Goal: Task Accomplishment & Management: Manage account settings

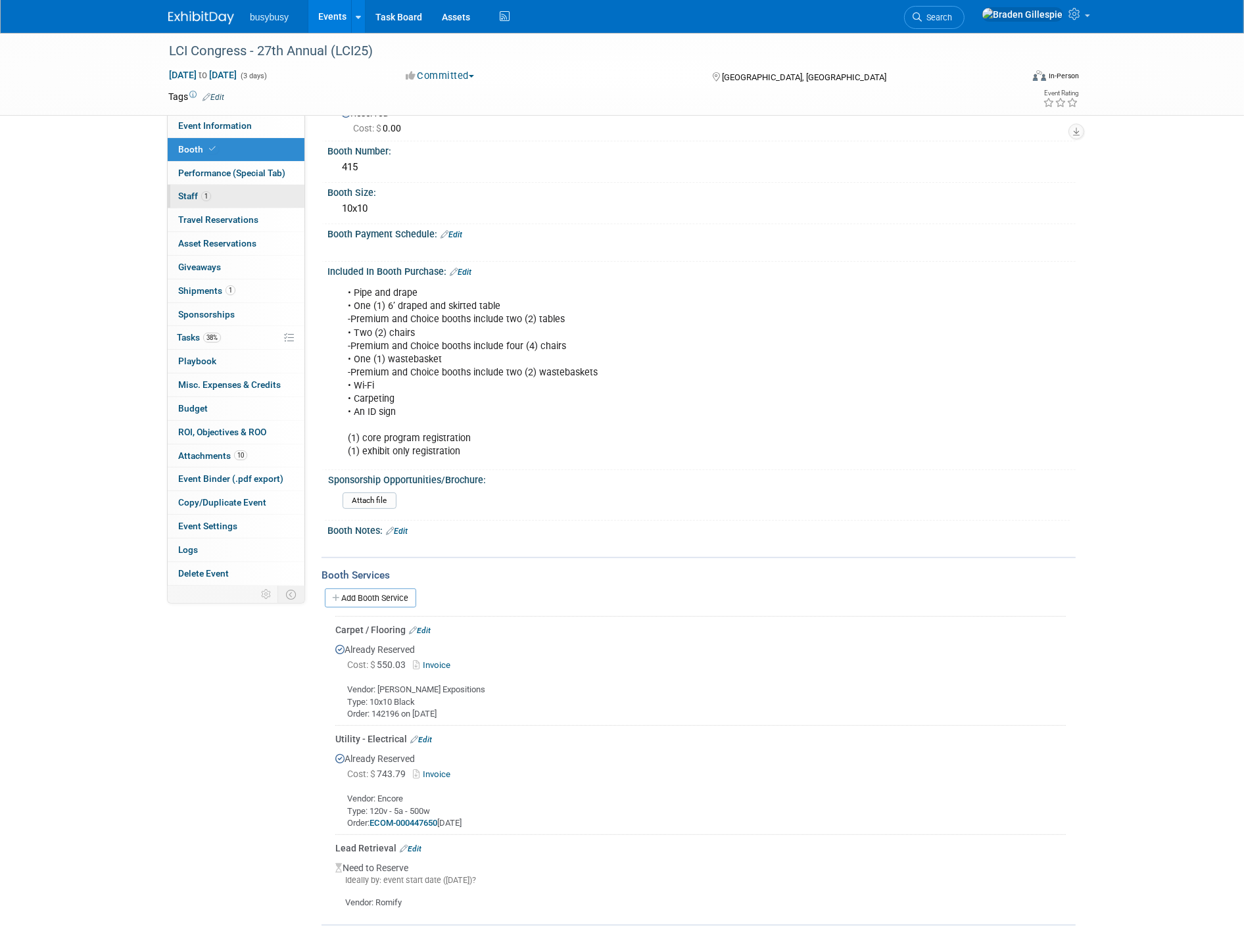
click at [229, 198] on link "1 Staff 1" at bounding box center [236, 196] width 137 height 23
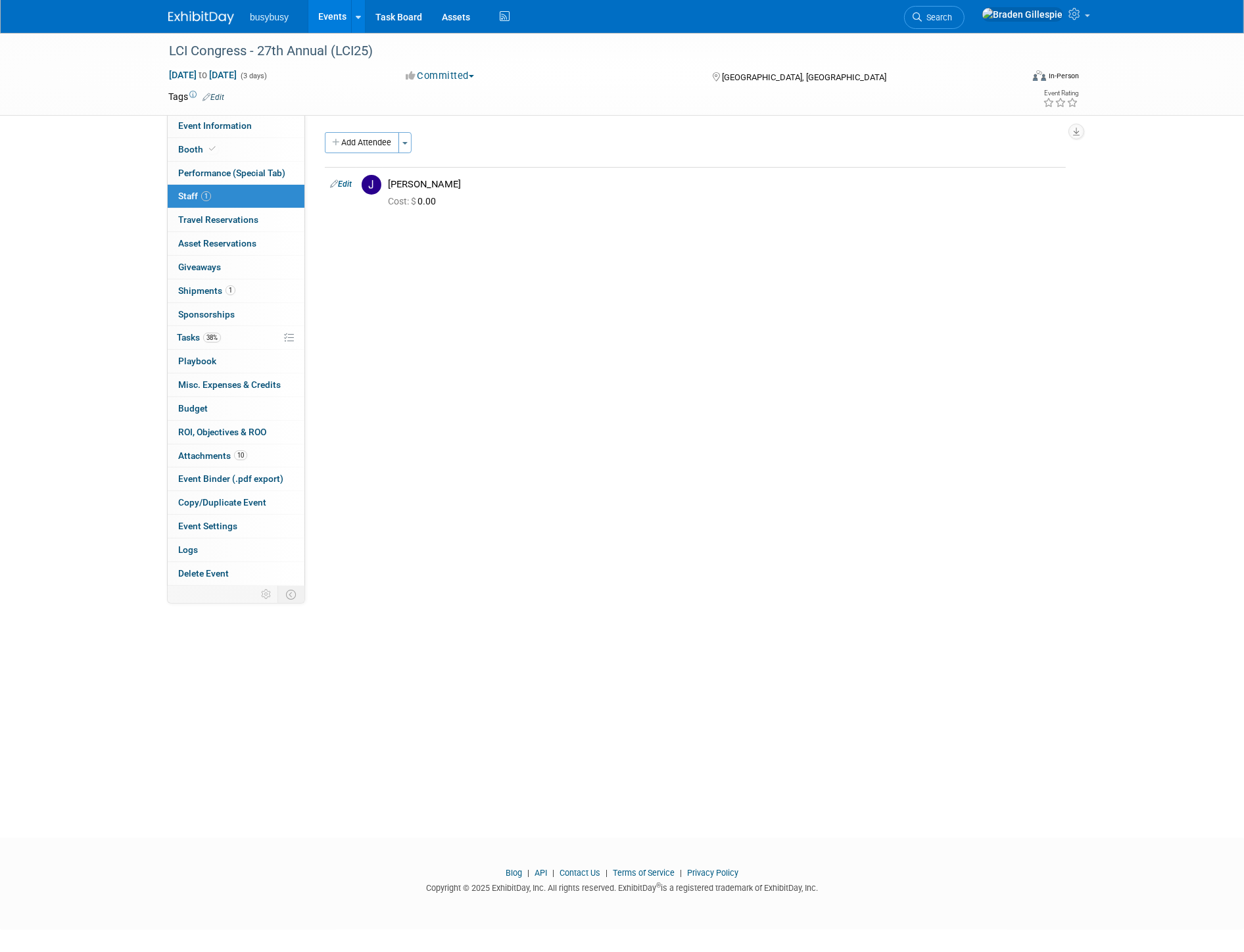
click at [200, 10] on link at bounding box center [210, 11] width 82 height 11
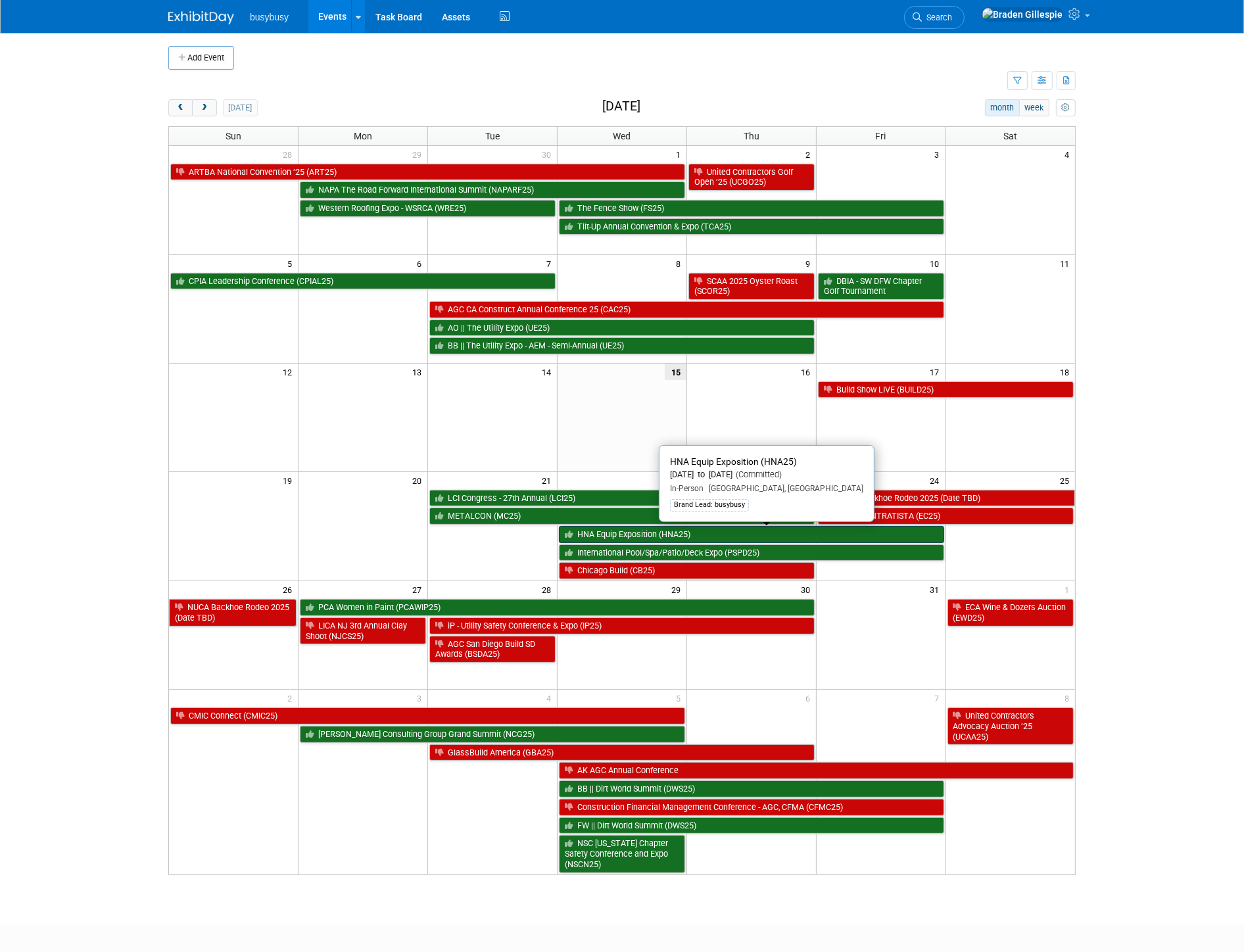
click at [772, 535] on link "HNA Equip Exposition (HNA25)" at bounding box center [752, 534] width 385 height 17
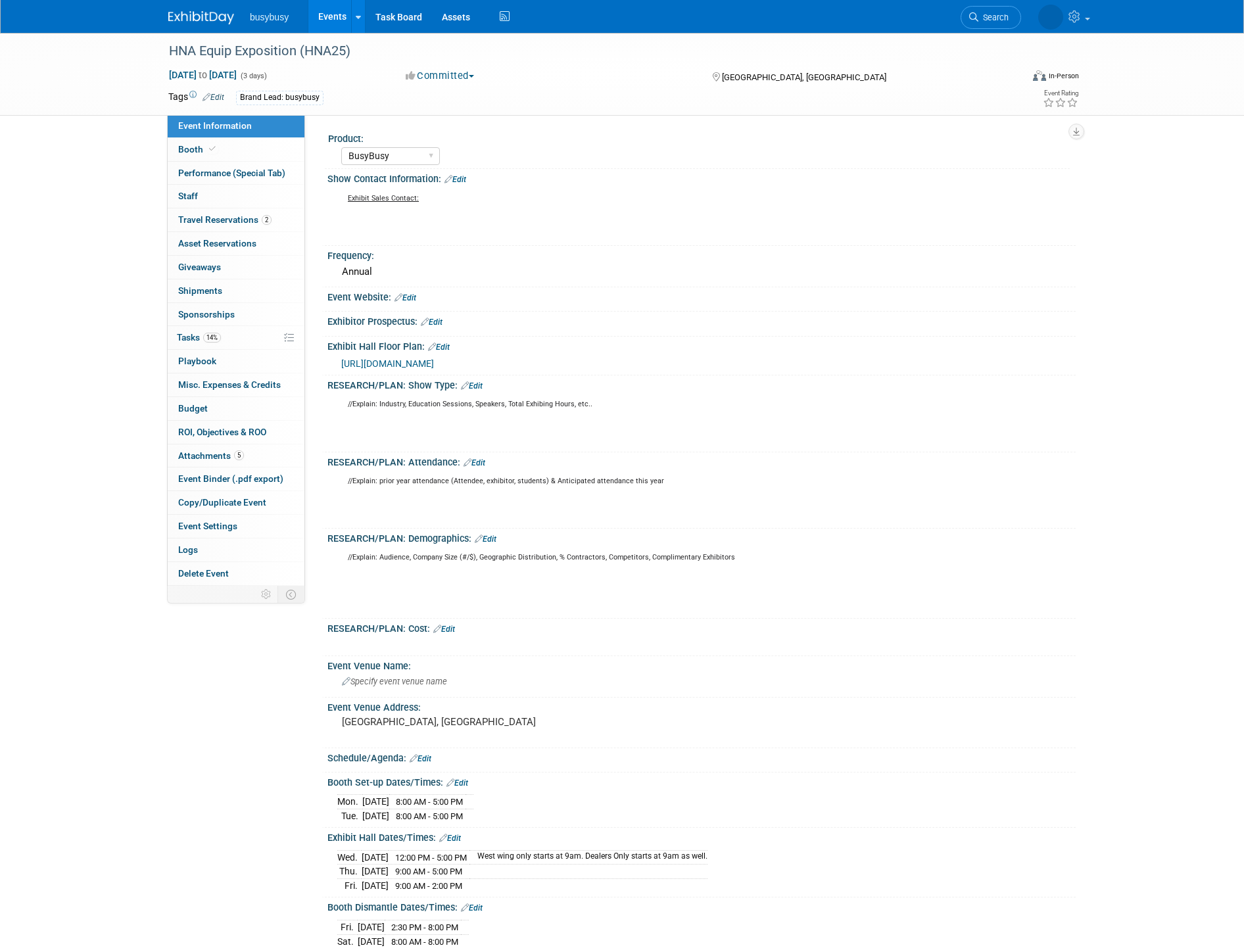
select select "BusyBusy"
select select "No"
click at [209, 10] on link at bounding box center [210, 11] width 82 height 11
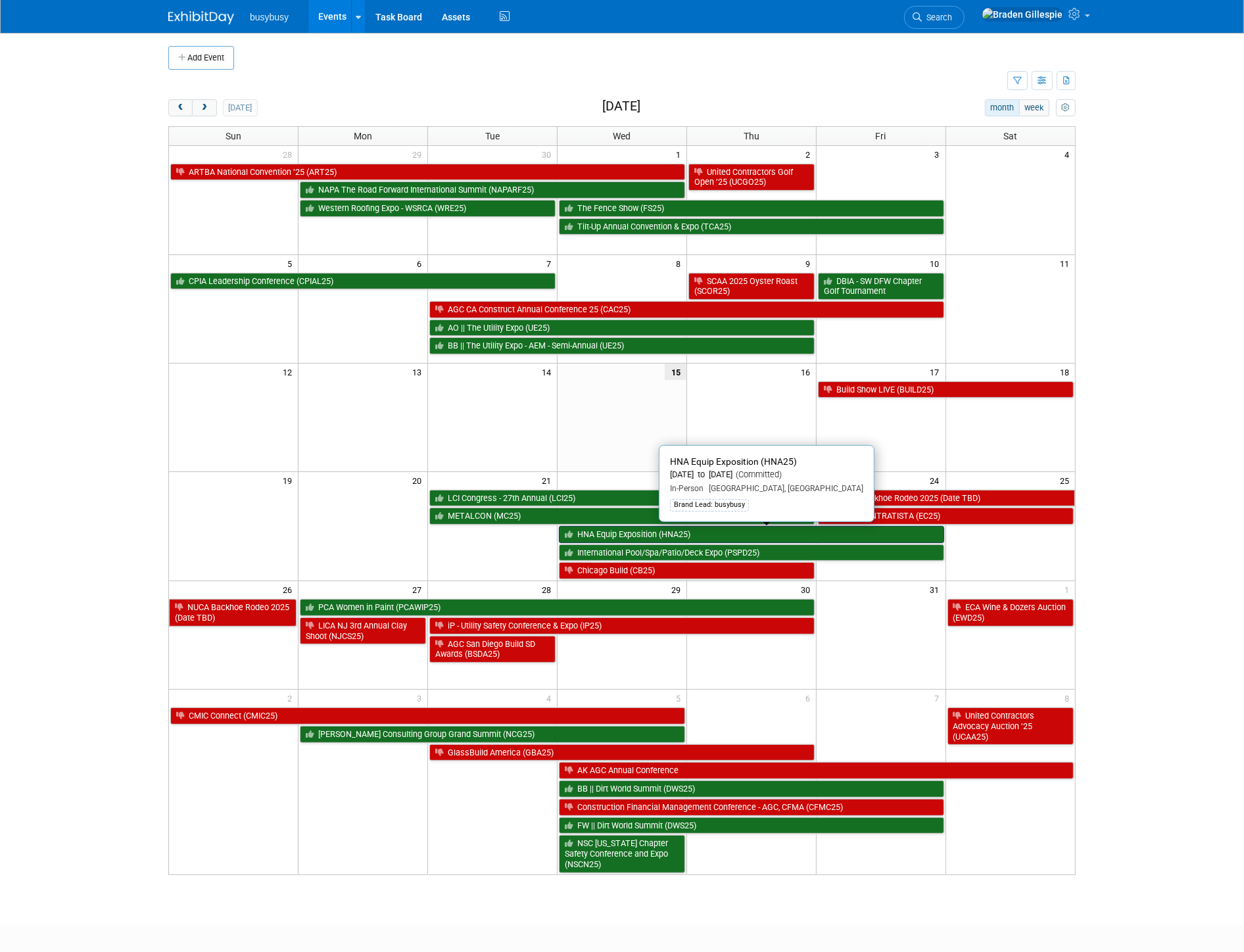
click at [656, 536] on link "HNA Equip Exposition (HNA25)" at bounding box center [752, 534] width 385 height 17
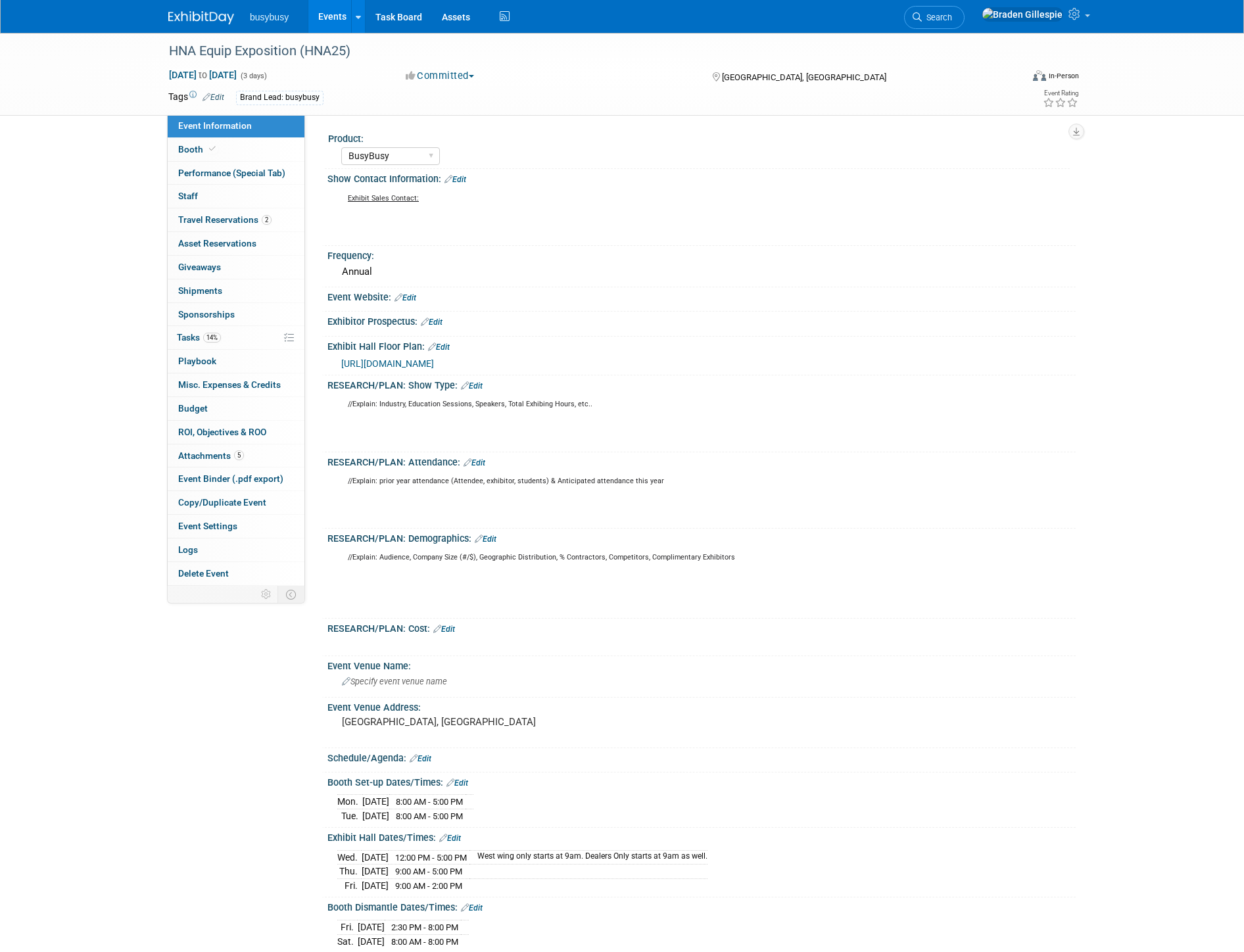
select select "BusyBusy"
select select "No"
click at [271, 153] on link "Booth" at bounding box center [236, 149] width 137 height 23
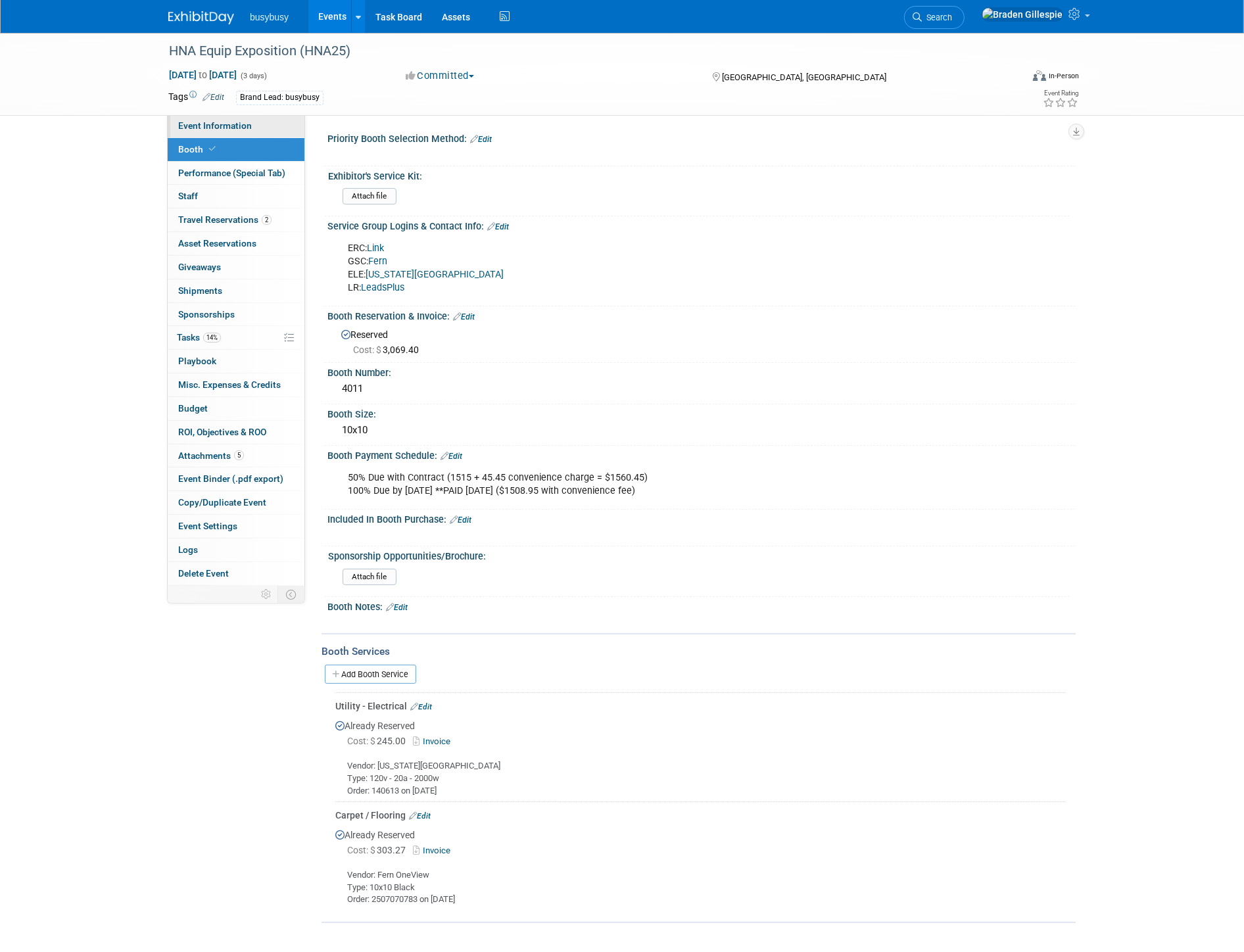
click at [231, 128] on span "Event Information" at bounding box center [216, 126] width 74 height 11
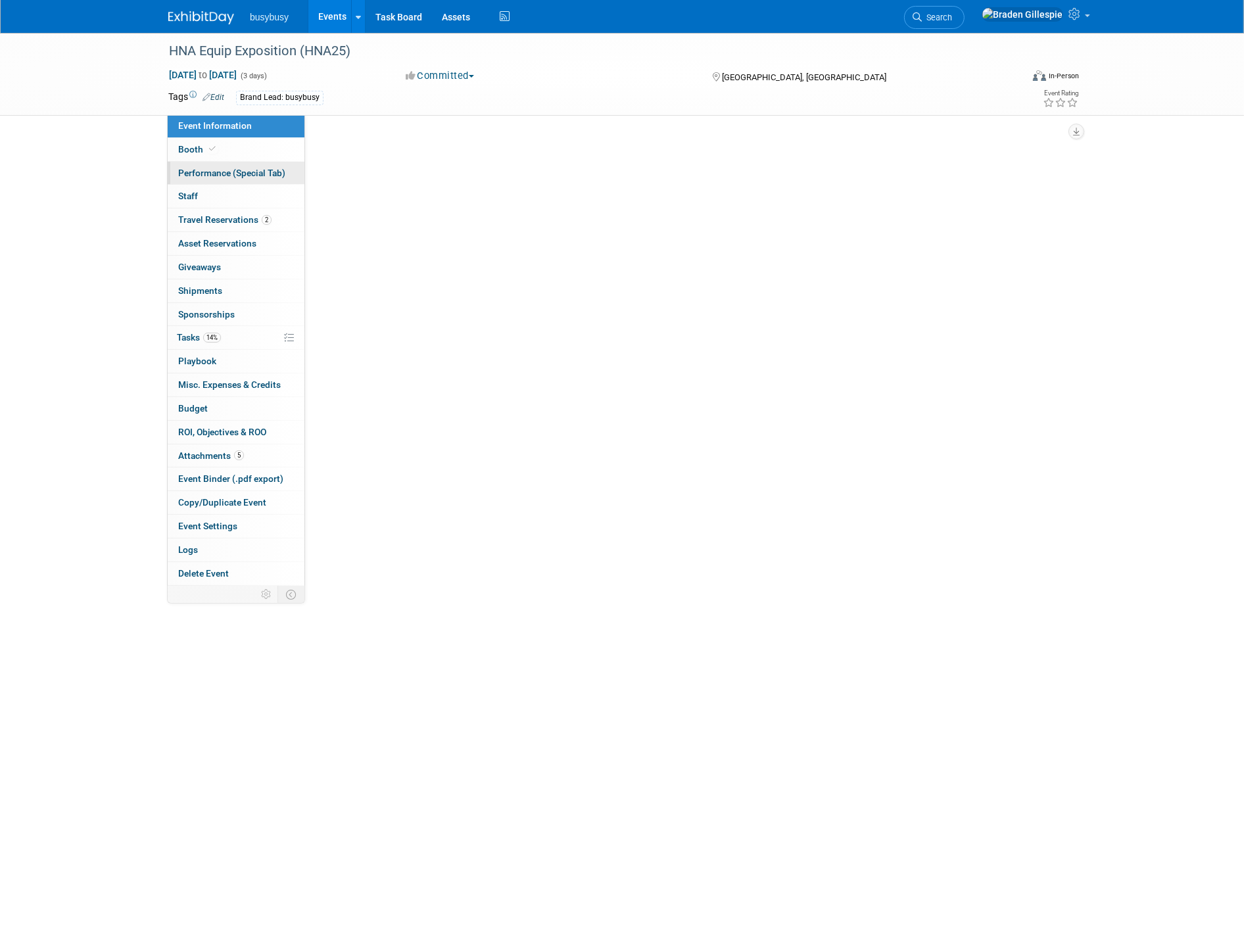
select select "BusyBusy"
select select "No"
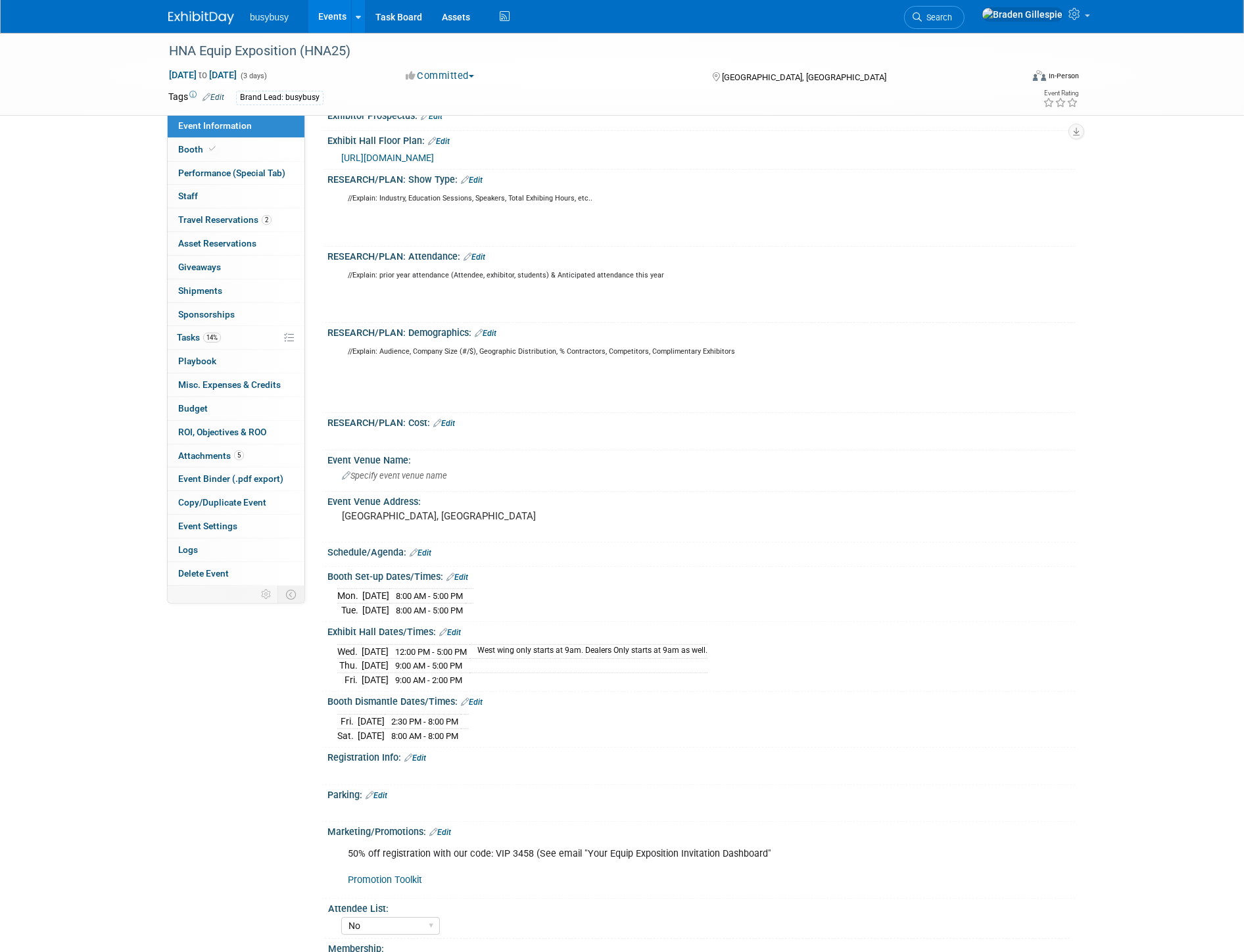
scroll to position [219, 0]
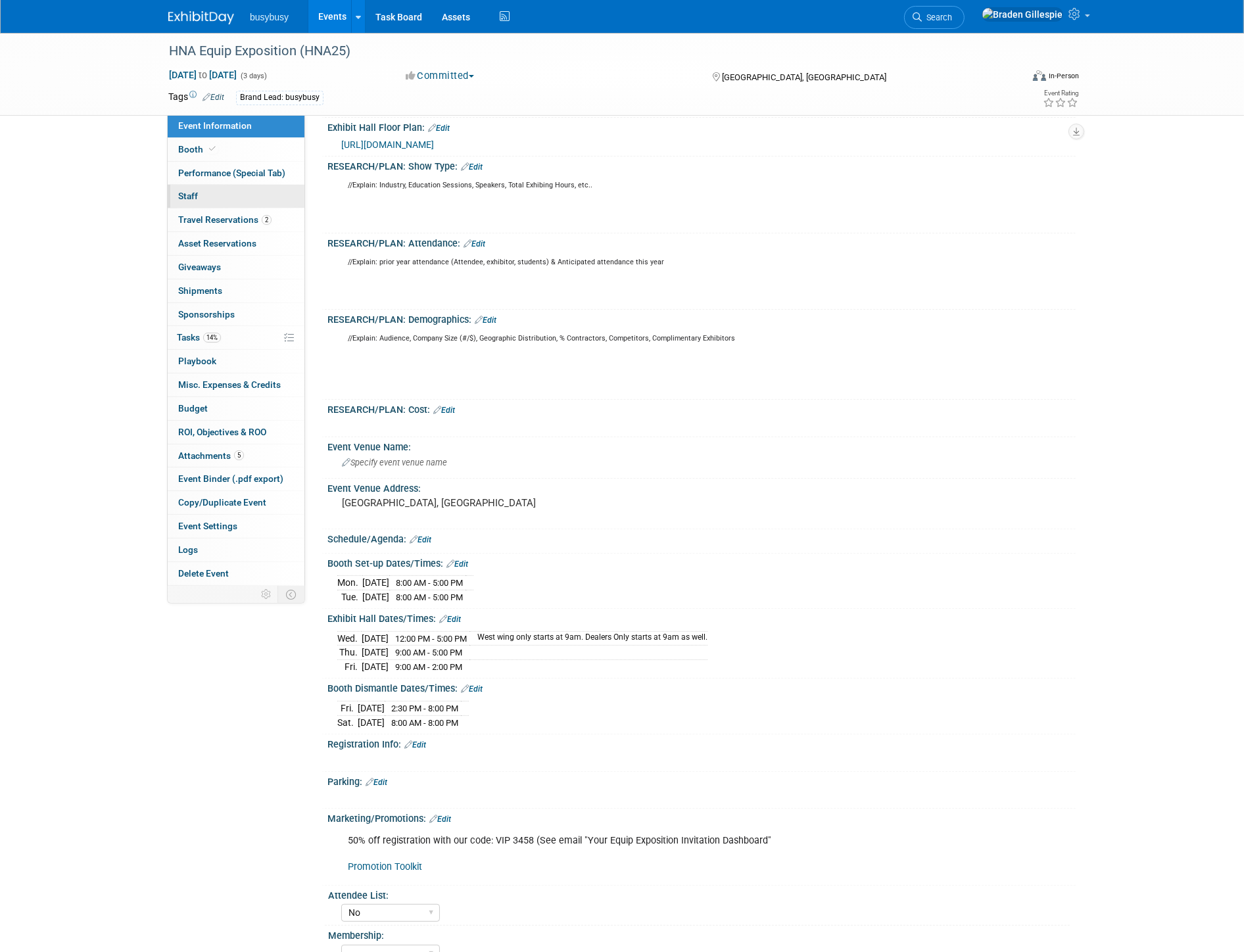
click at [234, 192] on link "0 Staff 0" at bounding box center [236, 196] width 137 height 23
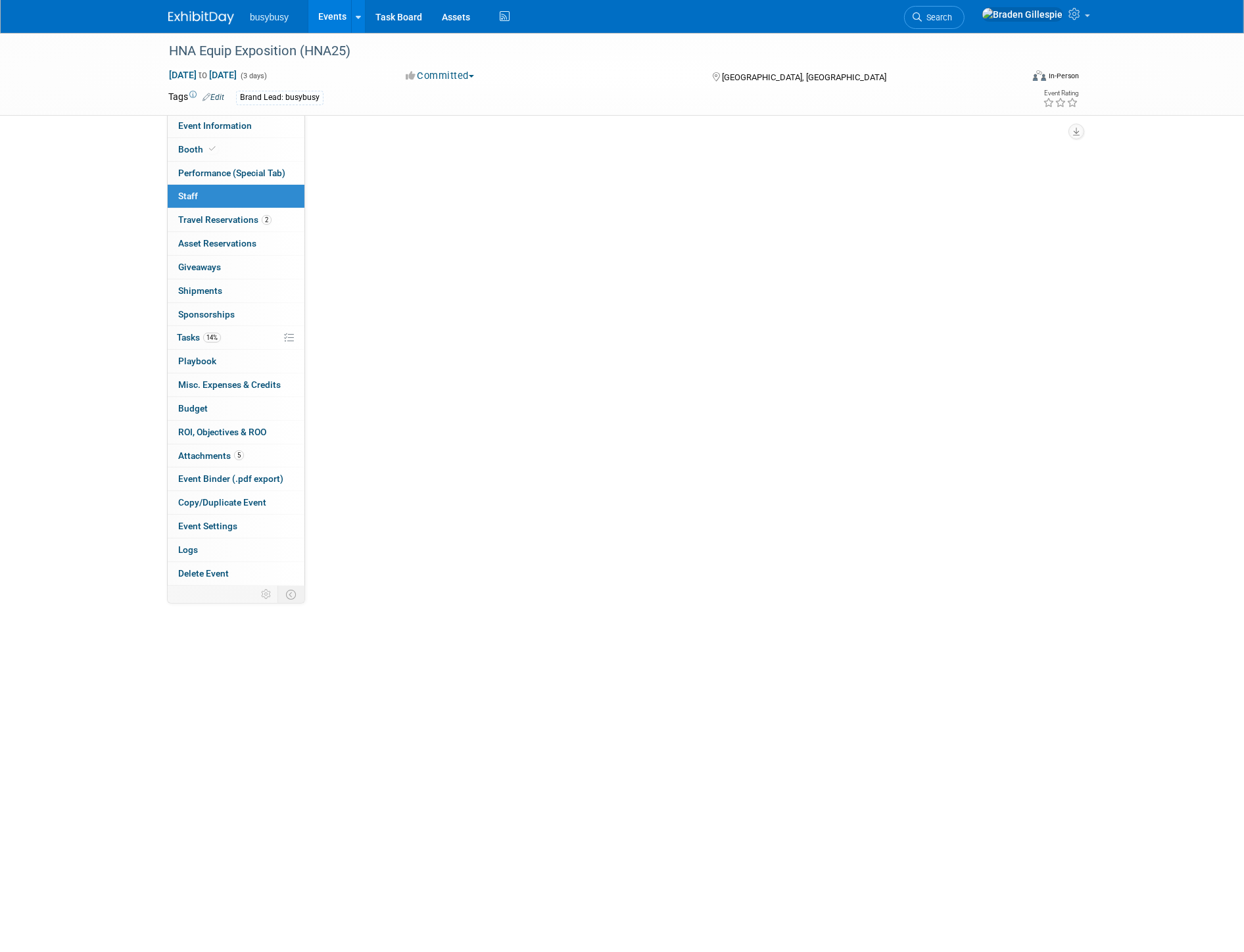
scroll to position [0, 0]
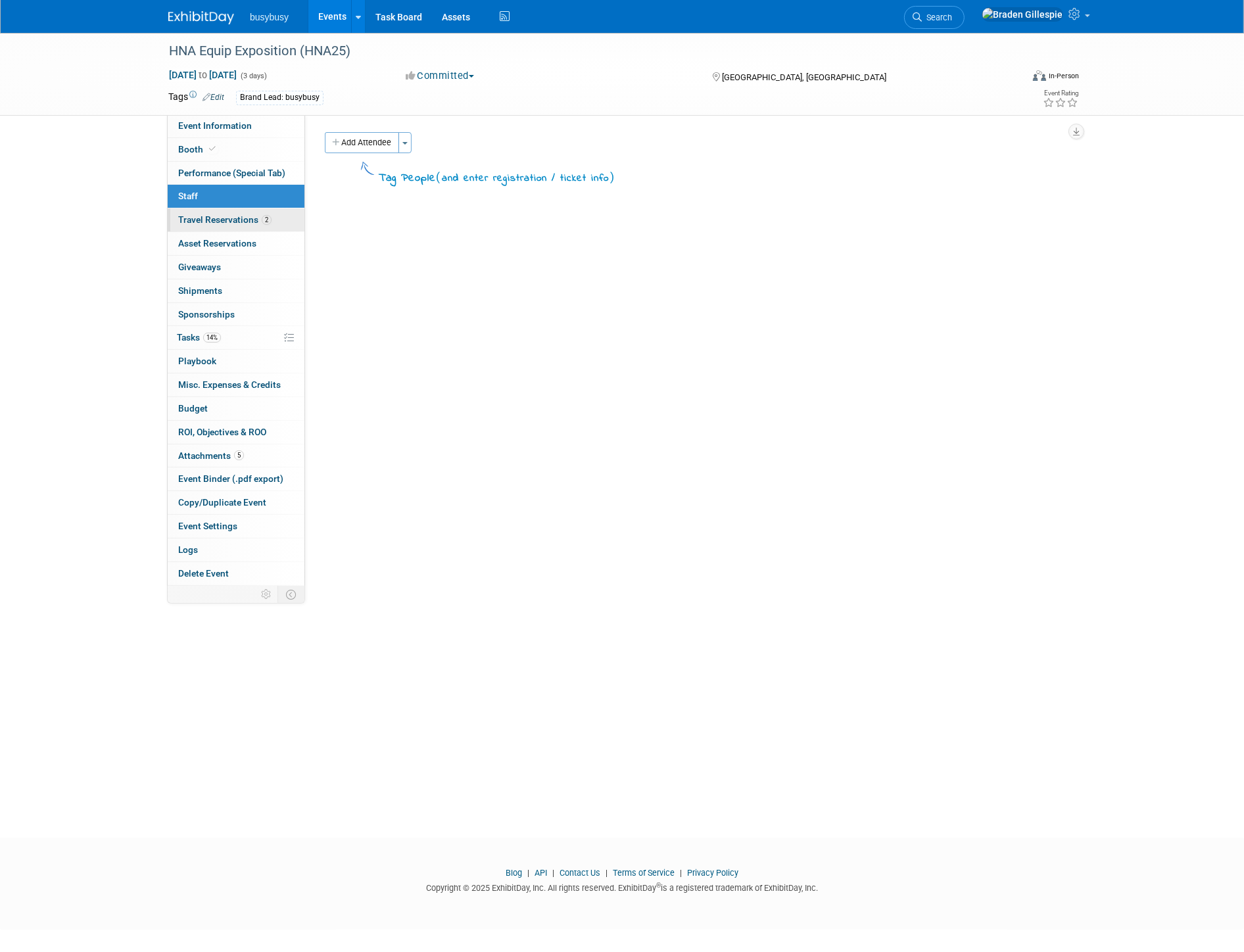
click at [277, 224] on link "2 Travel Reservations 2" at bounding box center [236, 220] width 137 height 23
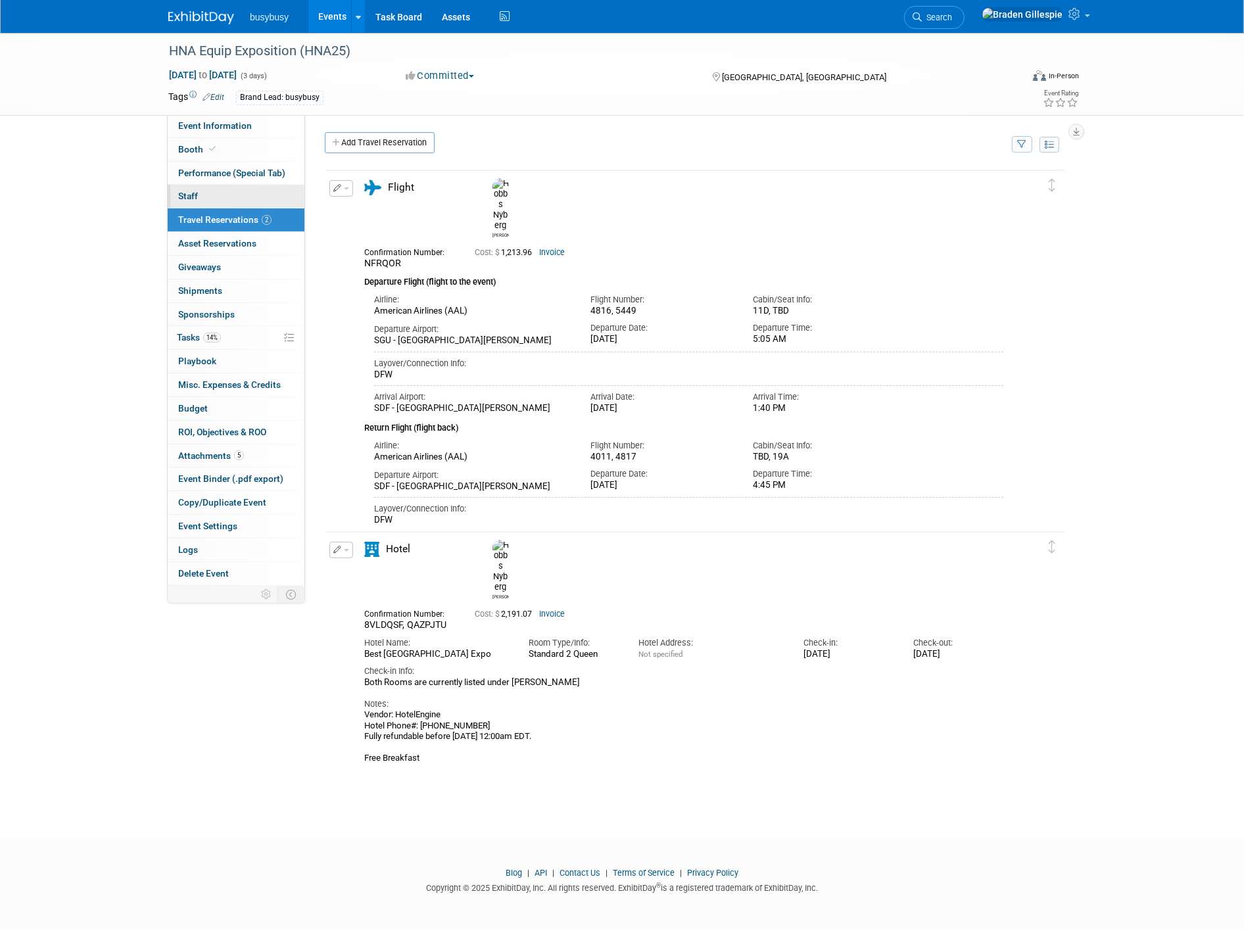
click at [255, 196] on link "0 Staff 0" at bounding box center [236, 196] width 137 height 23
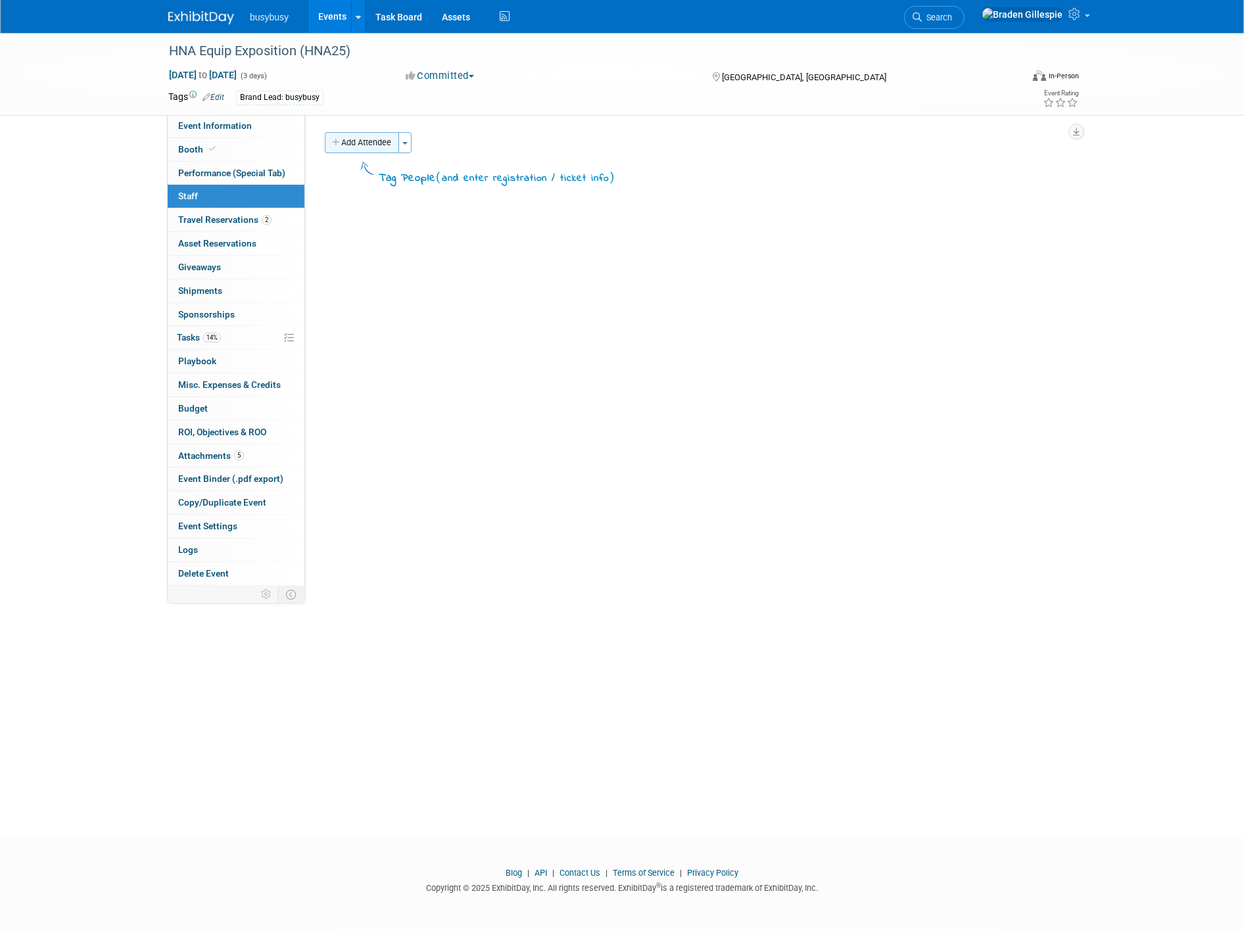
click at [360, 148] on button "Add Attendee" at bounding box center [361, 142] width 74 height 21
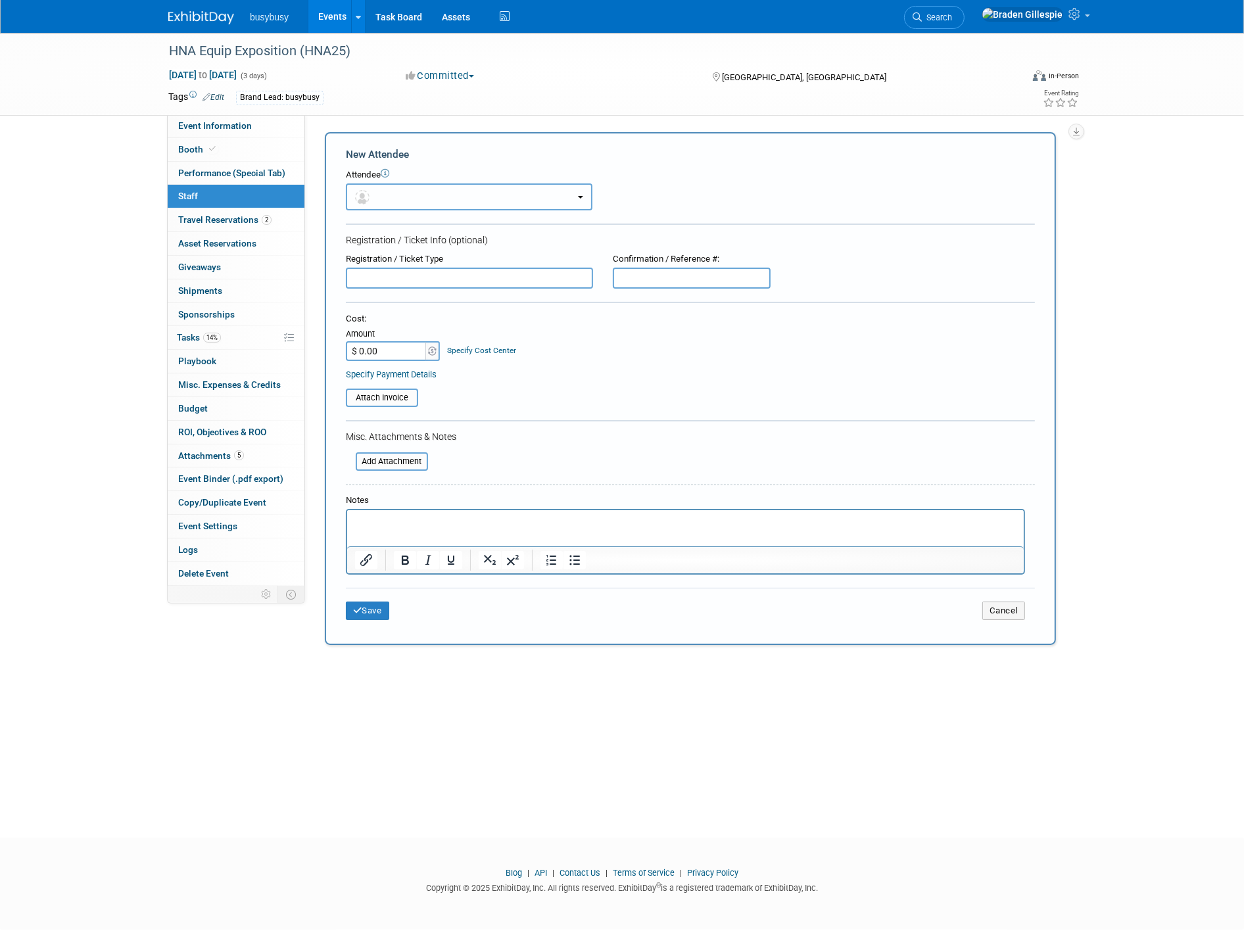
click at [396, 191] on button "button" at bounding box center [468, 197] width 247 height 27
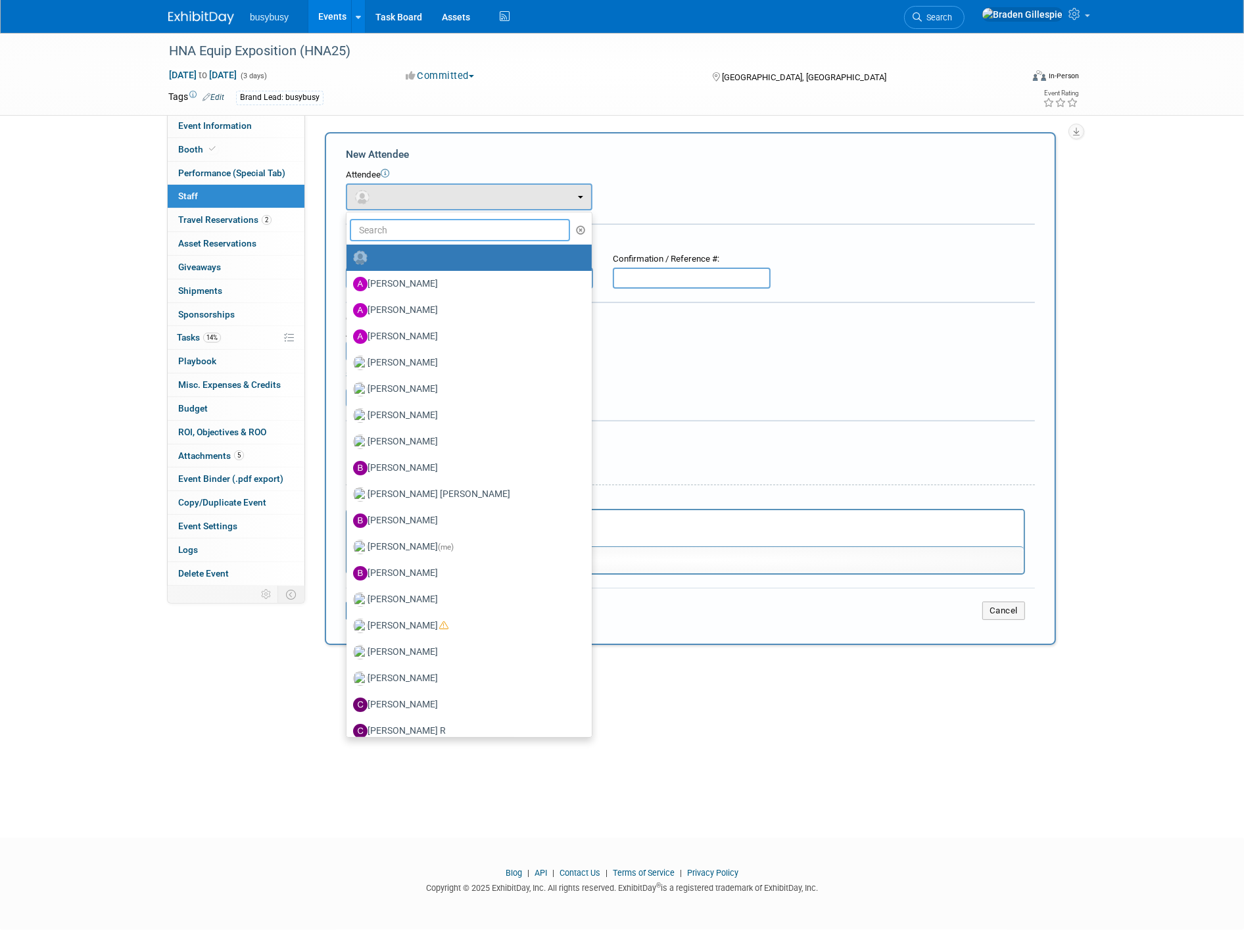
click at [394, 225] on input "text" at bounding box center [459, 230] width 221 height 22
type input "hobbs"
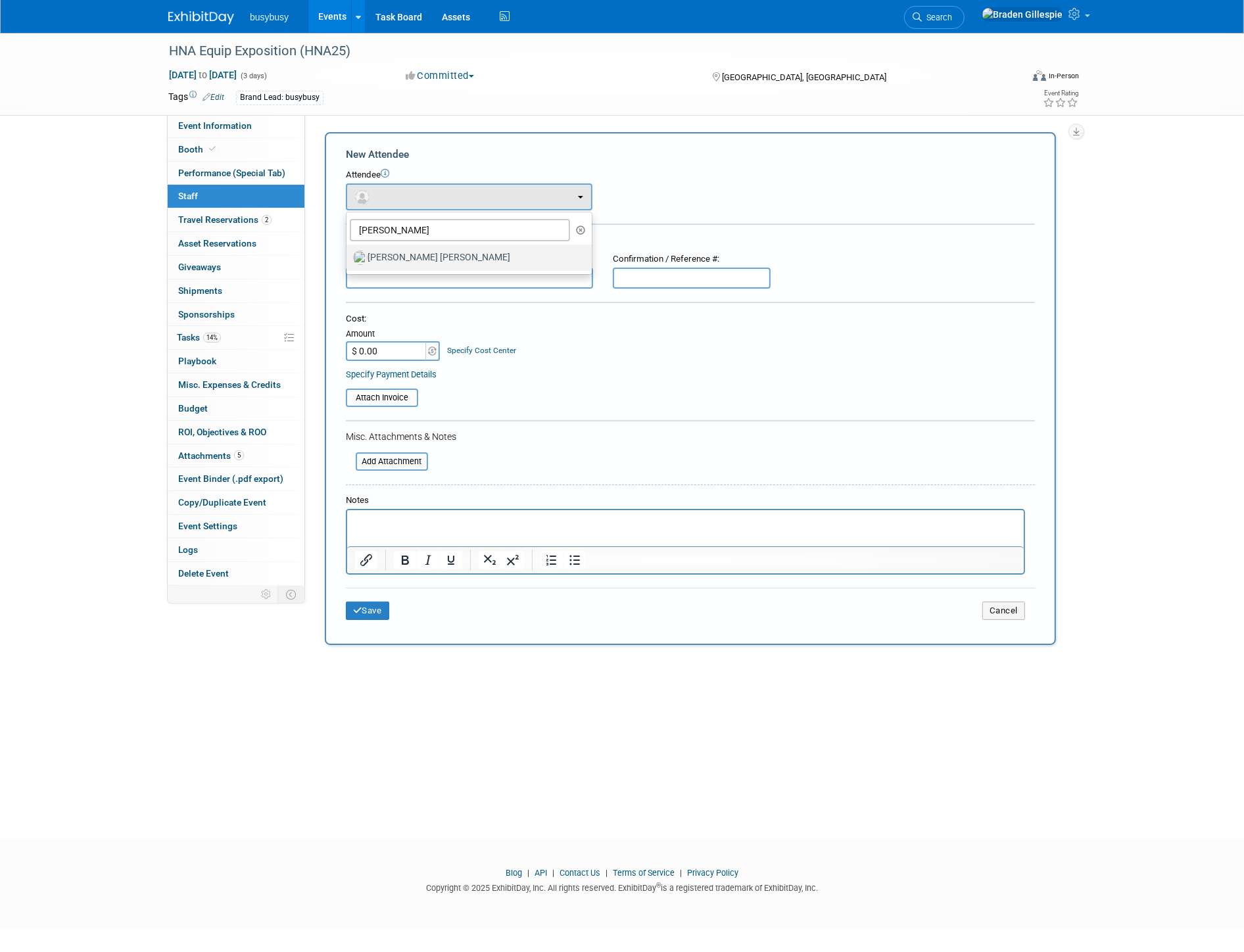
click at [427, 265] on label "Hobbs Nyberg" at bounding box center [466, 257] width 226 height 21
click at [348, 260] on input "Hobbs Nyberg" at bounding box center [344, 255] width 9 height 9
select select "3dd18b60-705c-4d42-a5db-d1a96c90d2a4"
select select "4"
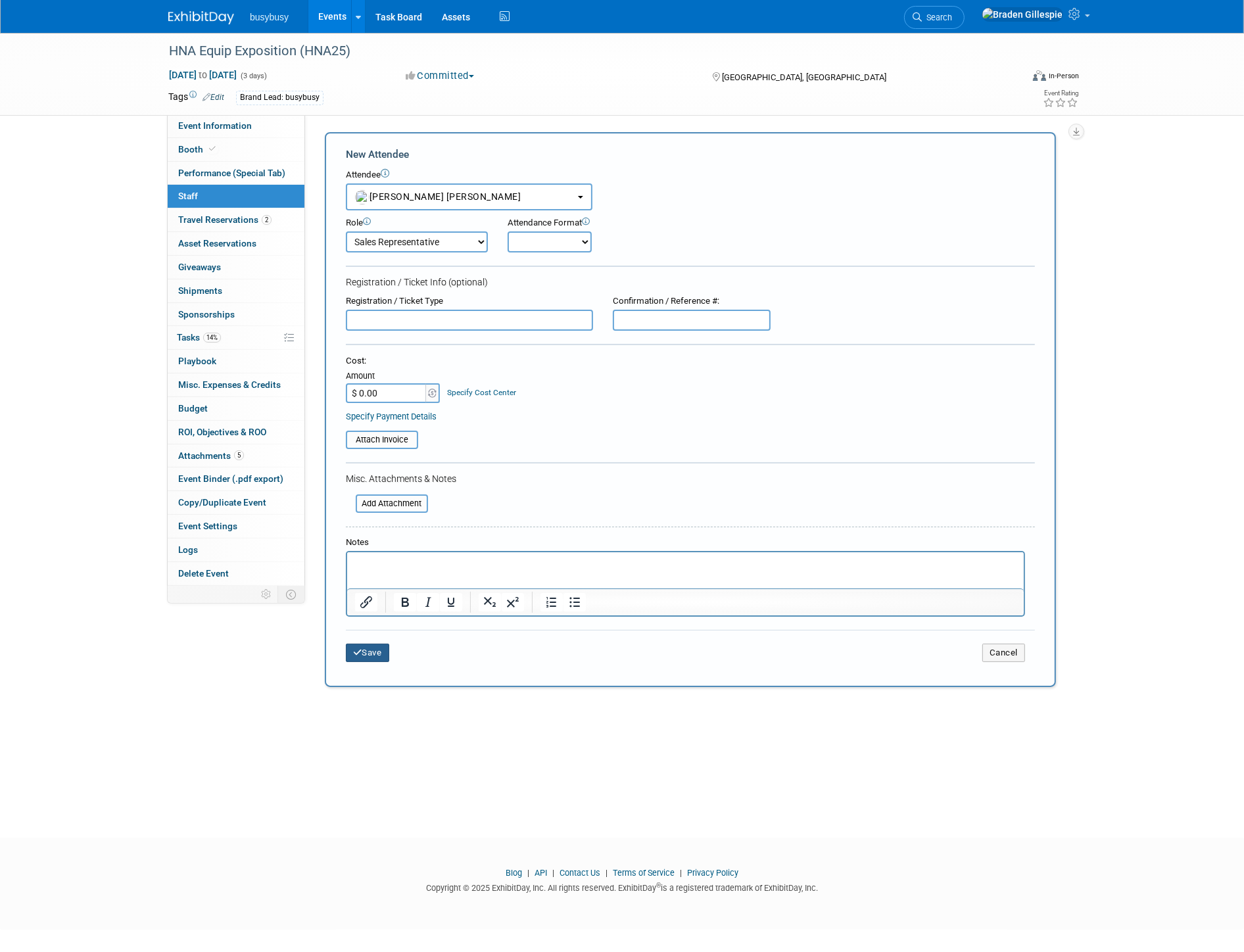
click at [378, 647] on button "Save" at bounding box center [366, 653] width 43 height 18
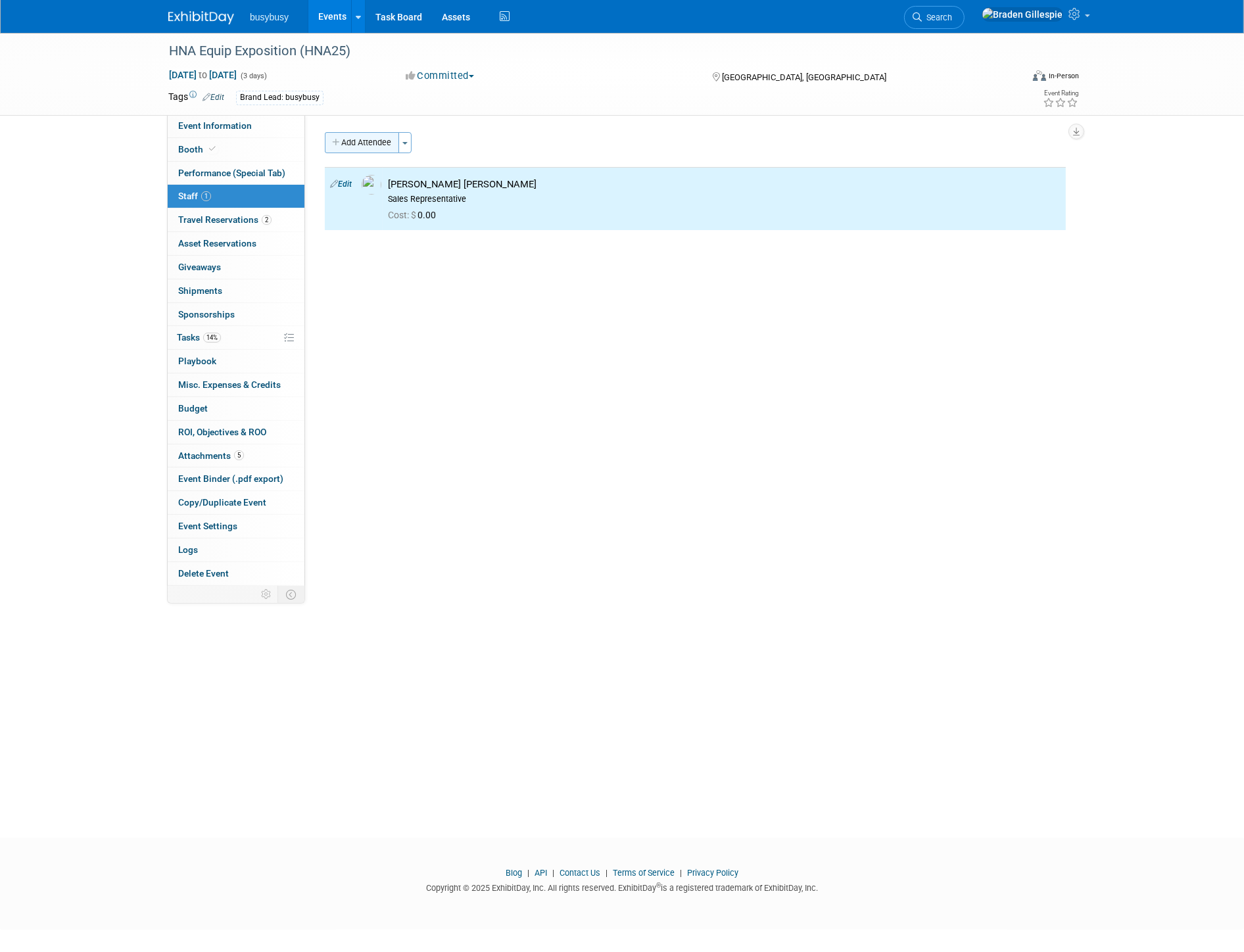
click at [373, 136] on button "Add Attendee" at bounding box center [361, 142] width 74 height 21
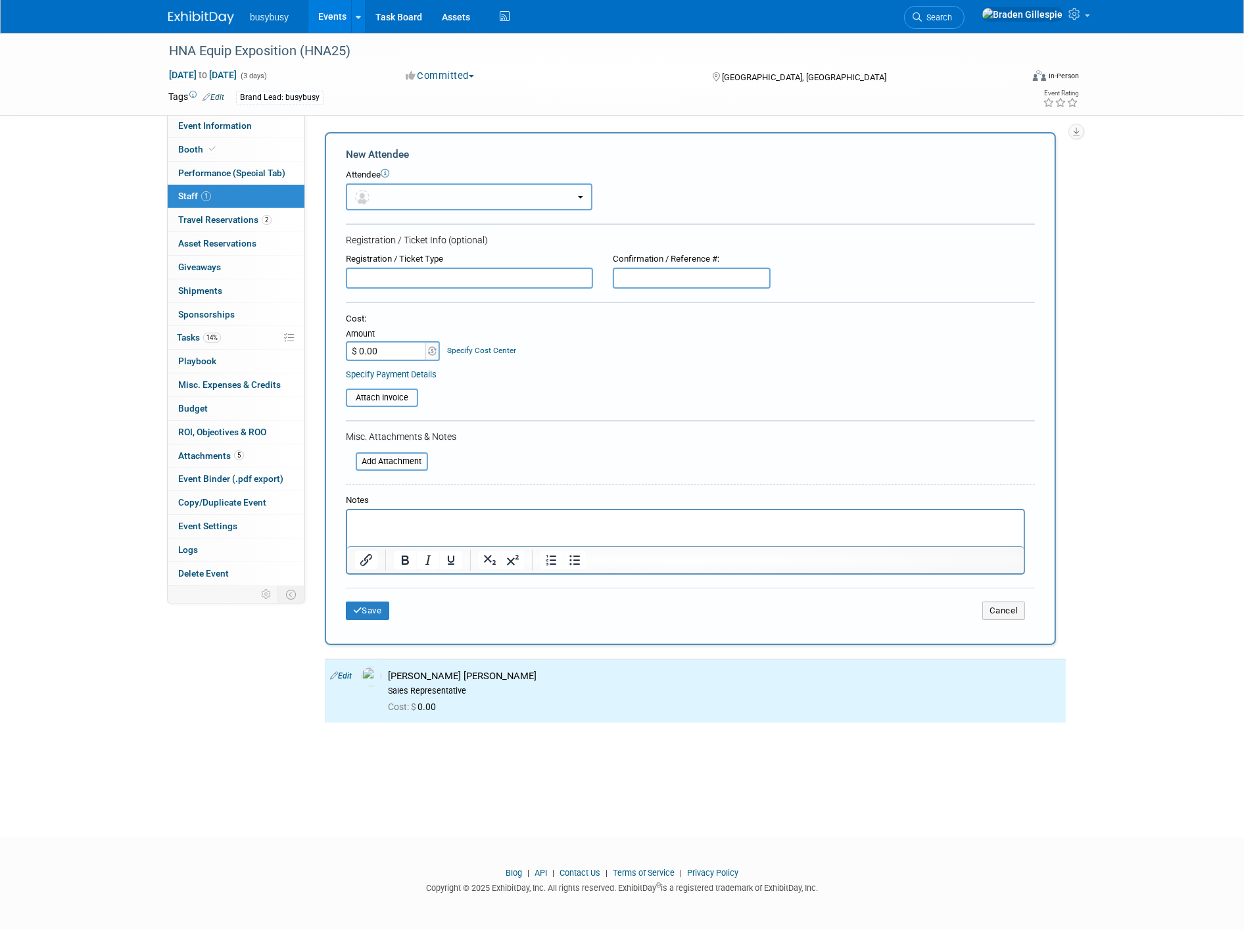
click at [396, 199] on button "button" at bounding box center [468, 197] width 247 height 27
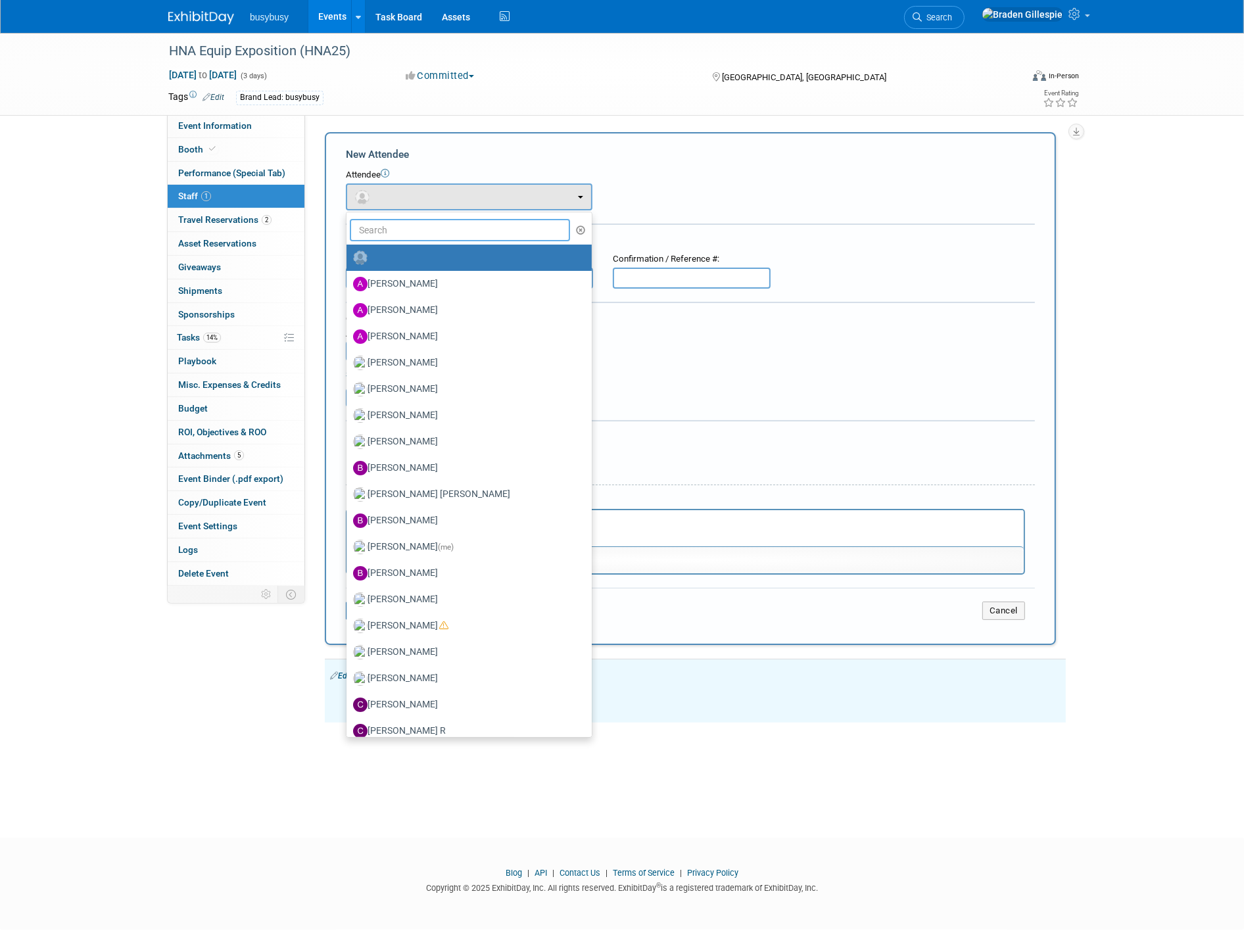
click at [399, 227] on input "text" at bounding box center [459, 230] width 221 height 22
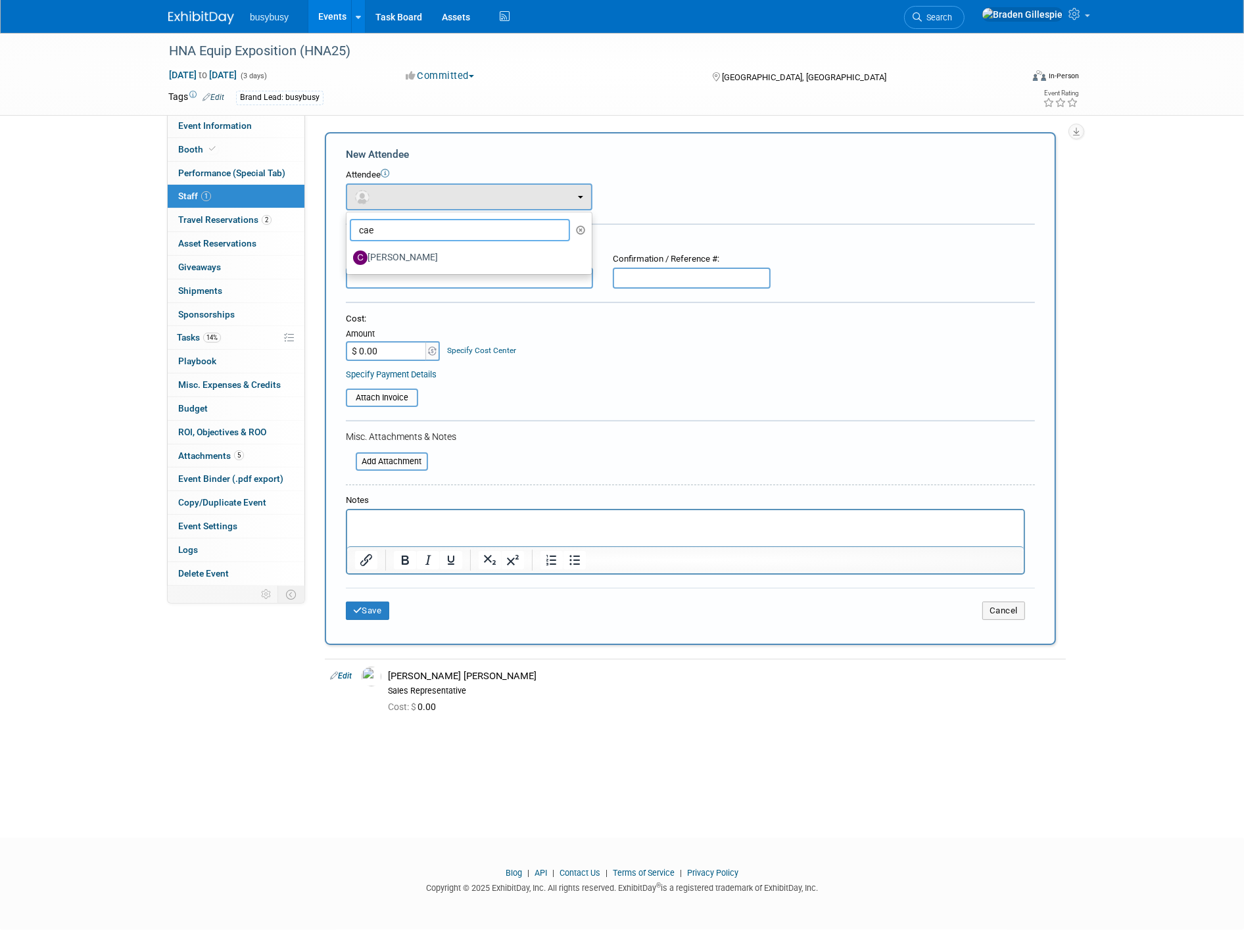
type input "cae"
click at [417, 258] on label "Caelan Williams" at bounding box center [466, 257] width 226 height 21
click at [348, 258] on input "Caelan Williams" at bounding box center [344, 255] width 9 height 9
select select "903e215d-450b-40eb-aeae-1142e644bb9f"
select select "4"
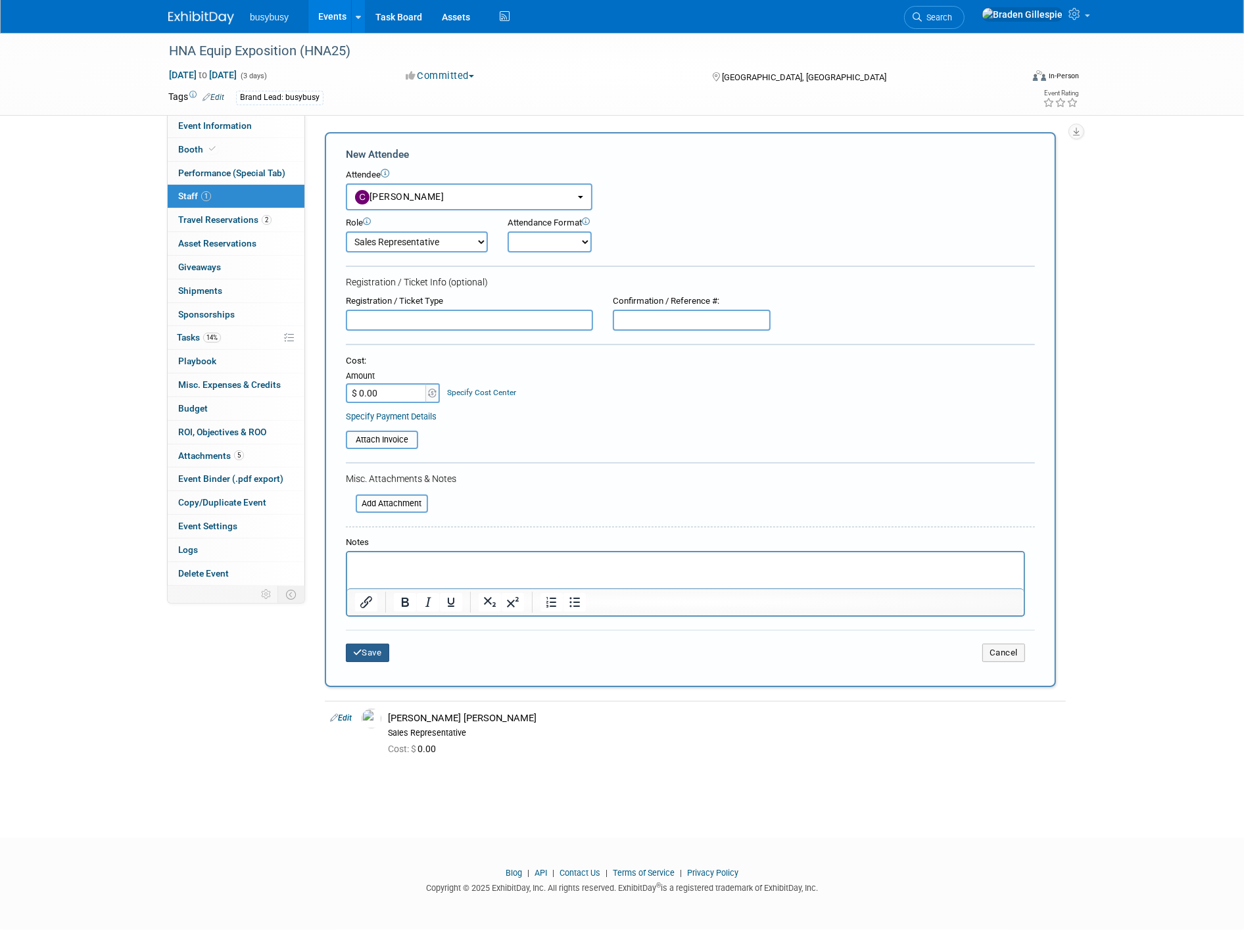
click at [377, 646] on button "Save" at bounding box center [366, 653] width 43 height 18
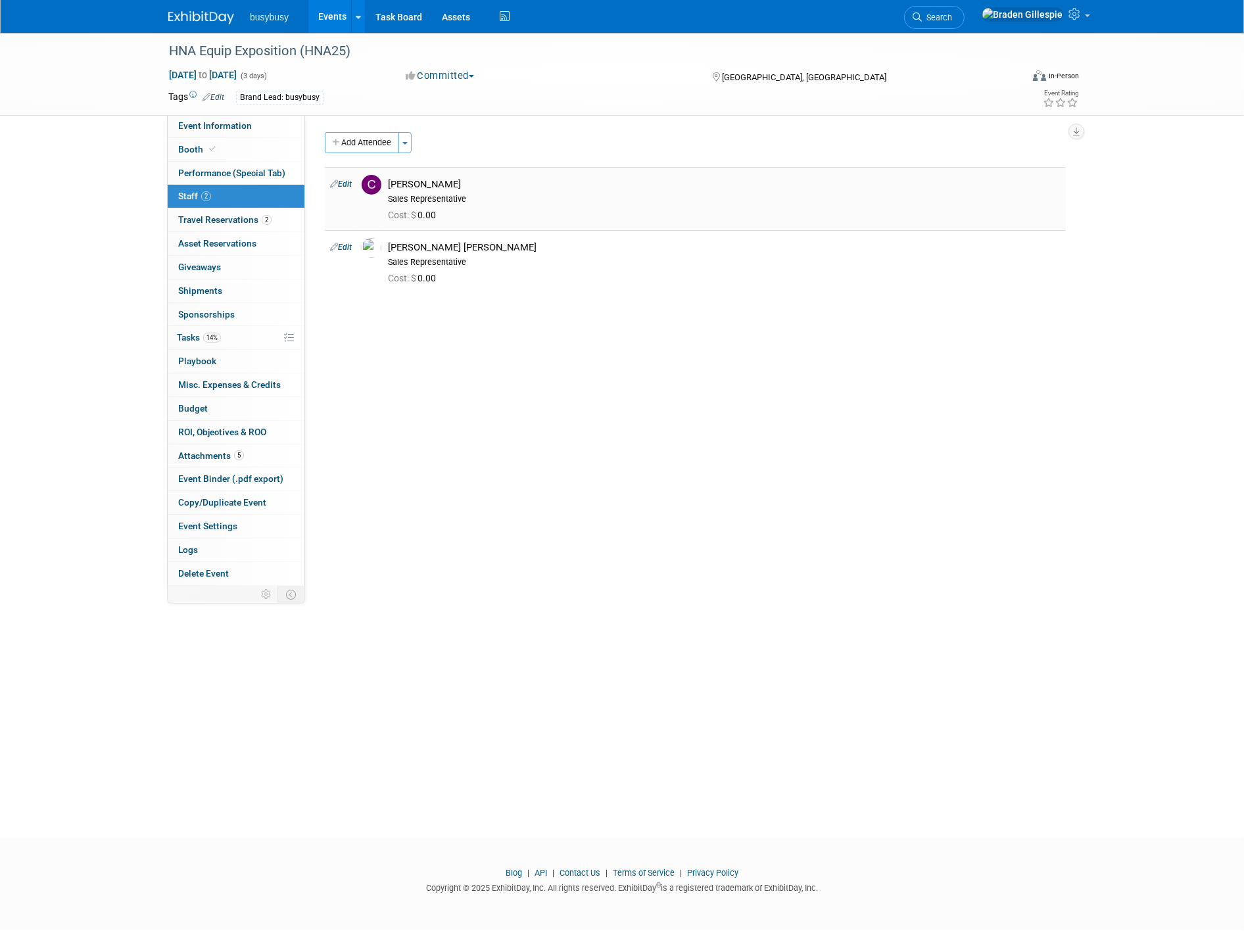
click at [348, 185] on link "Edit" at bounding box center [341, 184] width 22 height 9
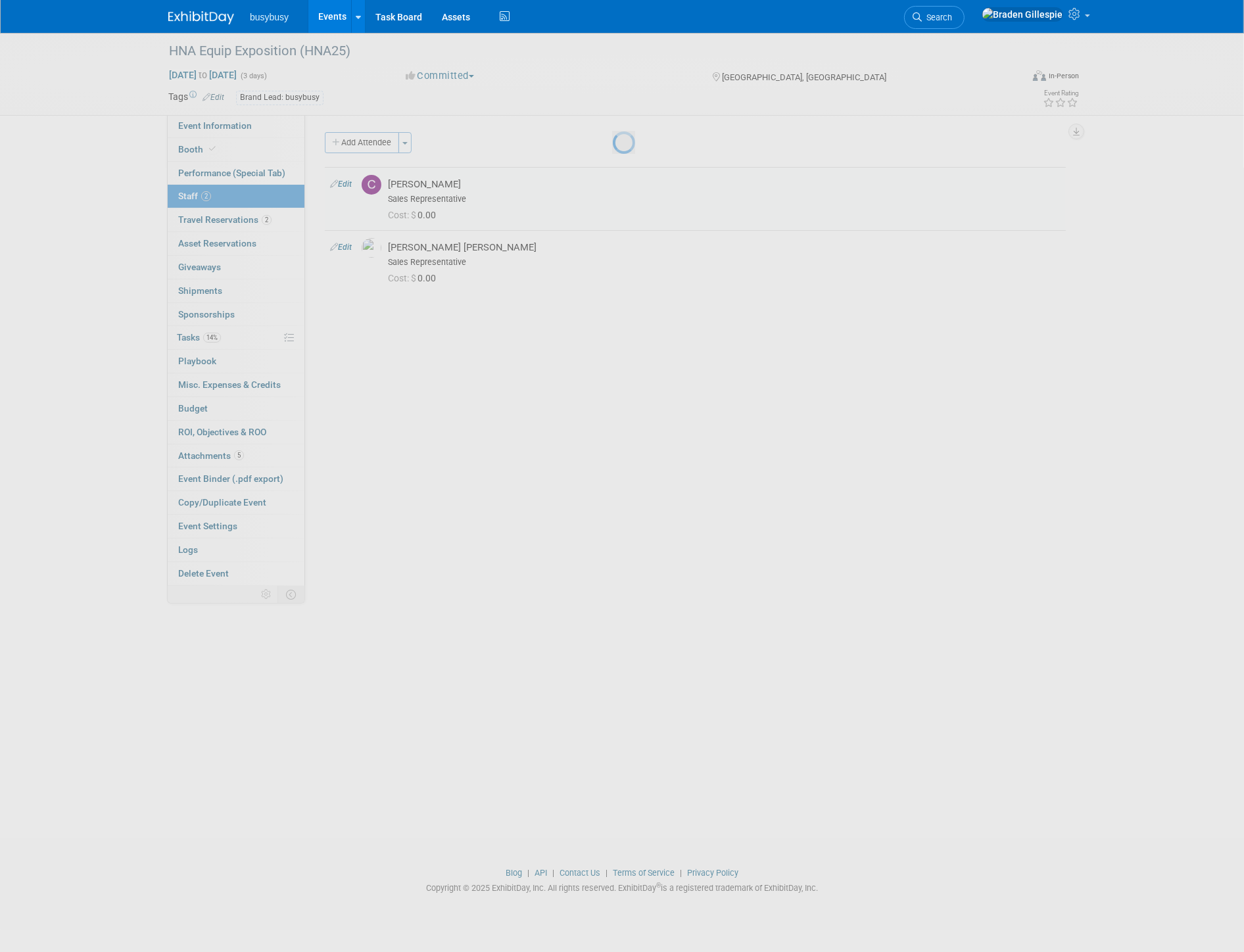
select select "903e215d-450b-40eb-aeae-1142e644bb9f"
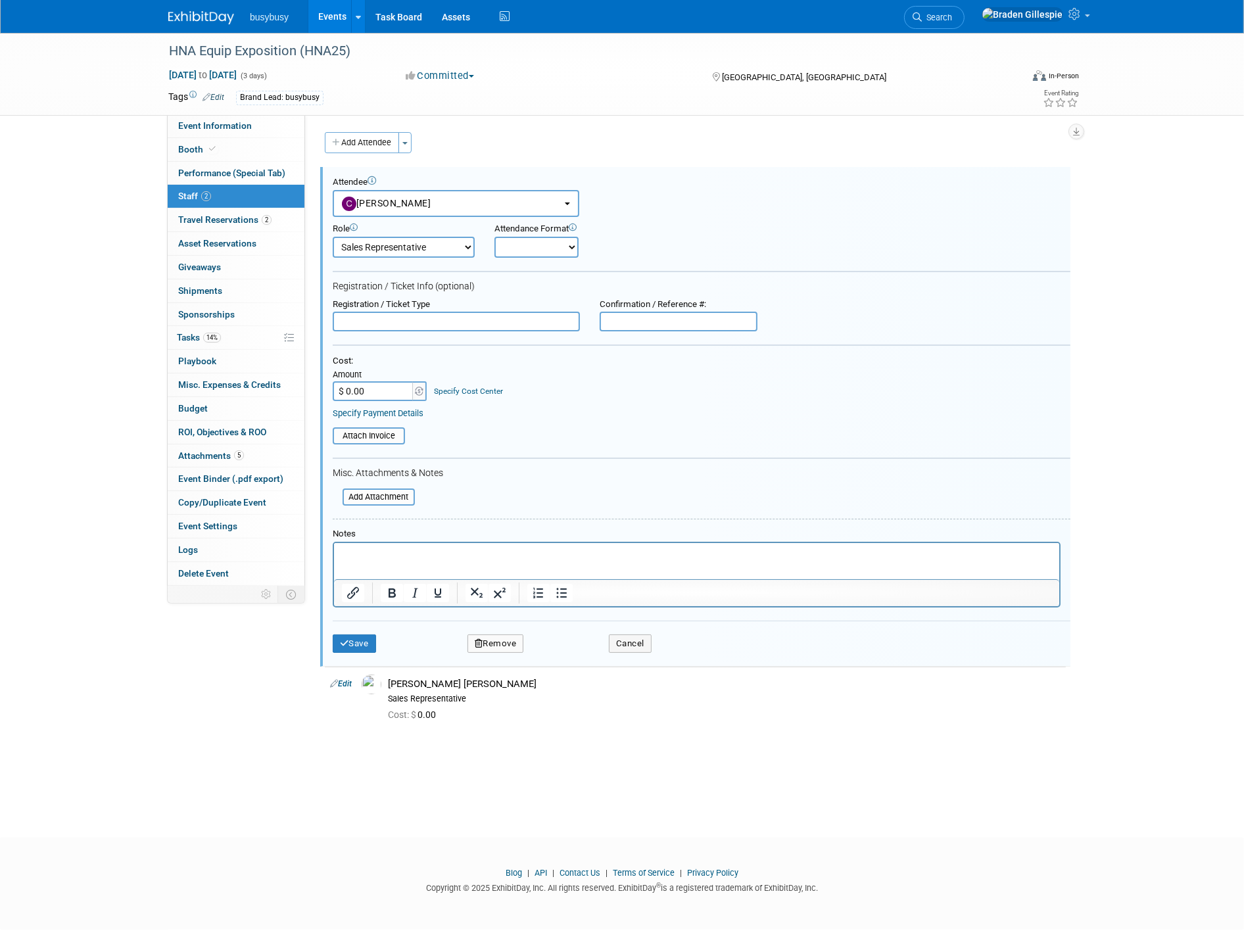
drag, startPoint x: 410, startPoint y: 244, endPoint x: 413, endPoint y: 252, distance: 8.5
click at [410, 244] on select "Demonstrator Host Partnerships Planner Presenter Promoter Sales Representative" at bounding box center [403, 246] width 142 height 21
select select "9"
click at [332, 237] on select "Demonstrator Host Partnerships Planner Presenter Promoter Sales Representative" at bounding box center [403, 246] width 142 height 21
click at [363, 635] on button "Save" at bounding box center [353, 644] width 43 height 18
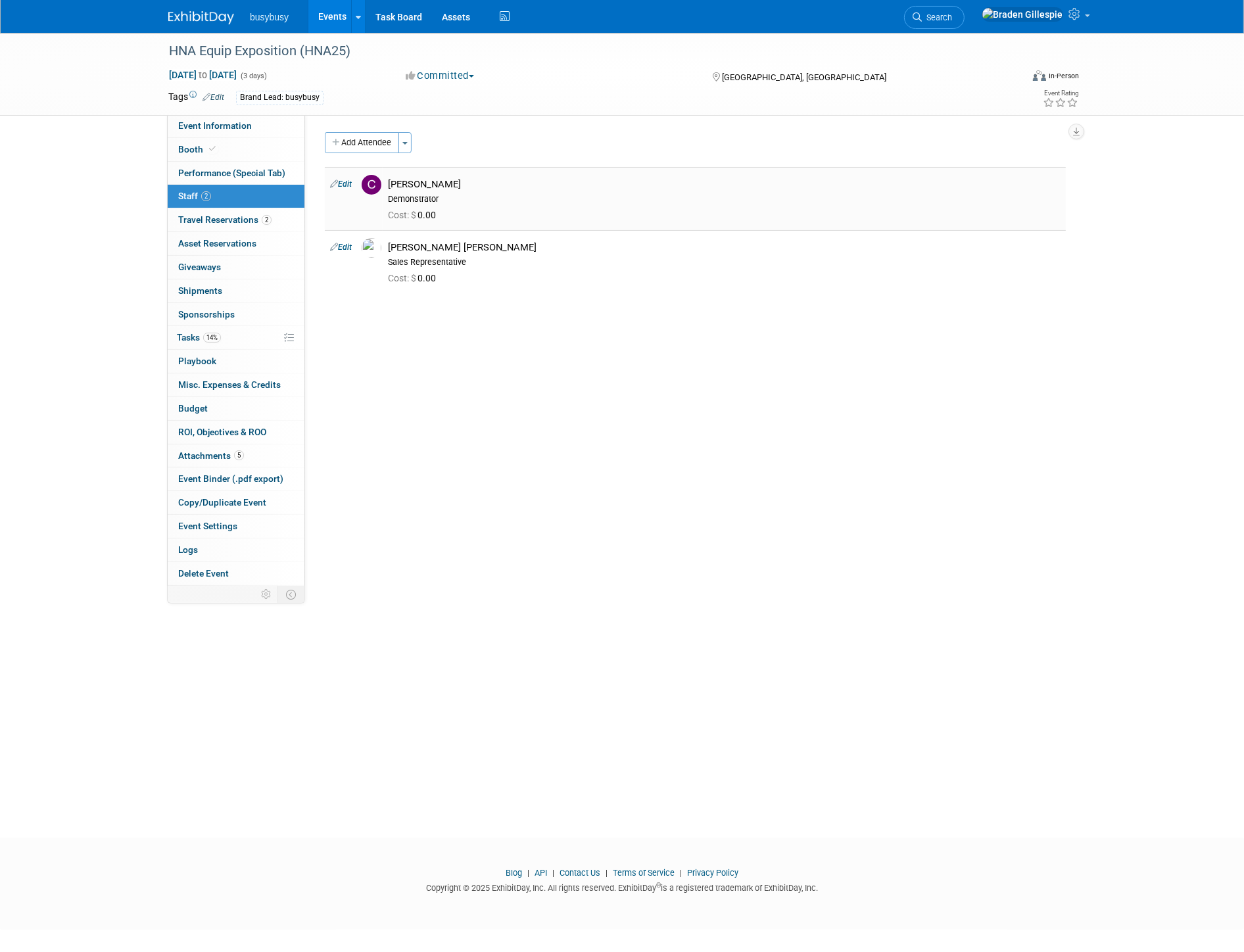
click at [209, 20] on img at bounding box center [202, 17] width 66 height 13
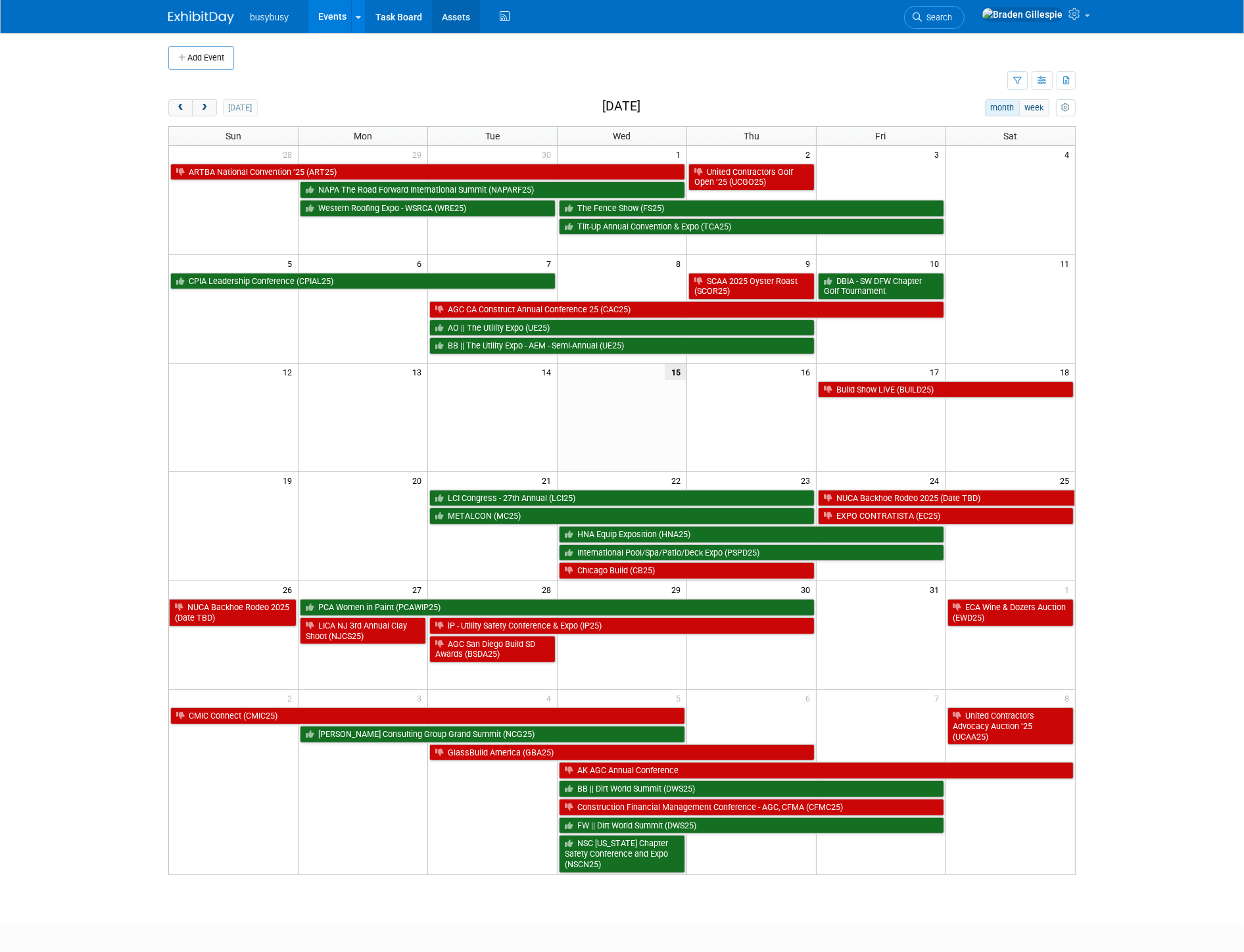
click at [455, 22] on link "Assets" at bounding box center [456, 16] width 48 height 33
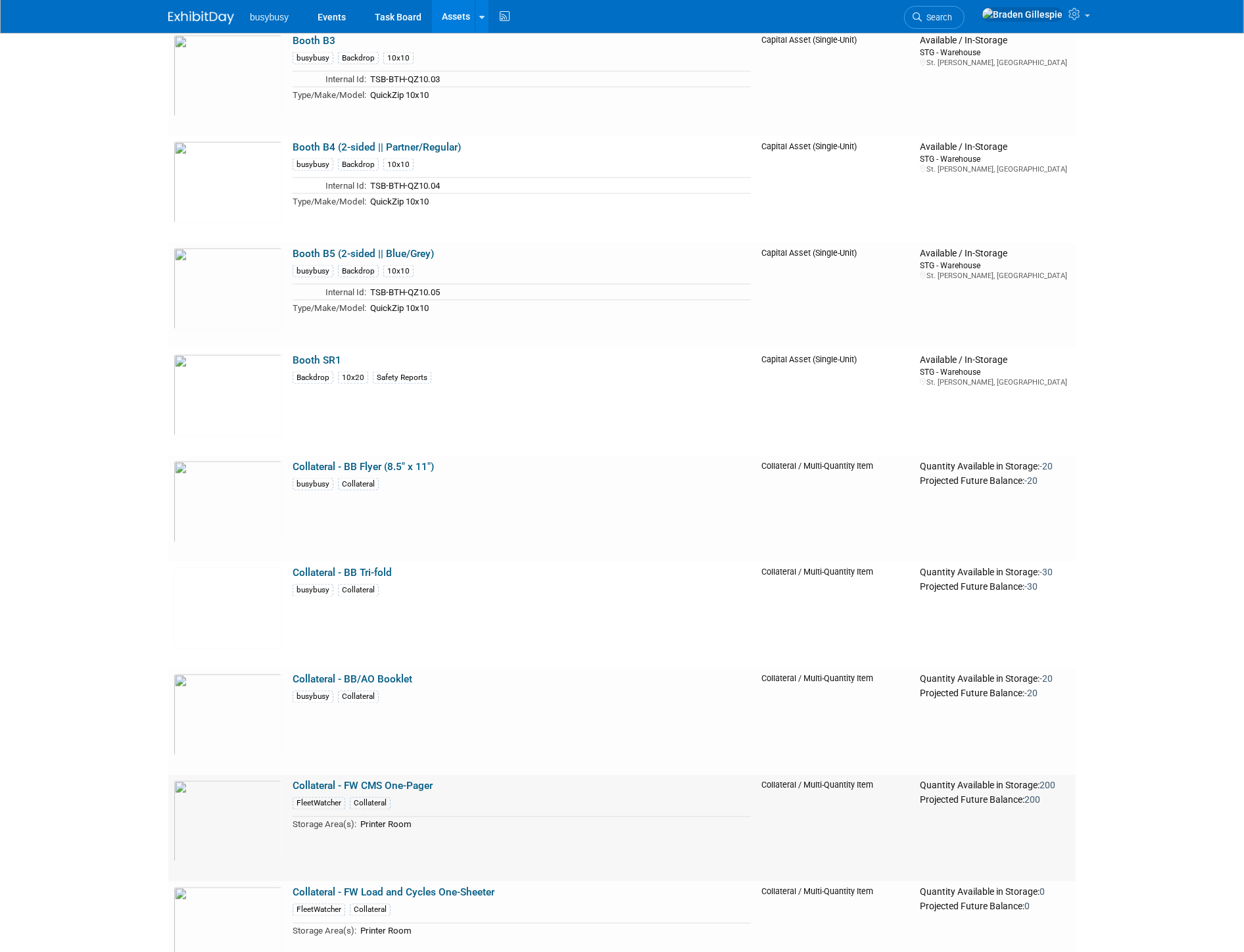
scroll to position [1898, 0]
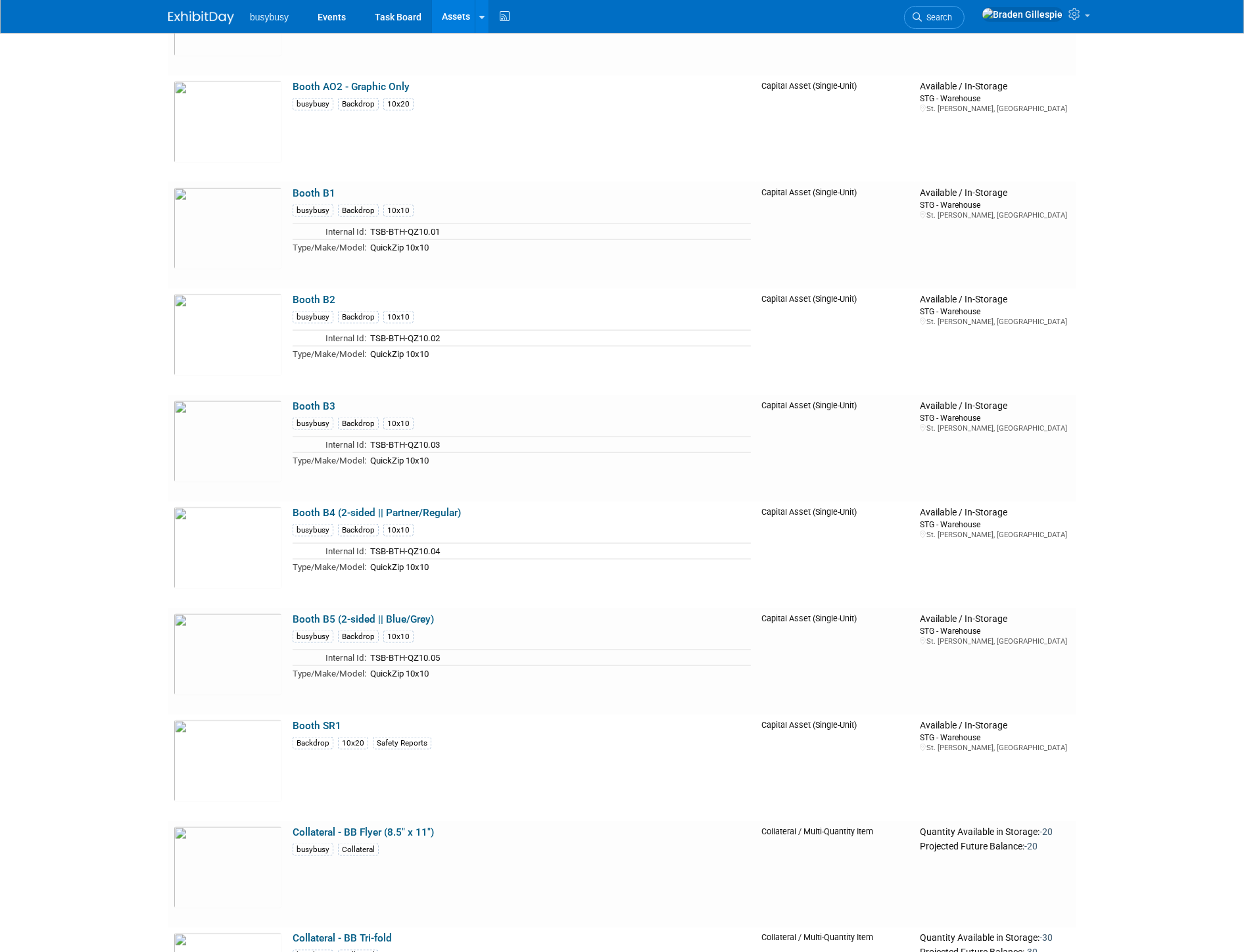
click at [182, 22] on img at bounding box center [202, 17] width 66 height 13
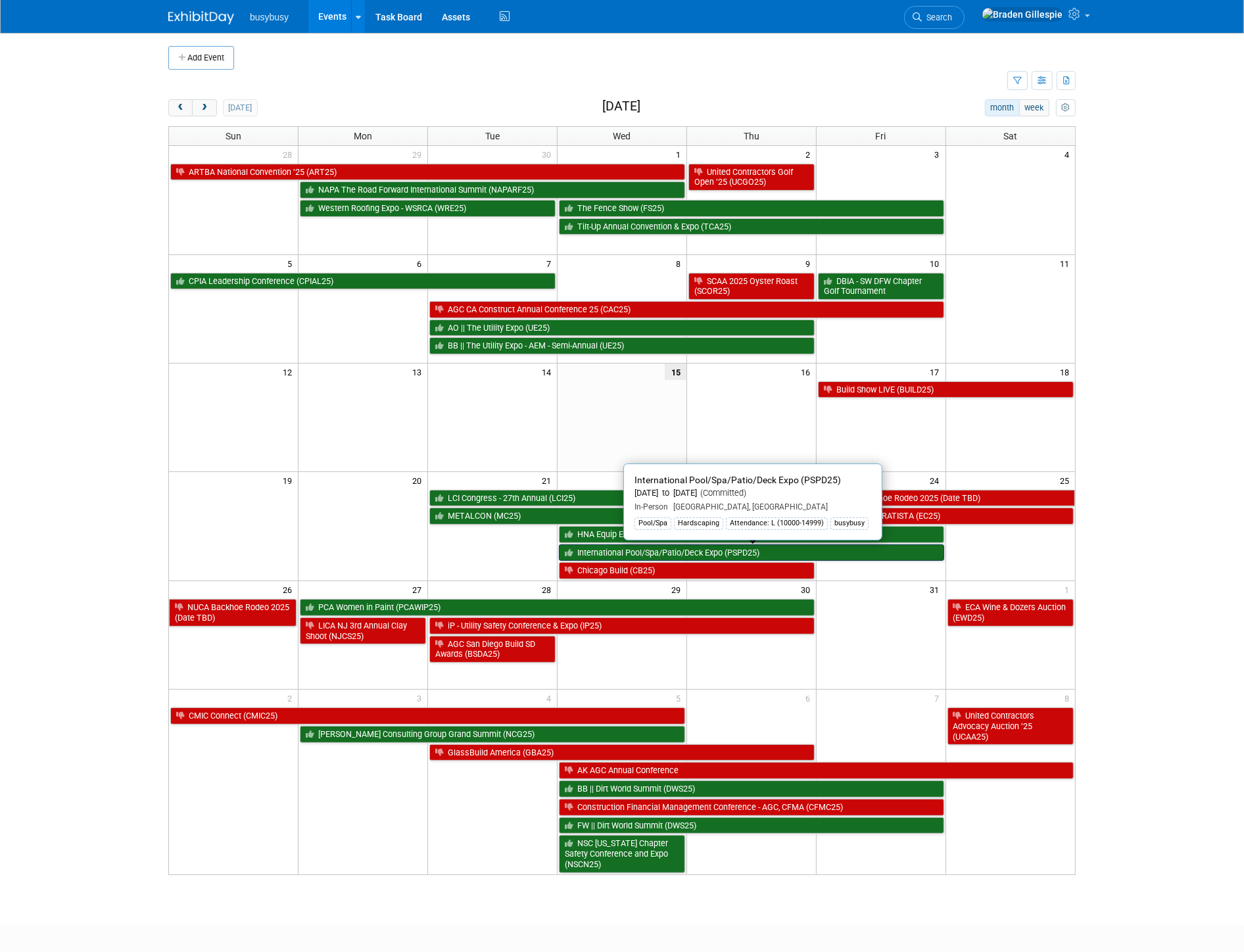
click at [831, 558] on link "International Pool/Spa/Patio/Deck Expo (PSPD25)" at bounding box center [752, 552] width 385 height 17
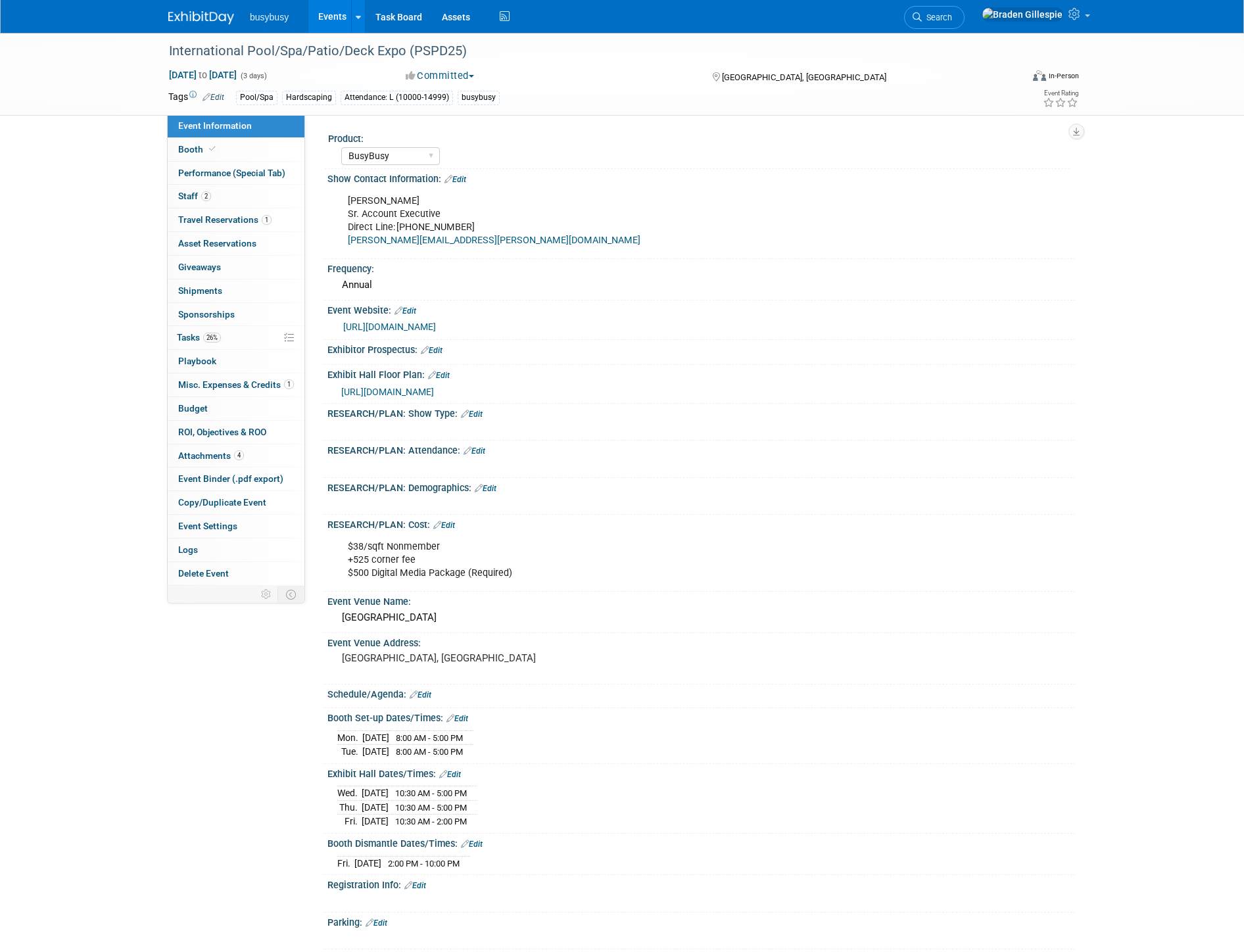
select select "BusyBusy"
click at [238, 198] on link "2 Staff 2" at bounding box center [236, 196] width 137 height 23
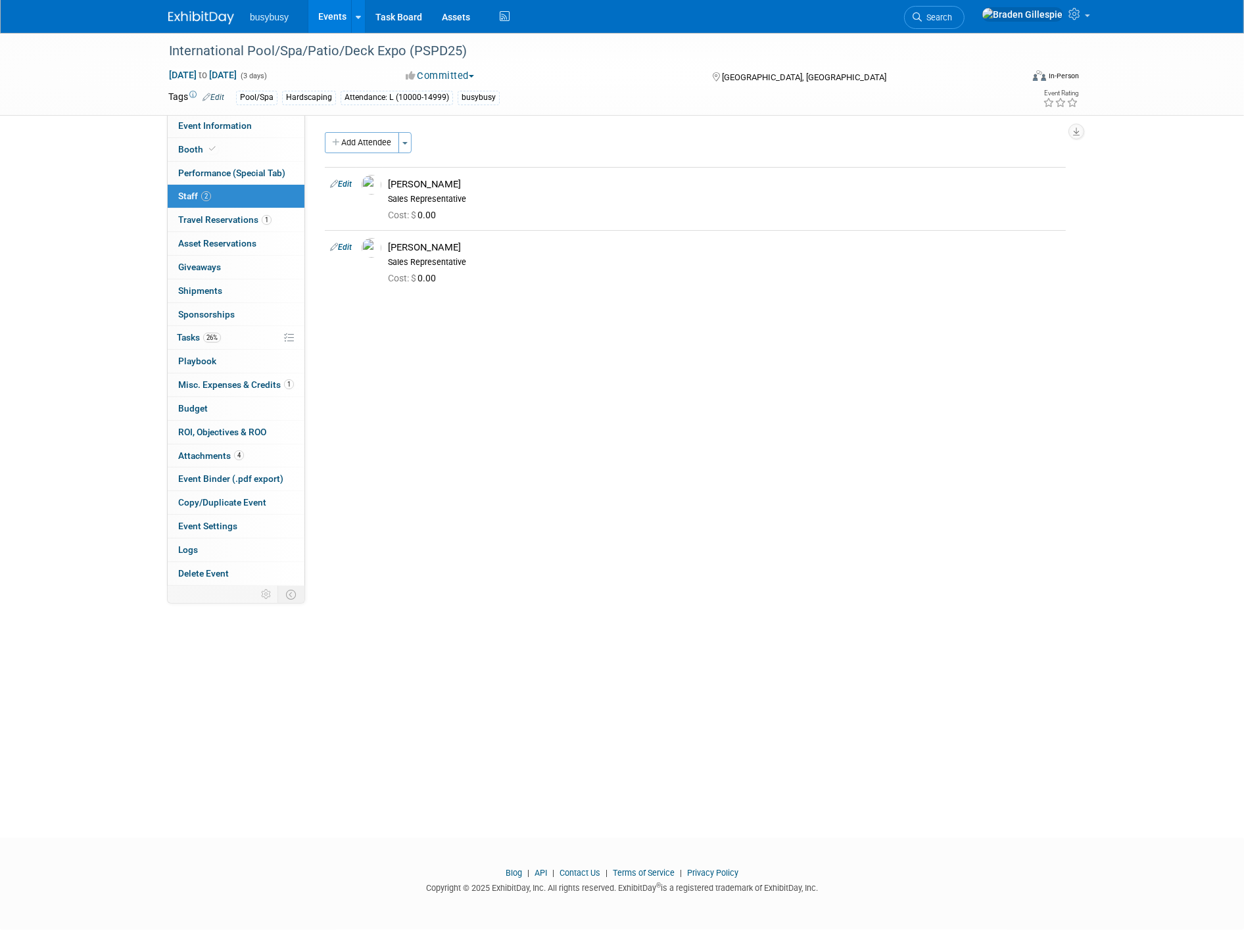
click at [195, 17] on img at bounding box center [202, 17] width 66 height 13
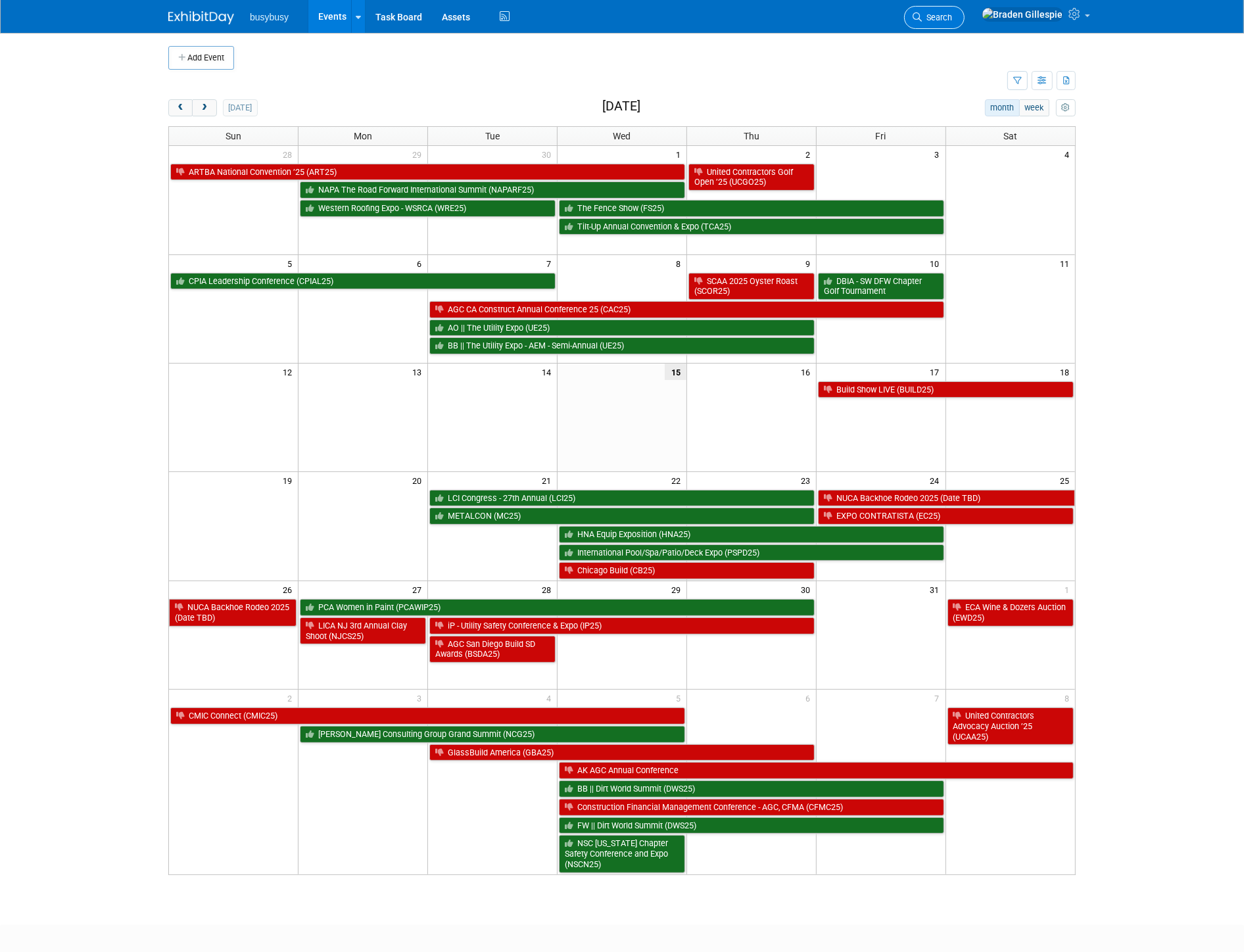
click at [952, 20] on span "Search" at bounding box center [937, 18] width 30 height 10
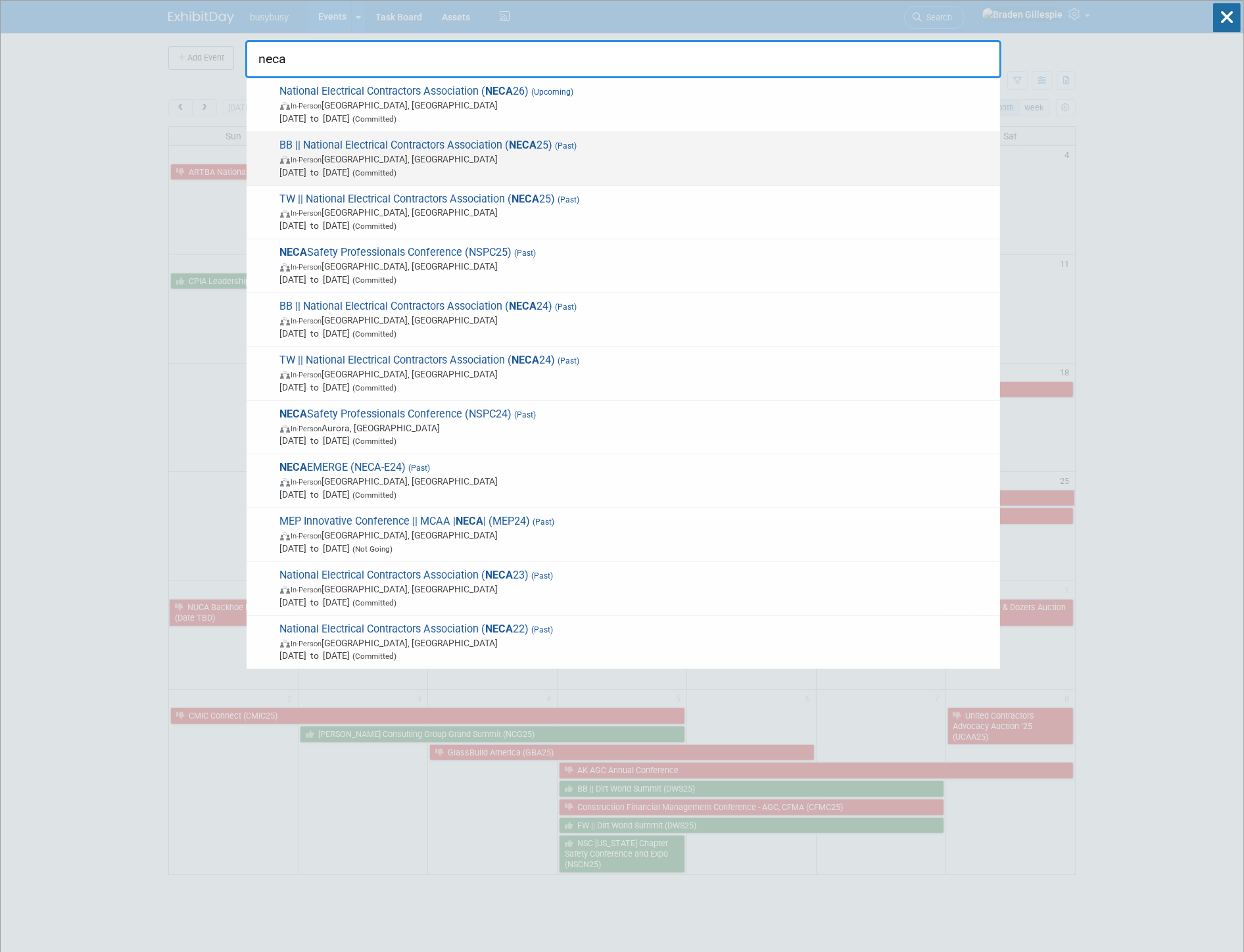
type input "neca"
click at [755, 153] on span "In-Person Chicago, IL" at bounding box center [637, 159] width 714 height 13
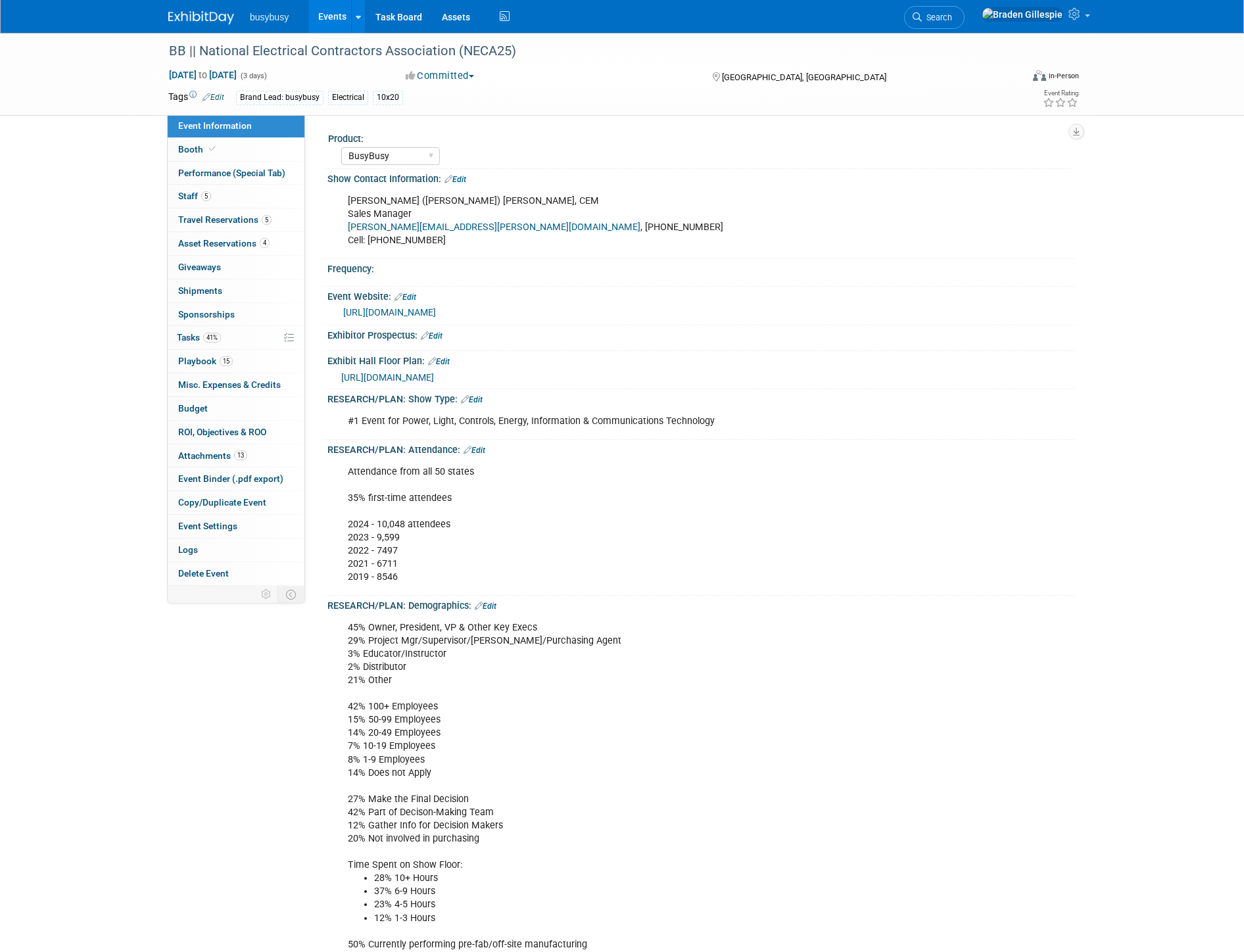
select select "BusyBusy"
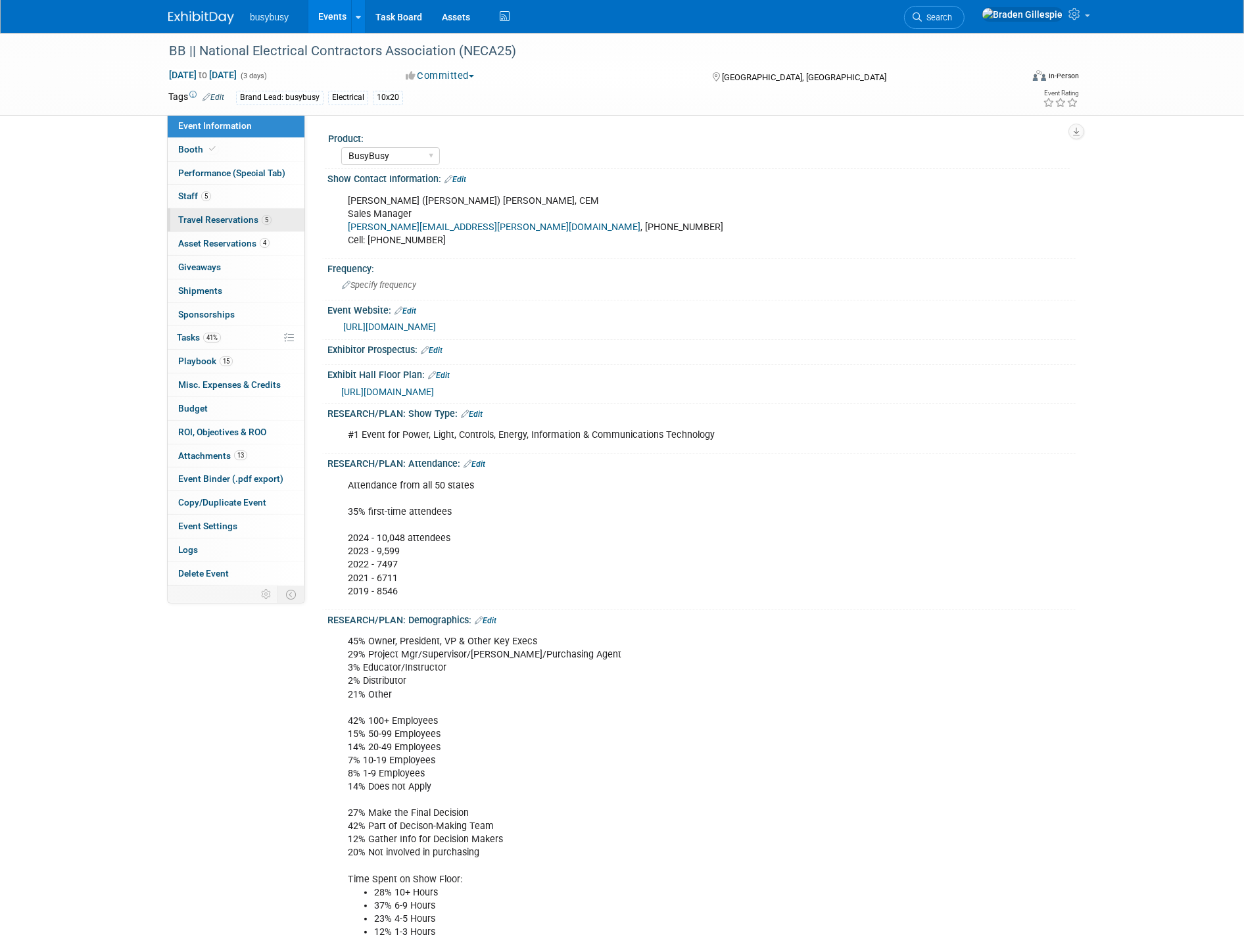
click at [250, 229] on link "5 Travel Reservations 5" at bounding box center [236, 220] width 137 height 23
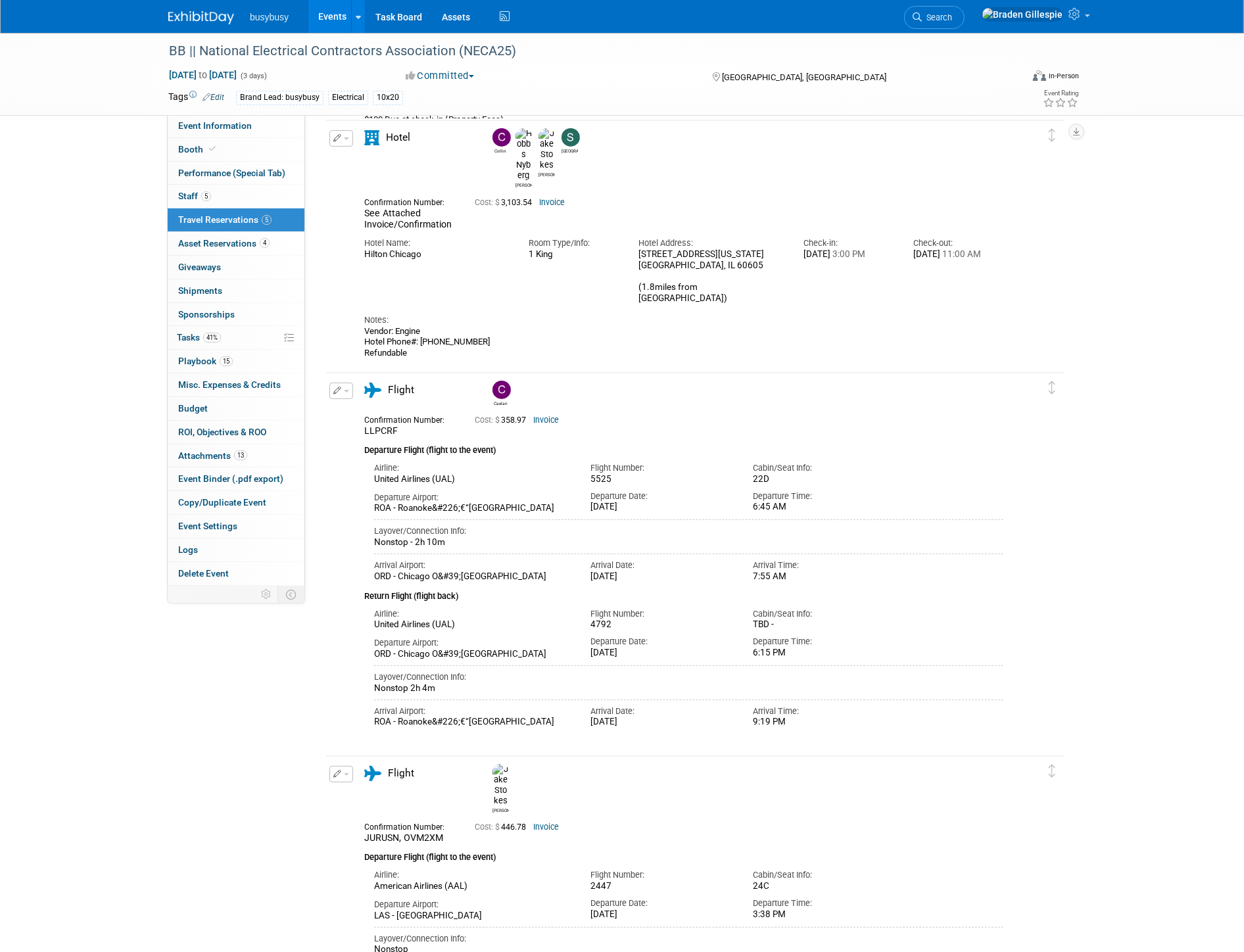
scroll to position [291, 0]
drag, startPoint x: 219, startPoint y: 16, endPoint x: 386, endPoint y: 31, distance: 167.7
click at [219, 16] on img at bounding box center [202, 17] width 66 height 13
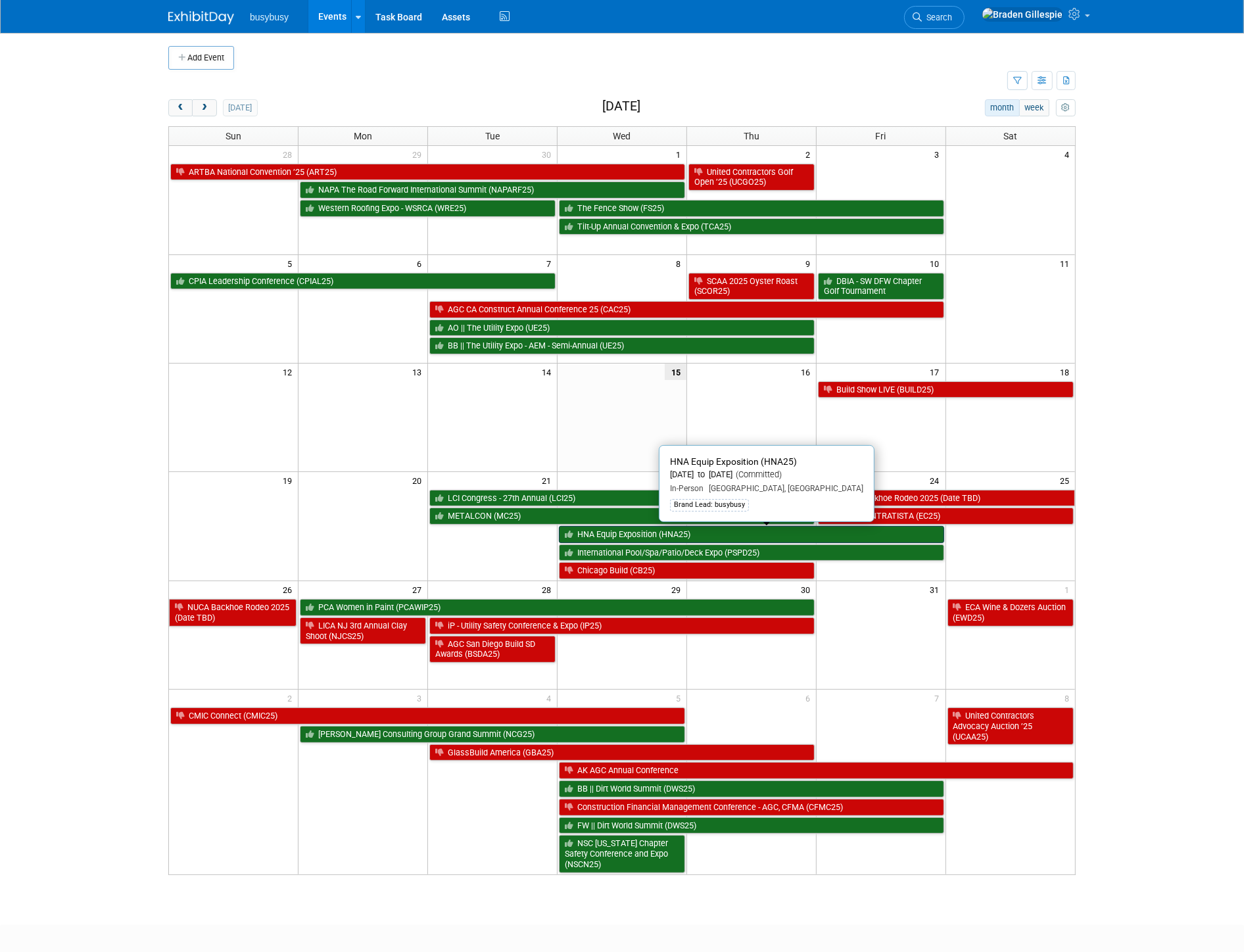
click at [733, 535] on link "HNA Equip Exposition (HNA25)" at bounding box center [752, 534] width 385 height 17
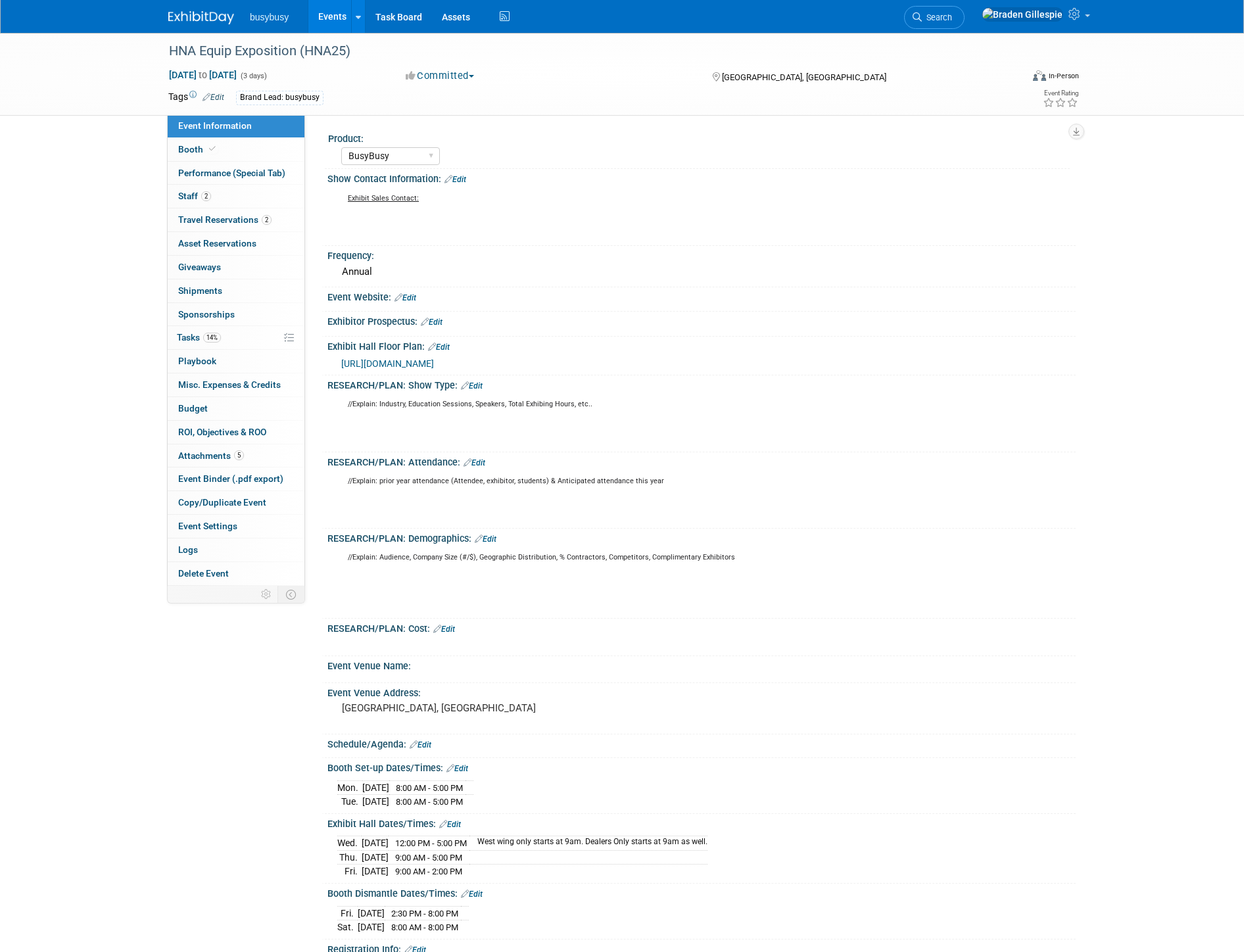
select select "BusyBusy"
select select "No"
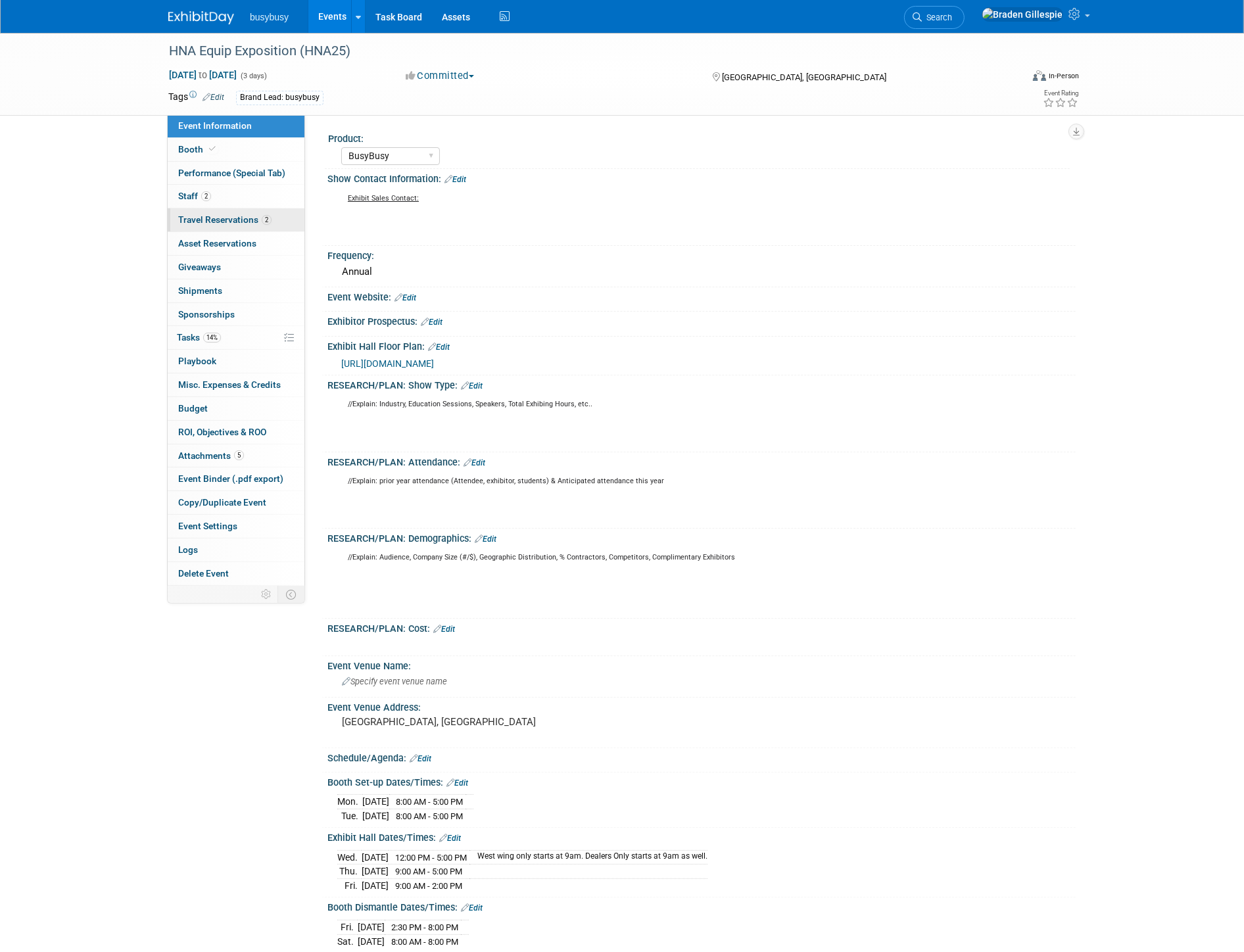
click at [257, 223] on span "Travel Reservations 2" at bounding box center [226, 220] width 94 height 11
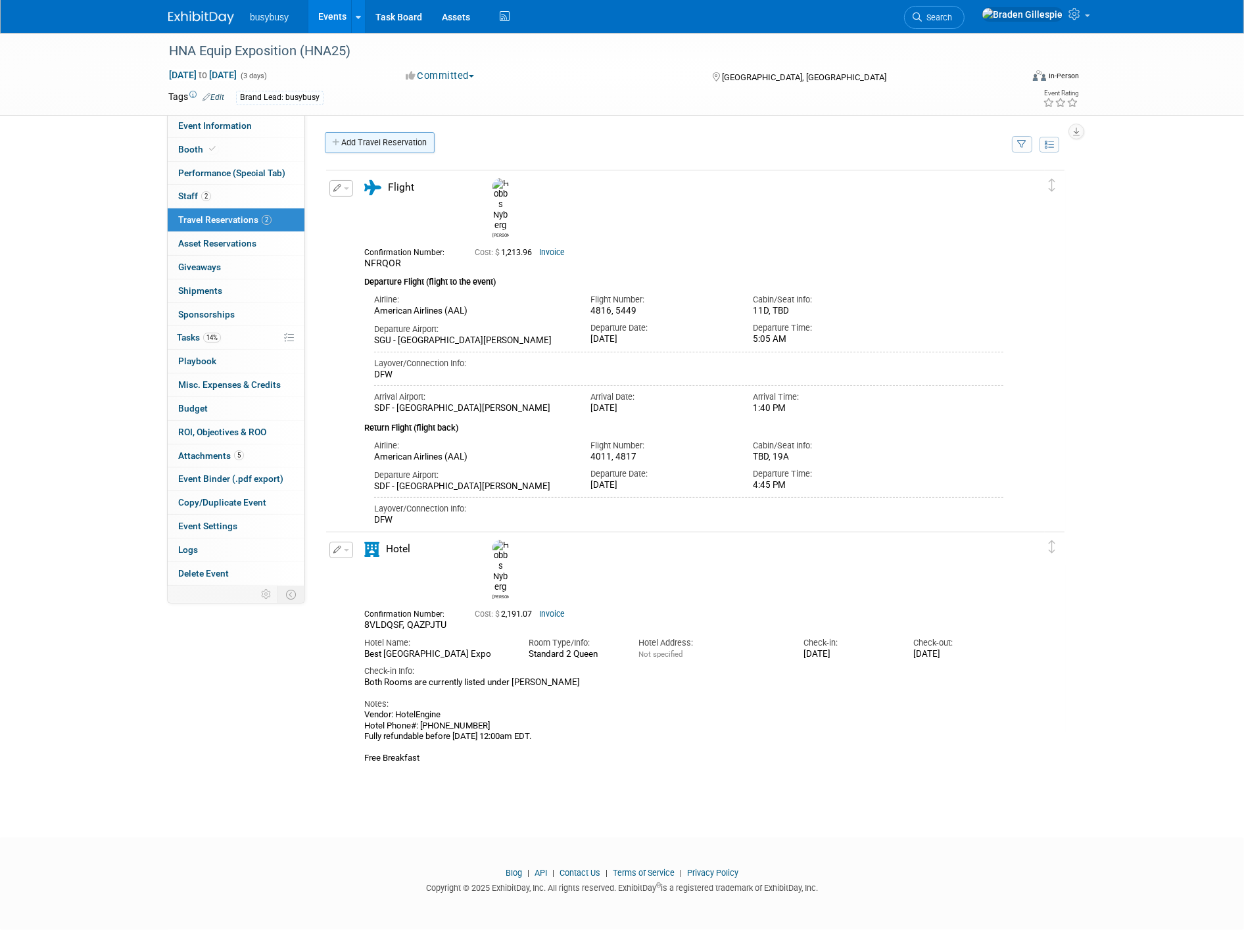
click at [359, 146] on link "Add Travel Reservation" at bounding box center [379, 142] width 110 height 21
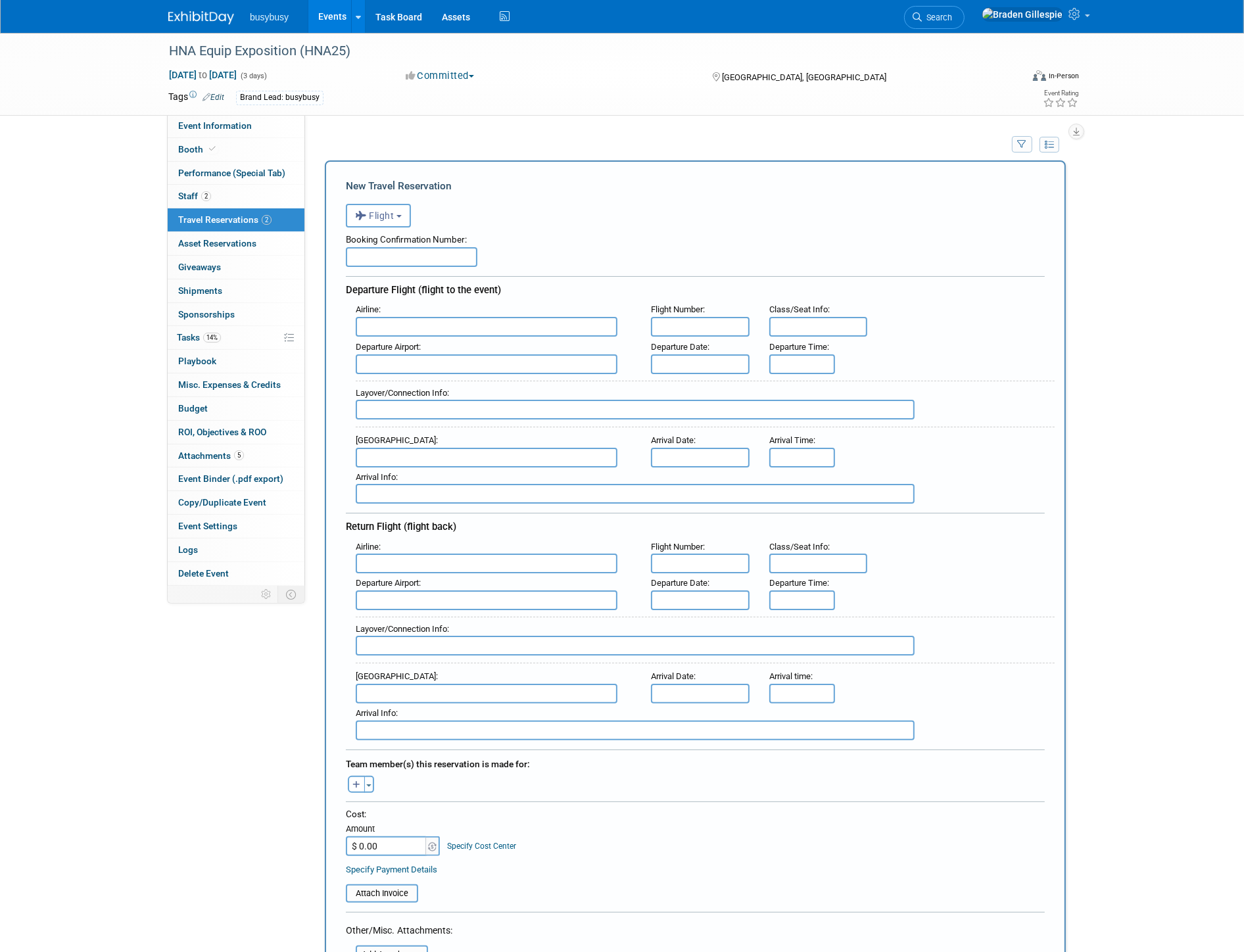
click at [421, 251] on input "text" at bounding box center [411, 257] width 132 height 20
paste input "WKRAPX"
type input "WKRAPX"
click at [423, 320] on input "text" at bounding box center [486, 326] width 262 height 20
click at [544, 342] on span "American Airlines (AAL)" at bounding box center [493, 347] width 274 height 21
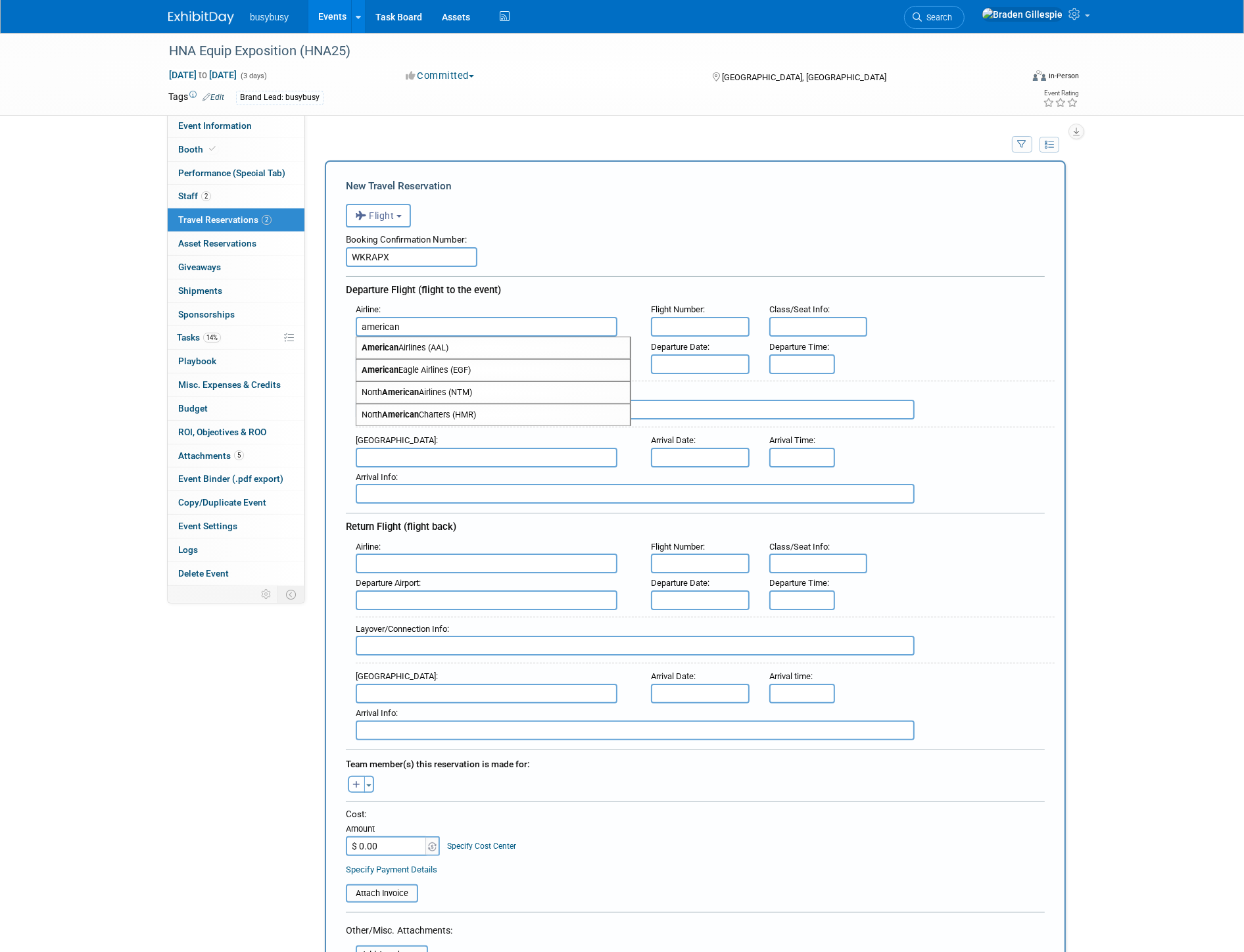
type input "American Airlines (AAL)"
click at [399, 358] on input "text" at bounding box center [486, 364] width 262 height 20
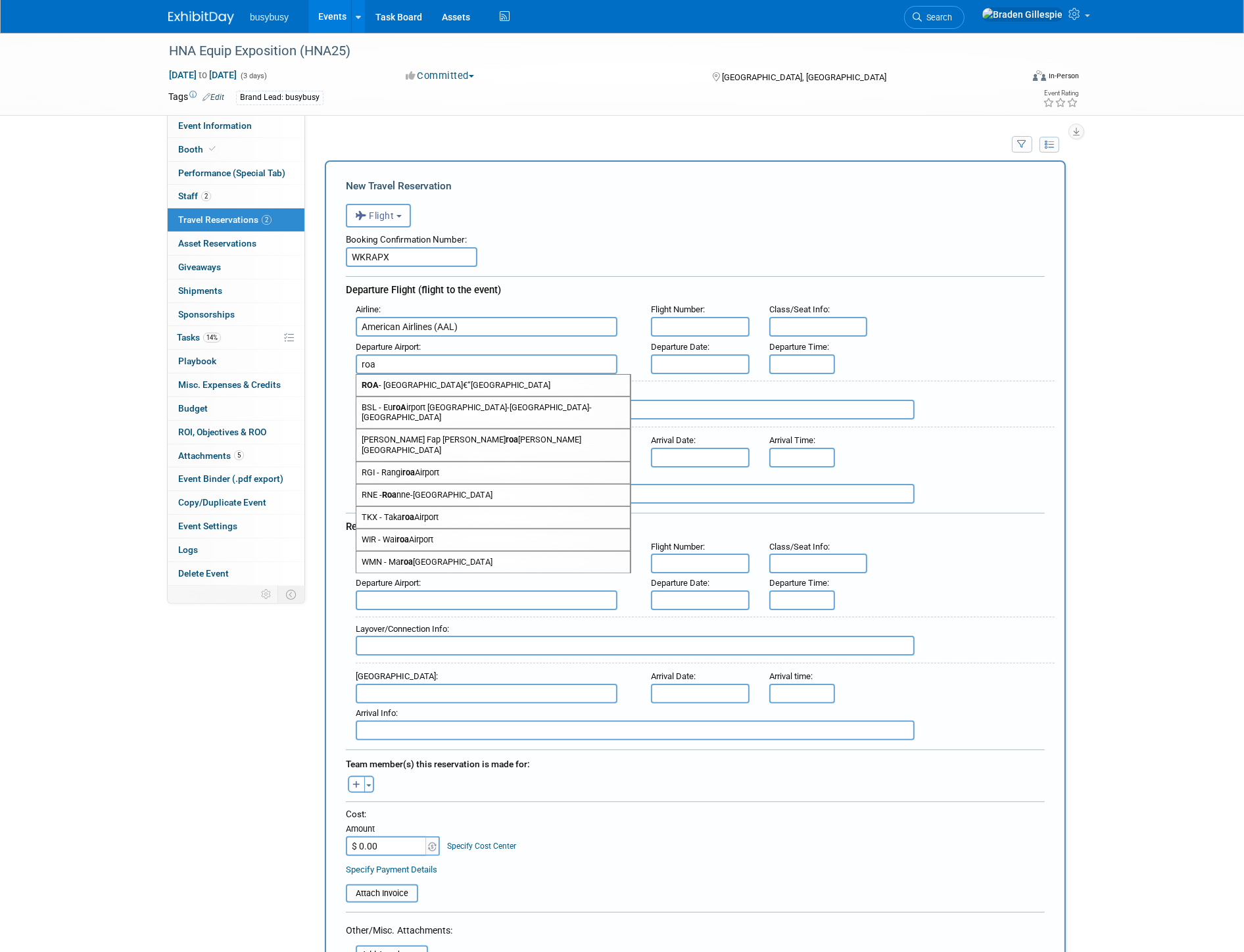
click at [444, 383] on span "ROA - Roanokeâ€“Blacksburg Regional Airport" at bounding box center [493, 384] width 274 height 21
type input "ROA - Roanoke&#226;€“Blacksburg Regional Airport"
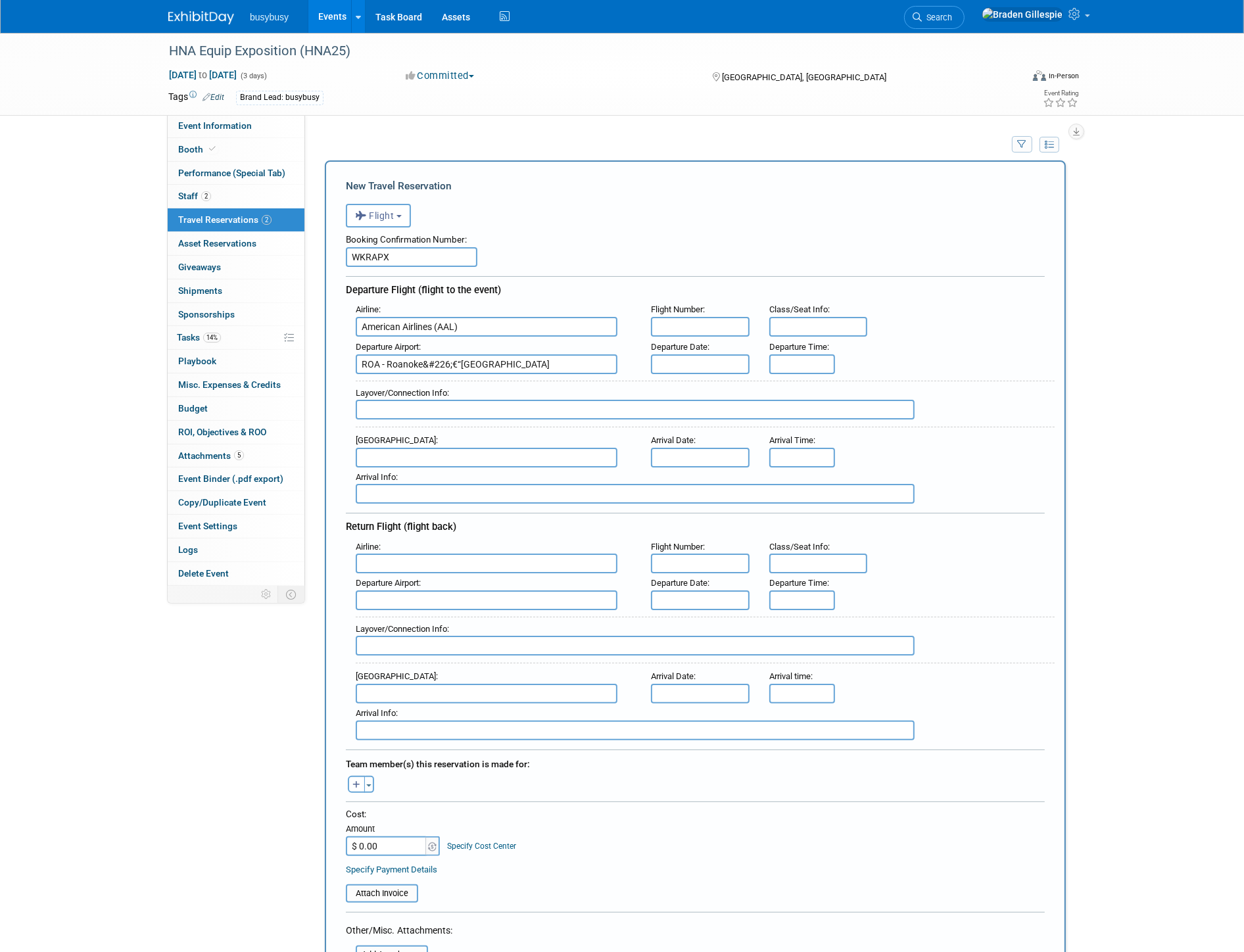
click at [432, 455] on input "text" at bounding box center [486, 458] width 262 height 20
click at [401, 471] on span "SDF - Louisville International Standiford Field" at bounding box center [493, 478] width 274 height 21
type input "SDF - Louisville International Standiford Field"
click at [813, 361] on input "8:00 AM" at bounding box center [803, 364] width 66 height 20
drag, startPoint x: 813, startPoint y: 361, endPoint x: 718, endPoint y: 359, distance: 95.0
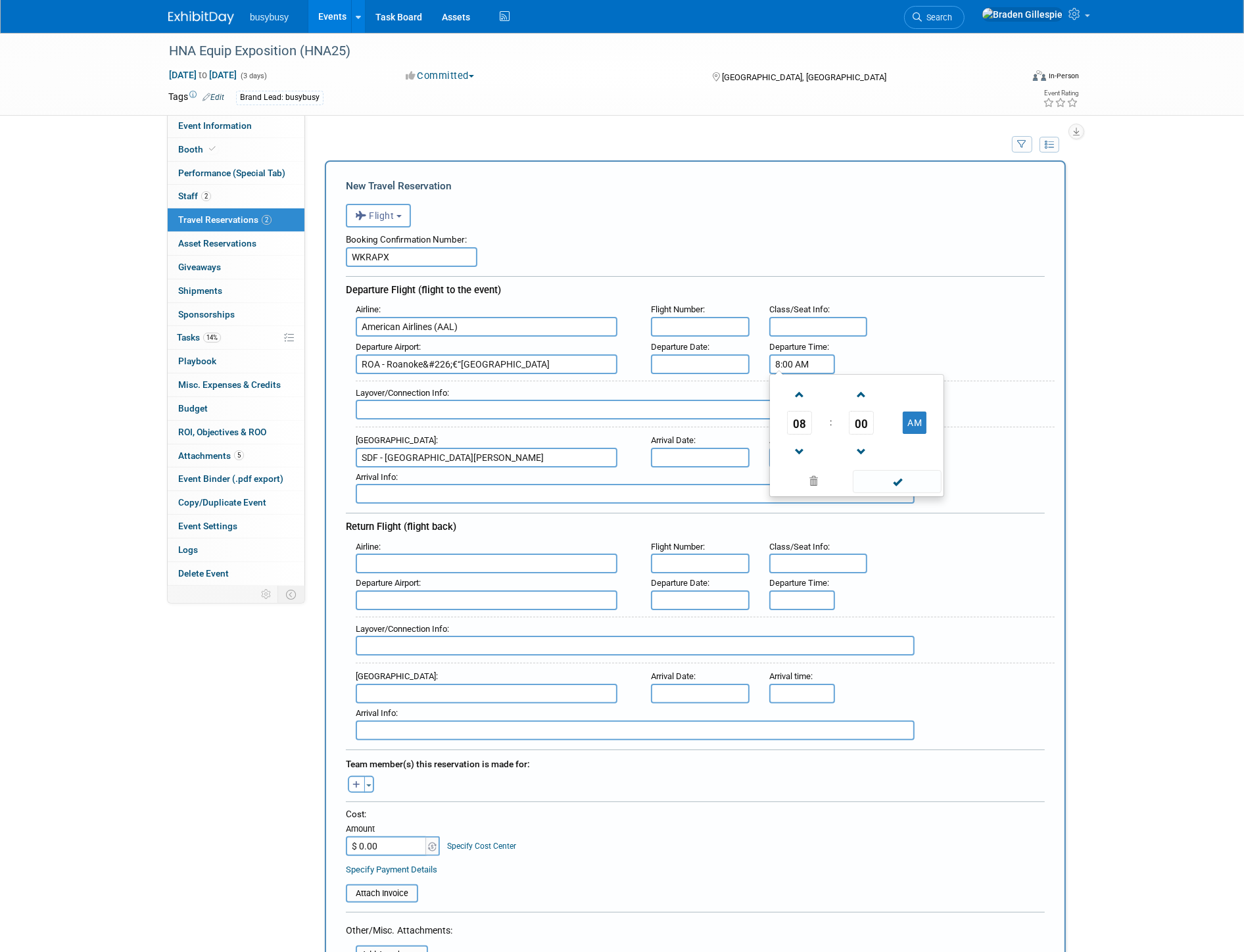
click at [718, 359] on div "Departure Airport : ROA - Roanoke&#226;€“Blacksburg Regional Airport Departure …" at bounding box center [700, 355] width 709 height 37
type input "3:05 PM"
click at [810, 448] on input "8:00 AM" at bounding box center [803, 458] width 66 height 20
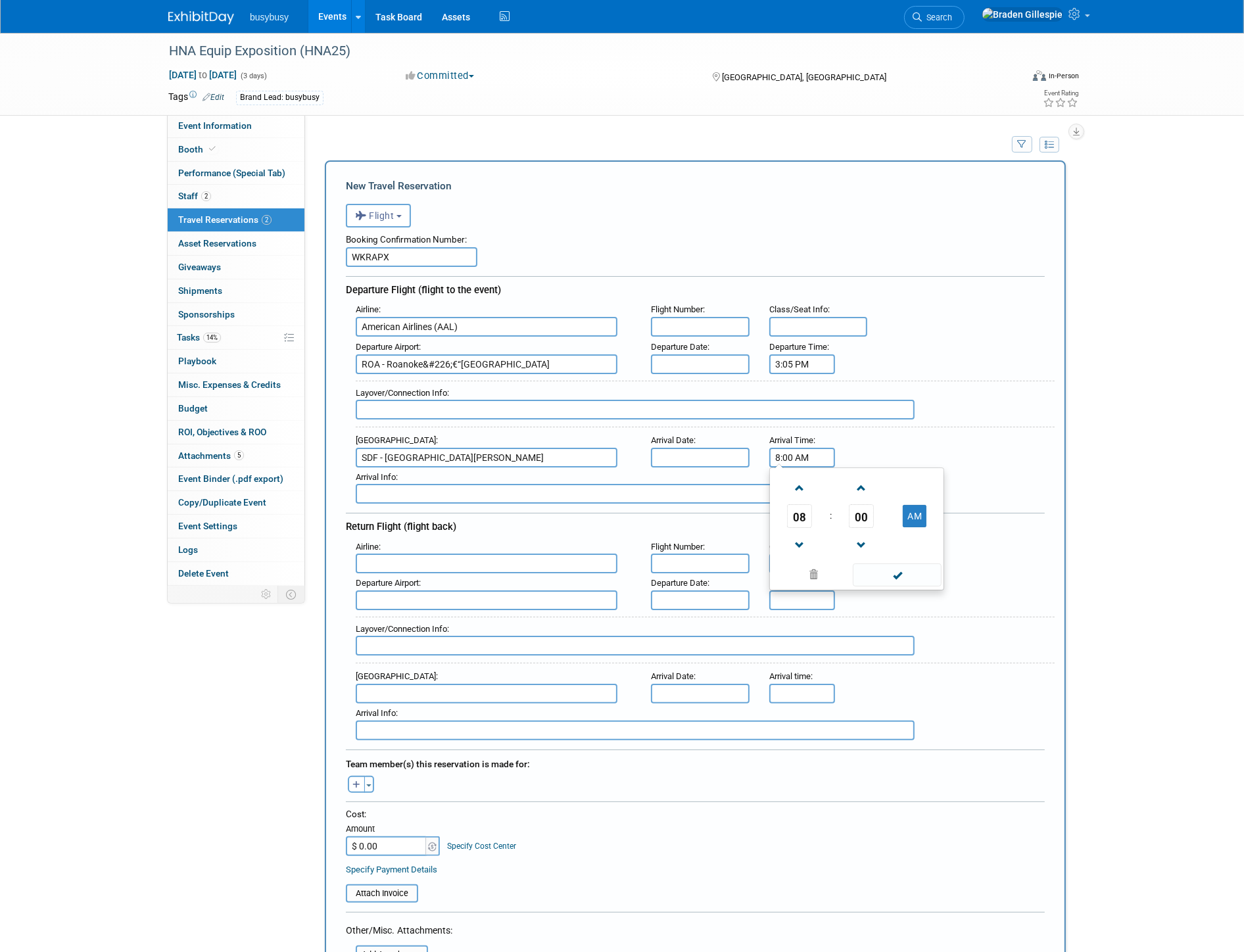
drag, startPoint x: 812, startPoint y: 447, endPoint x: 726, endPoint y: 450, distance: 86.1
click at [728, 452] on div "Arrival Airport : SDF - Louisville International Standiford Field Arrival Date …" at bounding box center [700, 448] width 709 height 37
type input "9:17 PM"
click at [800, 591] on input "5:00 PM" at bounding box center [803, 601] width 66 height 20
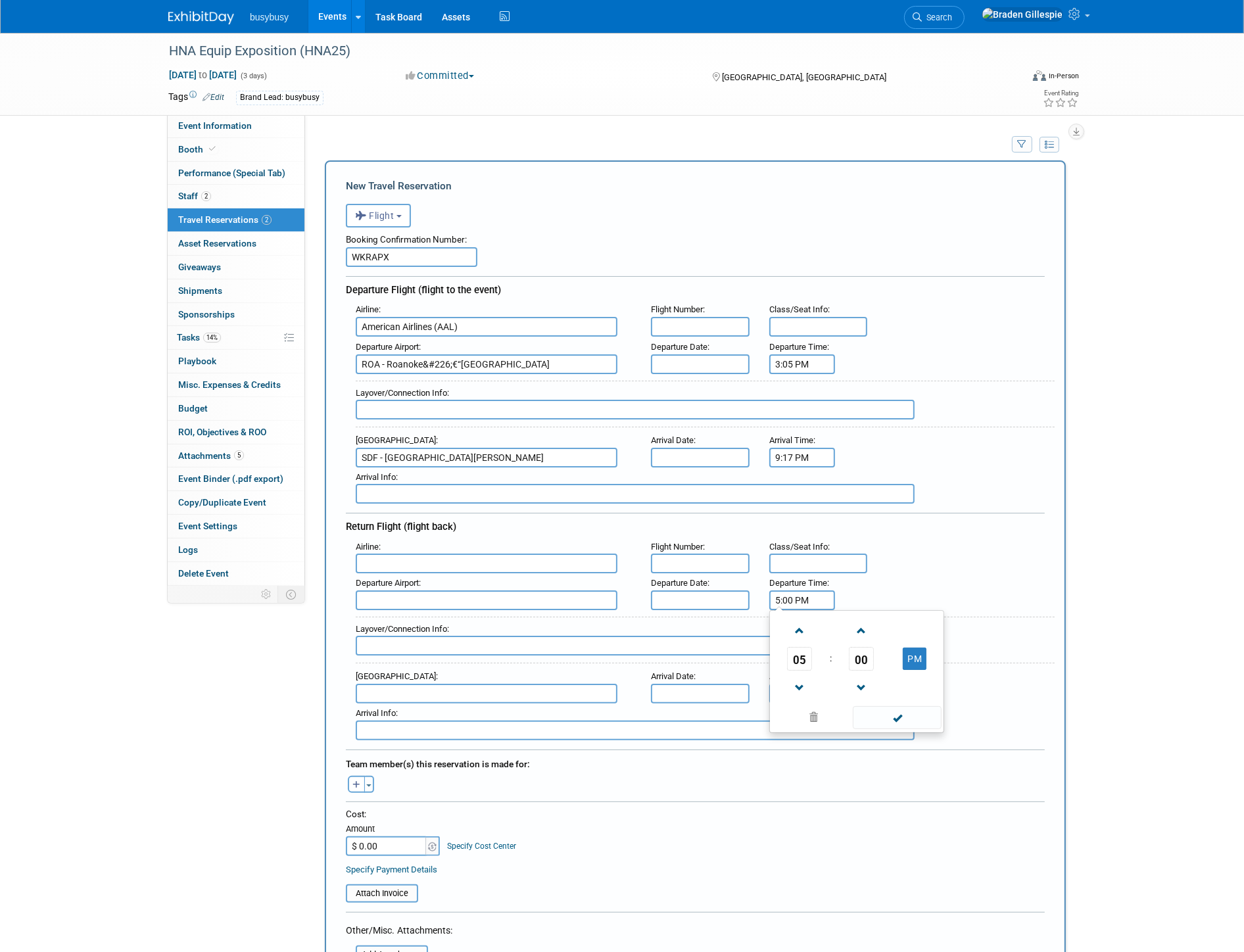
drag, startPoint x: 816, startPoint y: 587, endPoint x: 725, endPoint y: 592, distance: 91.1
click at [725, 592] on div "Departure Airport : Departure Date : Departure Time : 5:00 PM 05 : 00 PM 12 01 …" at bounding box center [700, 591] width 709 height 37
type input "4:28 PM"
click at [804, 704] on div "Arrival Info :" at bounding box center [700, 721] width 709 height 37
click at [826, 684] on input "5:00 PM" at bounding box center [803, 694] width 66 height 20
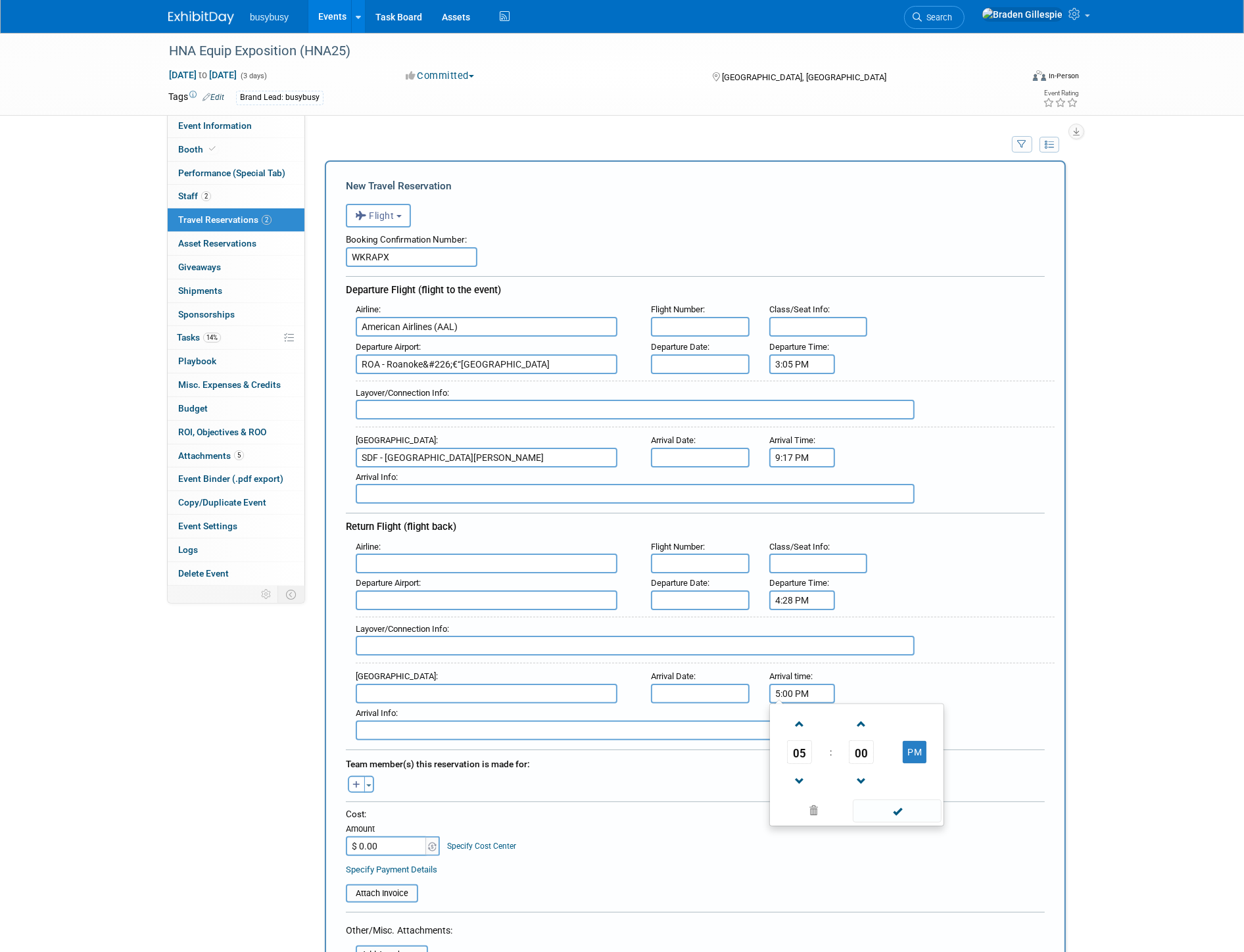
drag, startPoint x: 758, startPoint y: 683, endPoint x: 726, endPoint y: 683, distance: 32.0
click at [726, 684] on div "Arrival Airport : Arrival Date : Arrival time : 5:00 PM 05 : 00 PM 12 01 02 03 …" at bounding box center [700, 685] width 709 height 37
type input "8:46 PM"
click at [455, 591] on input "text" at bounding box center [486, 601] width 262 height 20
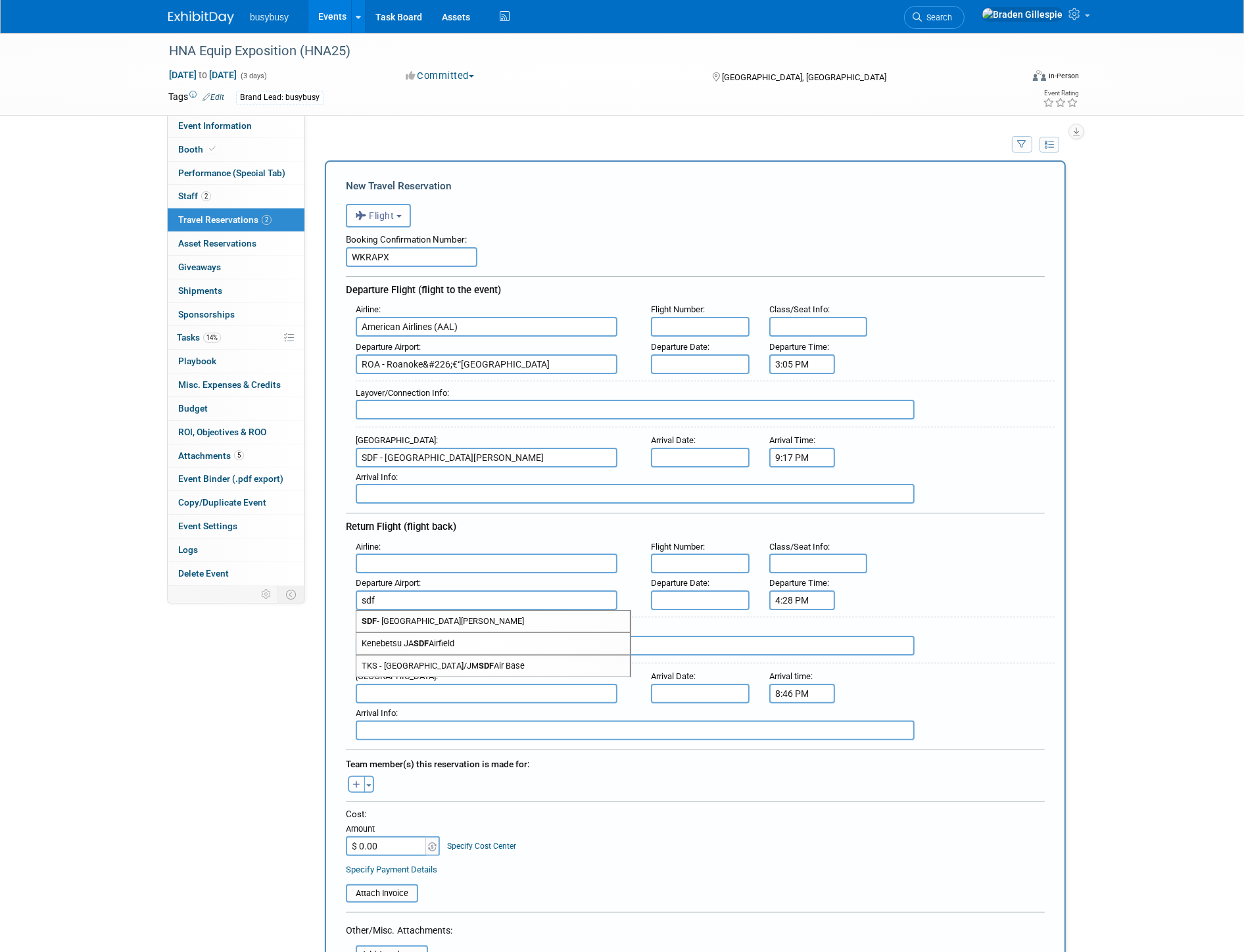
click at [425, 611] on span "SDF - Louisville International Standiford Field" at bounding box center [493, 621] width 274 height 21
type input "SDF - Louisville International Standiford Field"
click at [395, 684] on input "text" at bounding box center [486, 694] width 262 height 20
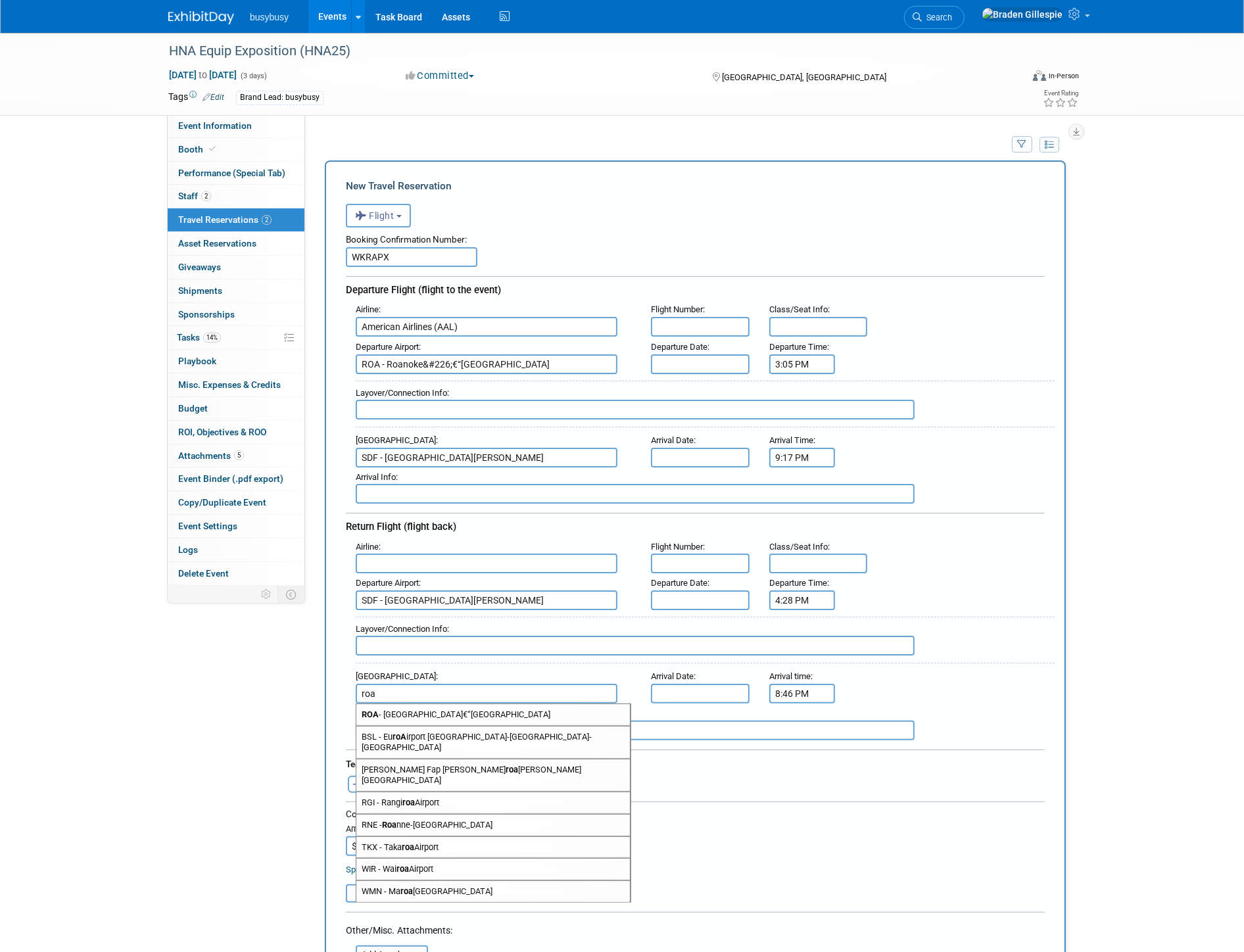
click at [404, 704] on span "ROA - Roanokeâ€“Blacksburg Regional Airport" at bounding box center [493, 714] width 274 height 21
type input "ROA - Roanoke&#226;€“Blacksburg Regional Airport"
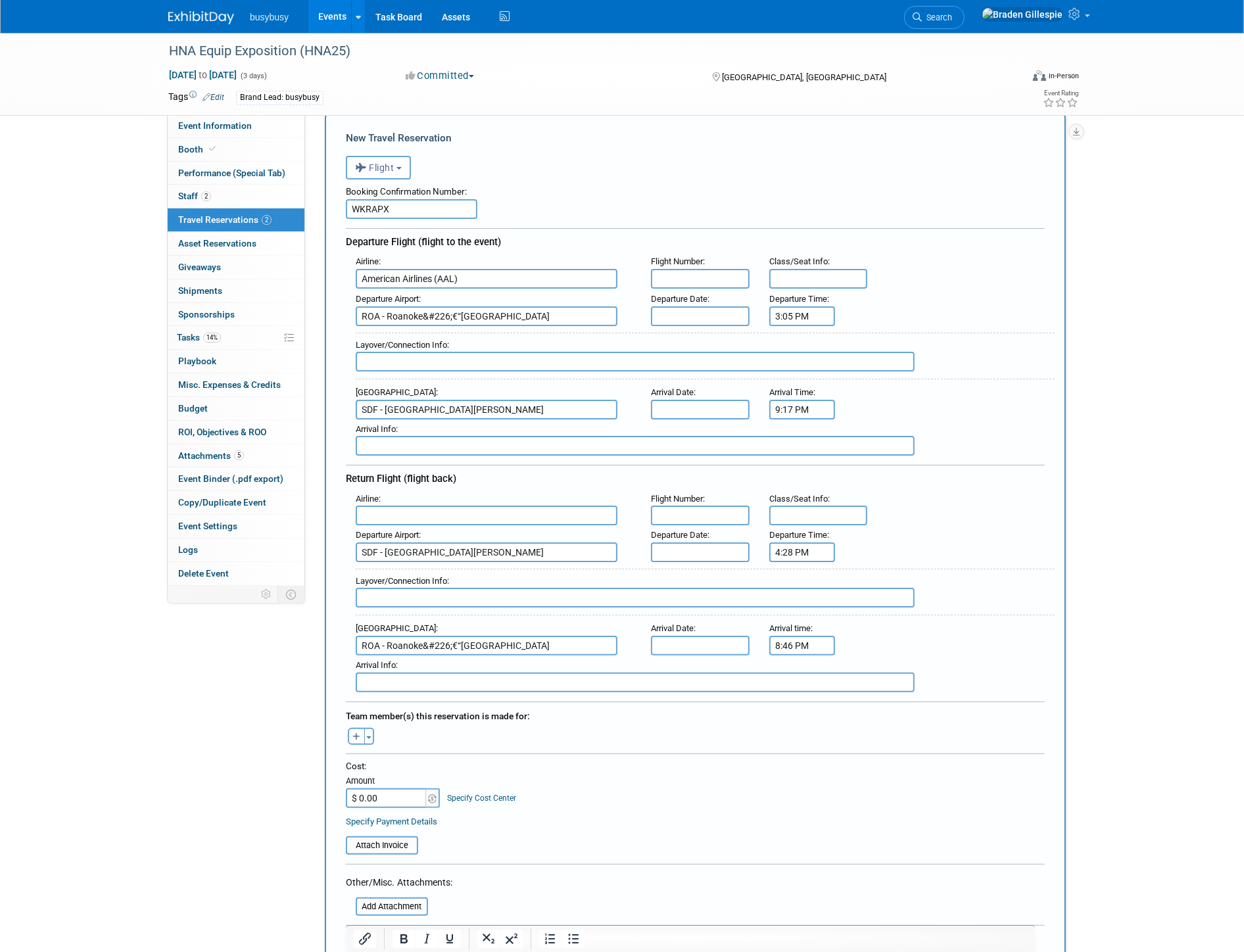
scroll to position [73, 0]
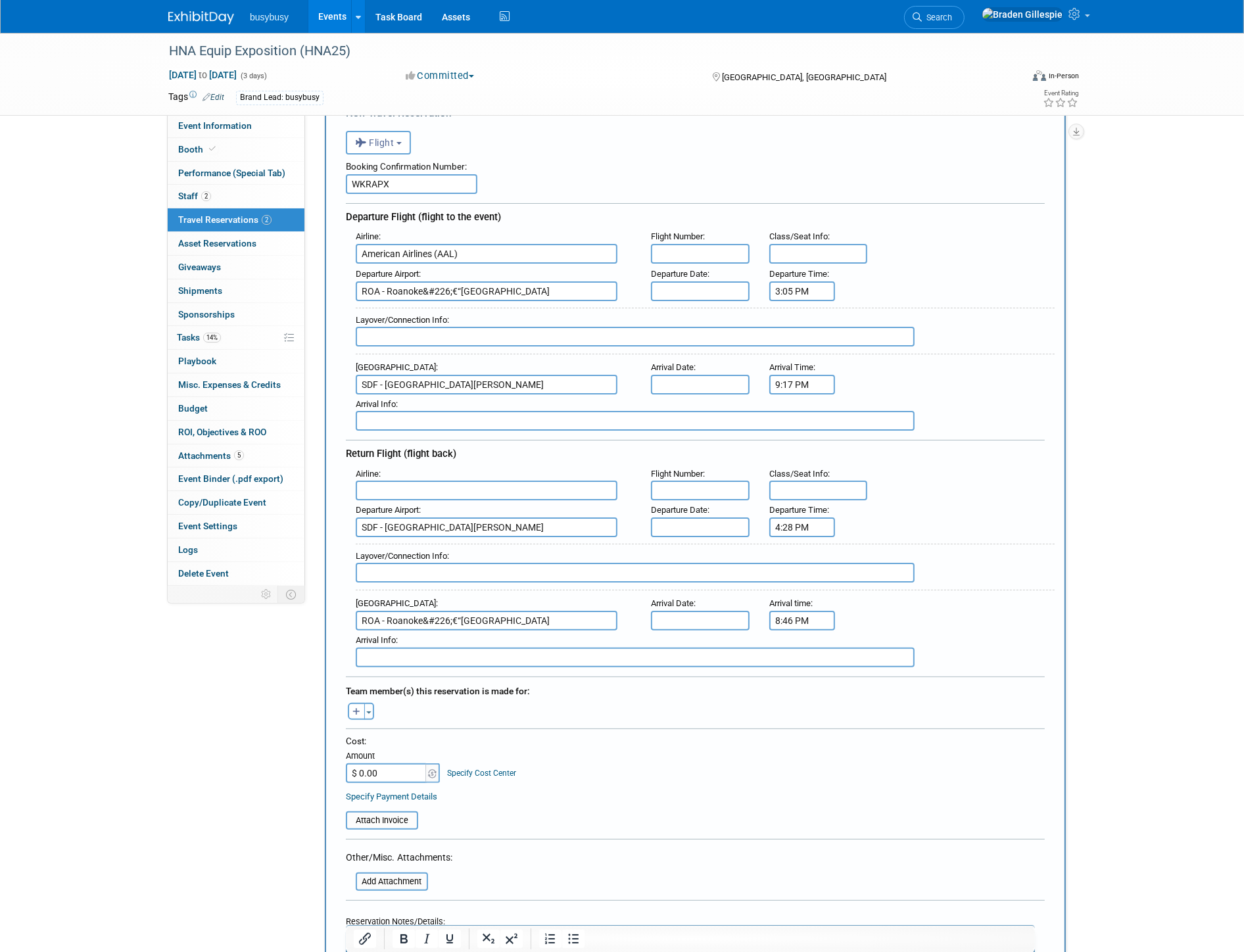
click at [384, 763] on input "$ 0.00" at bounding box center [386, 773] width 82 height 20
type input "$ 982.36"
click at [366, 703] on button "Toggle Dropdown" at bounding box center [369, 711] width 10 height 17
click at [411, 798] on label "Caelan Williams" at bounding box center [437, 808] width 163 height 24
click at [425, 327] on input "text" at bounding box center [635, 336] width 559 height 20
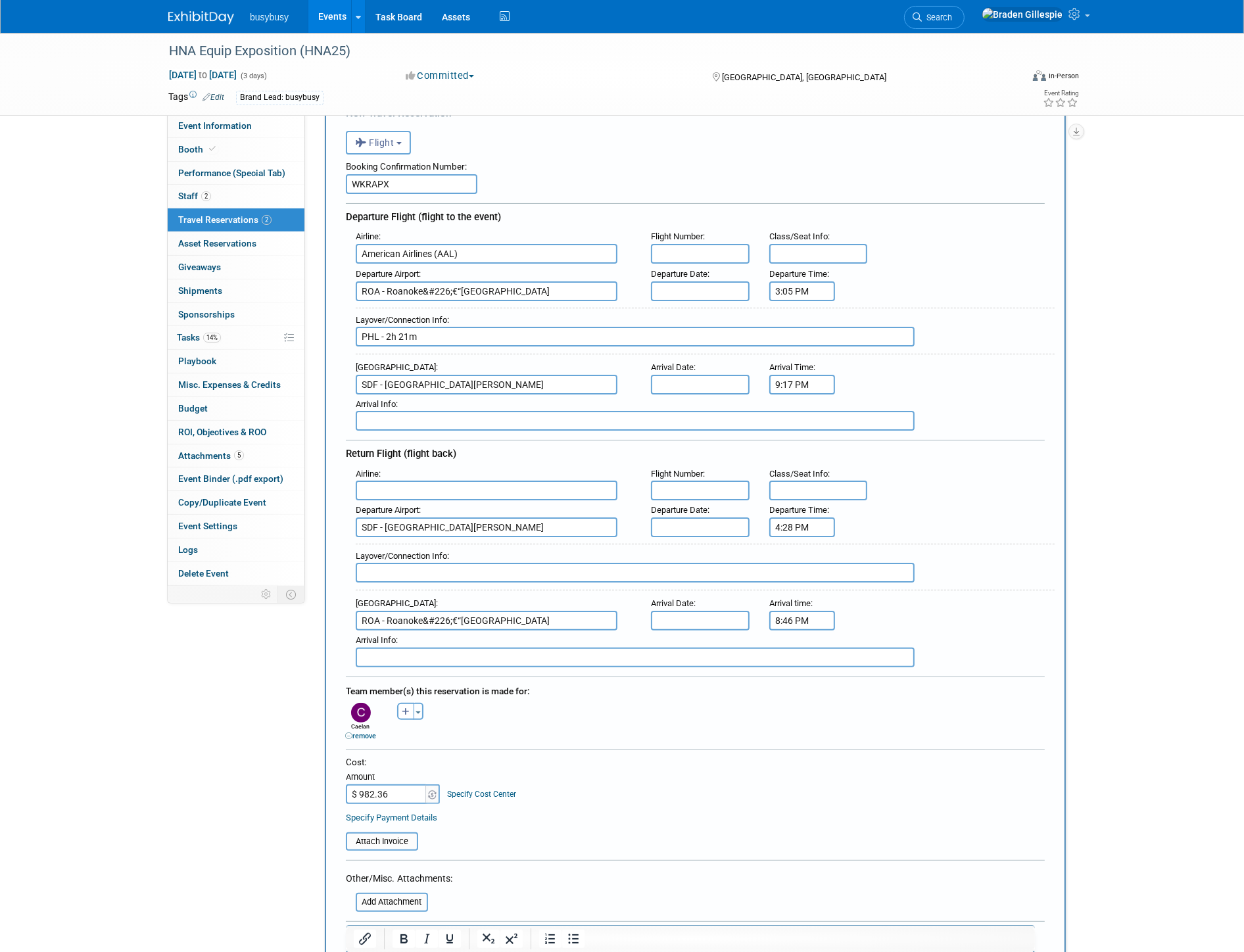
type input "PHL - 2h 21m"
click at [699, 288] on input "text" at bounding box center [700, 291] width 99 height 20
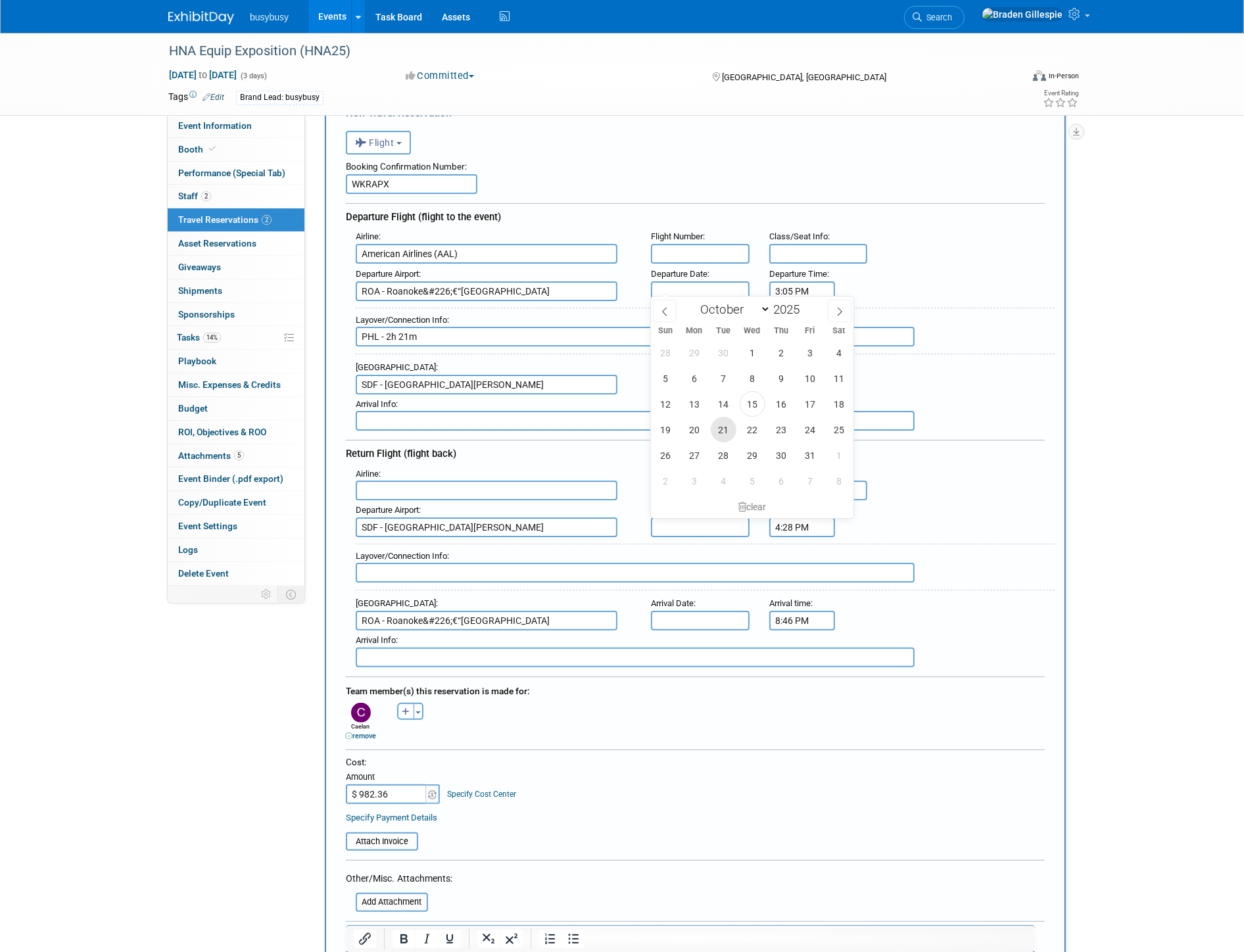
click at [727, 431] on span "21" at bounding box center [724, 430] width 26 height 26
type input "Oct 21, 2025"
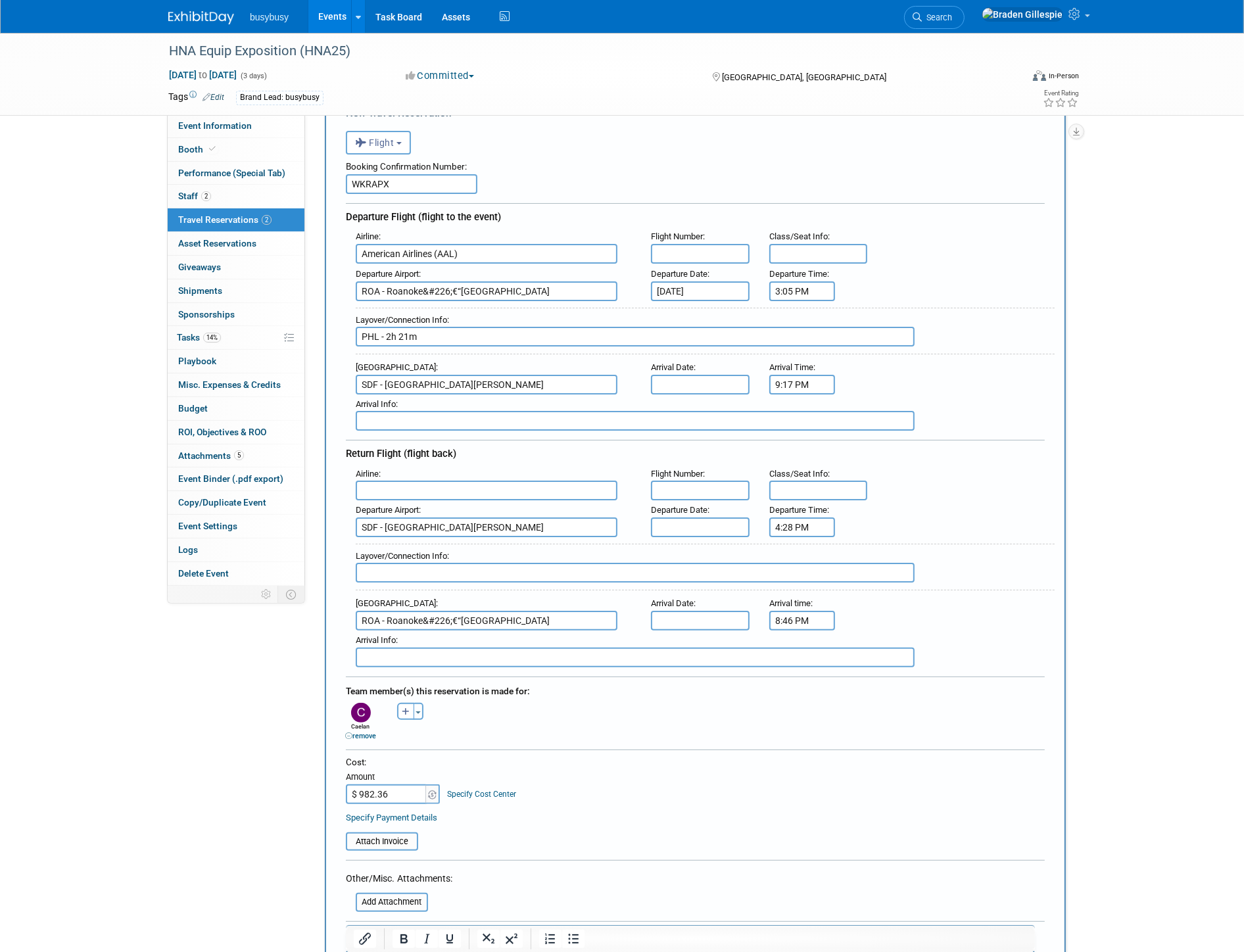
click at [701, 384] on body "busybusy Events Add Event Bulk Upload Events Shareable Event Boards Recently Vi…" at bounding box center [622, 403] width 1244 height 952
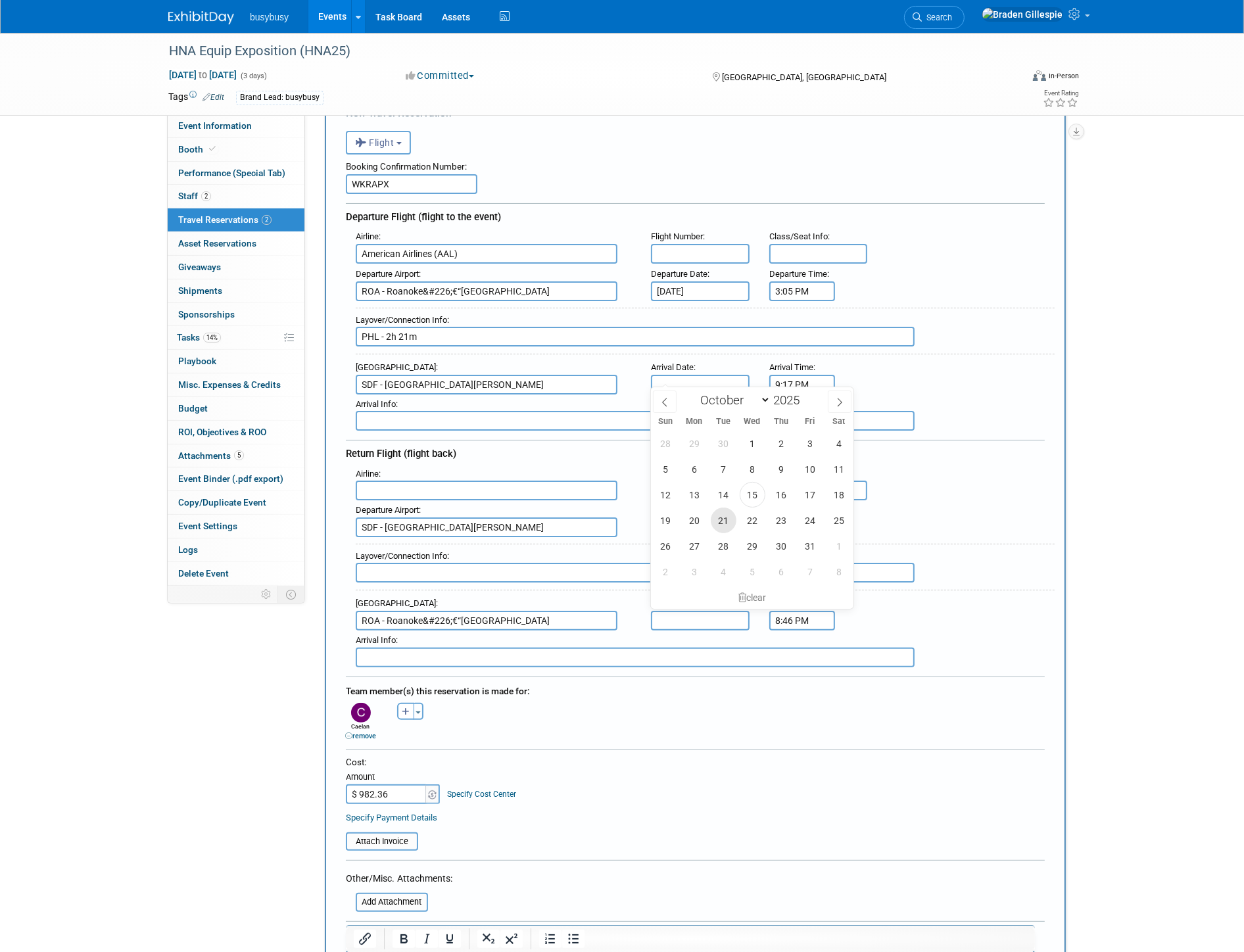
click at [721, 523] on span "21" at bounding box center [724, 521] width 26 height 26
type input "Oct 21, 2025"
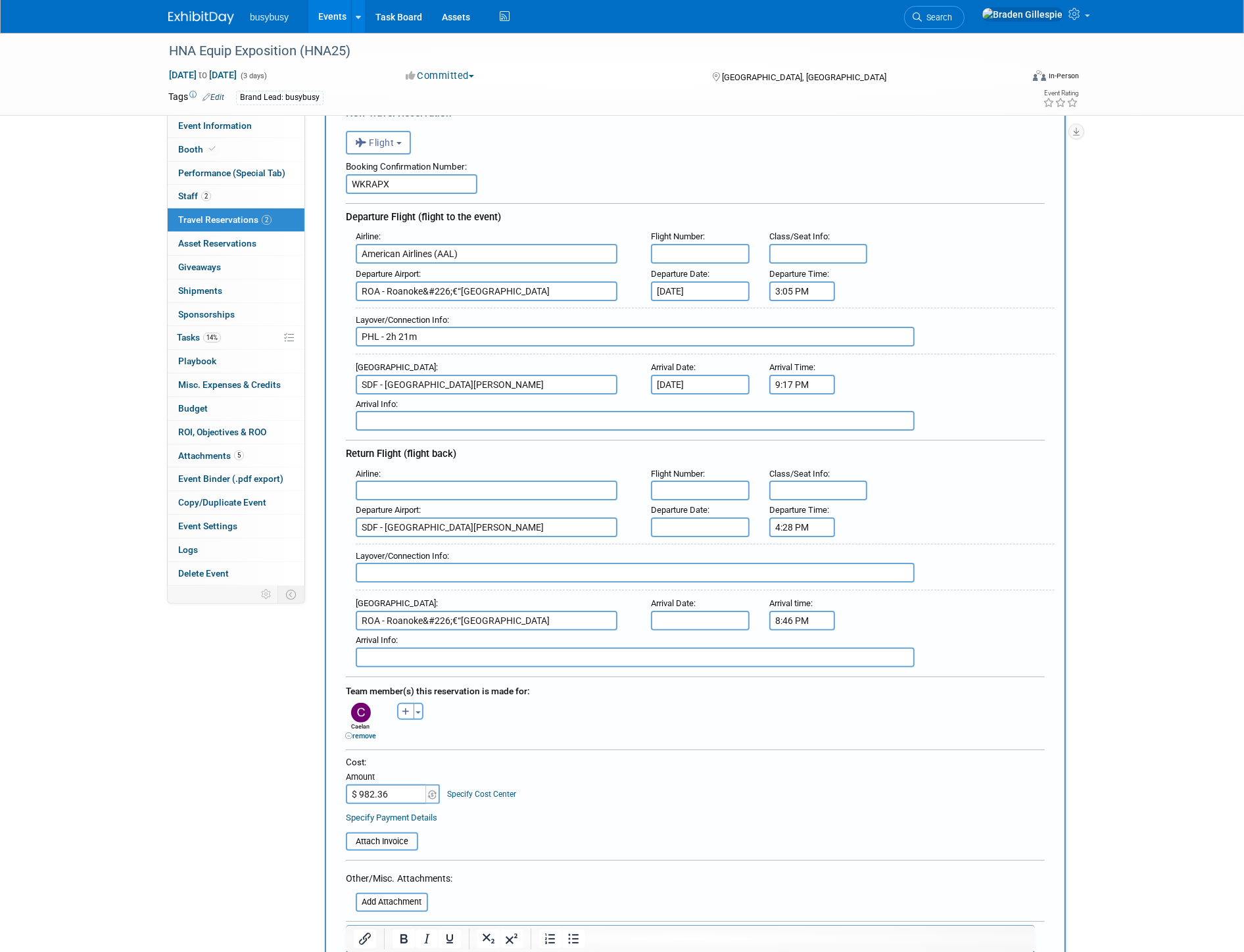
click at [731, 523] on body "busybusy Events Add Event Bulk Upload Events Shareable Event Boards Recently Vi…" at bounding box center [622, 403] width 1244 height 952
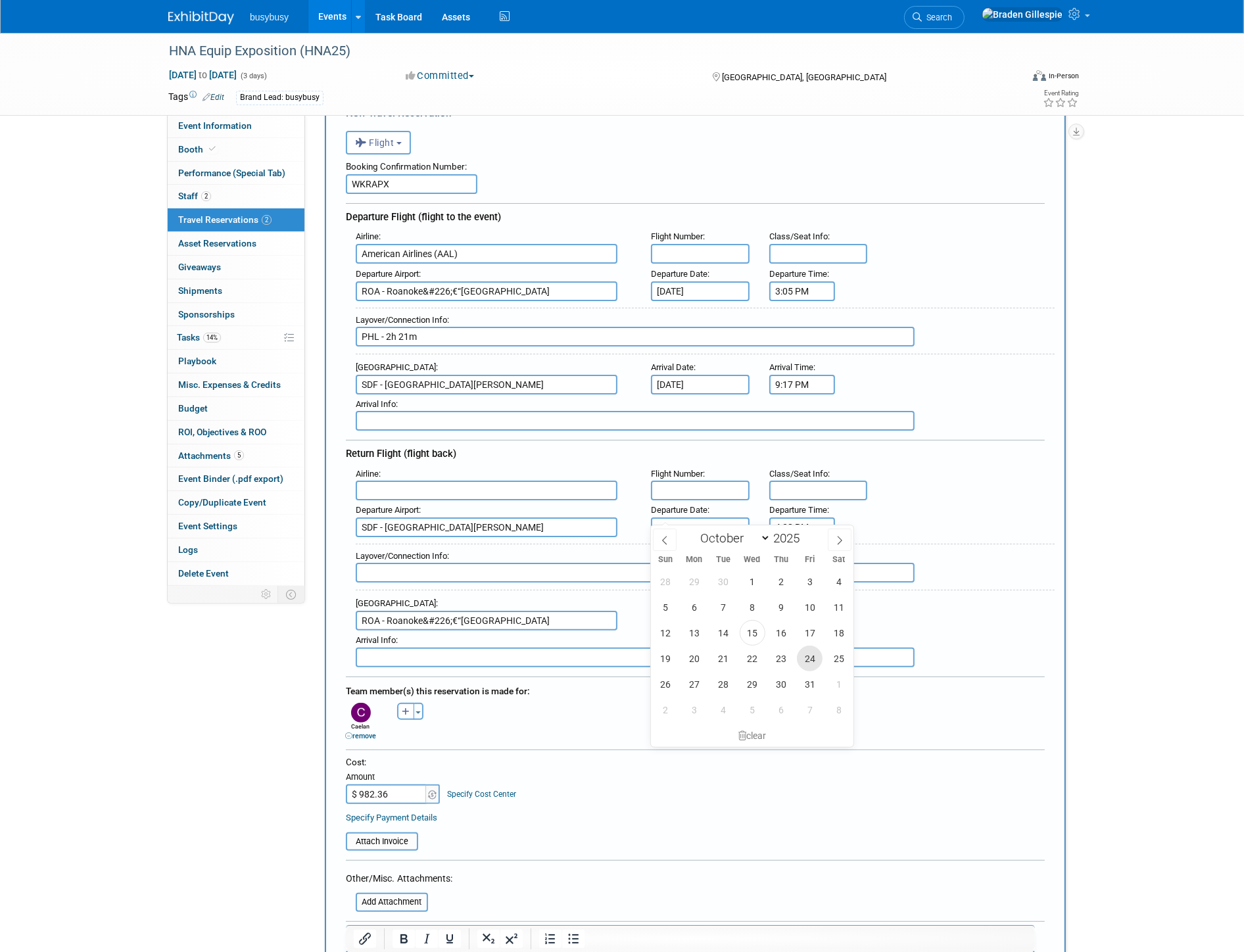
click at [803, 656] on span "24" at bounding box center [810, 659] width 26 height 26
type input "Oct 24, 2025"
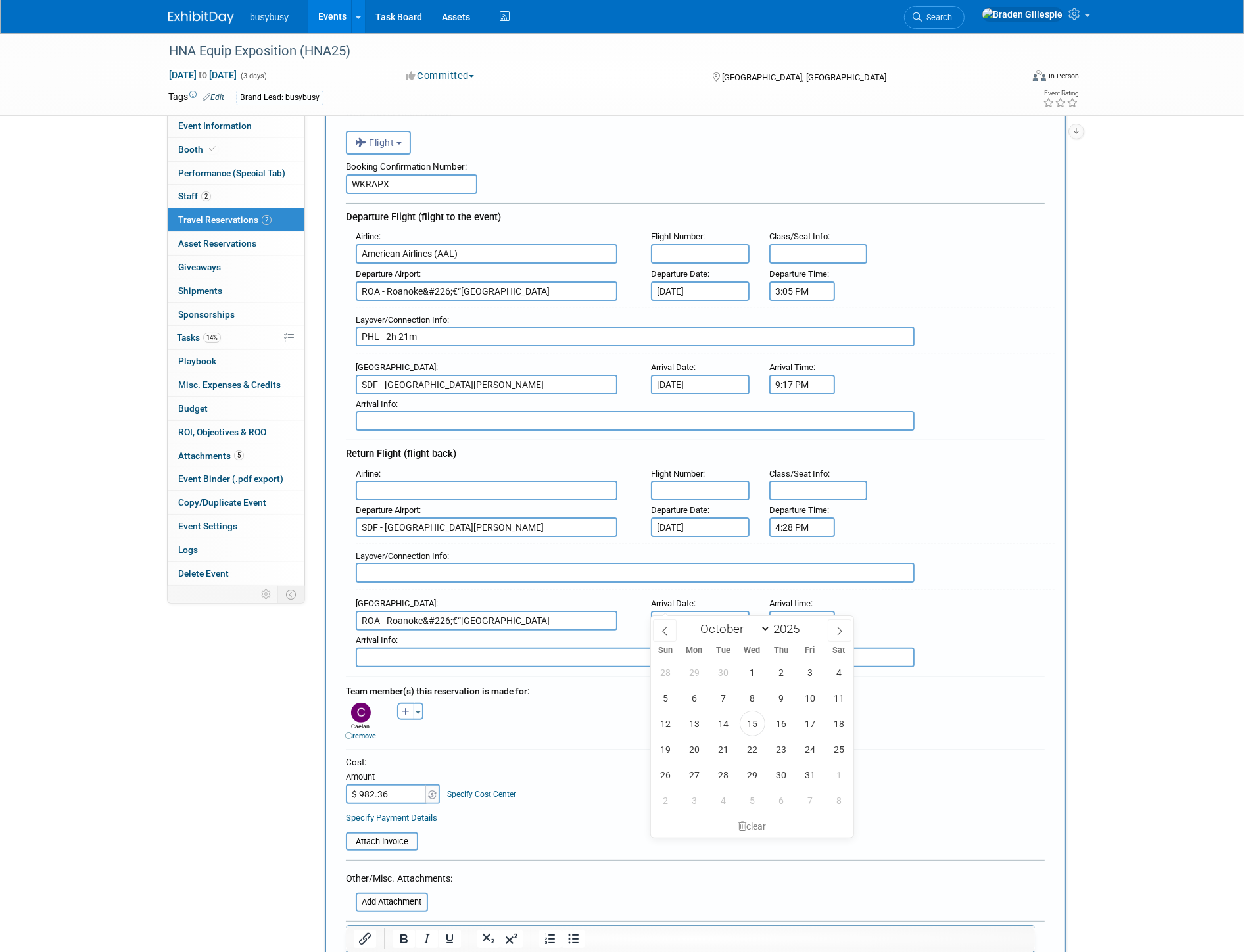
click at [694, 611] on input "text" at bounding box center [700, 621] width 99 height 20
click at [811, 749] on span "24" at bounding box center [810, 749] width 26 height 26
type input "Oct 24, 2025"
click at [408, 481] on input "text" at bounding box center [486, 491] width 262 height 20
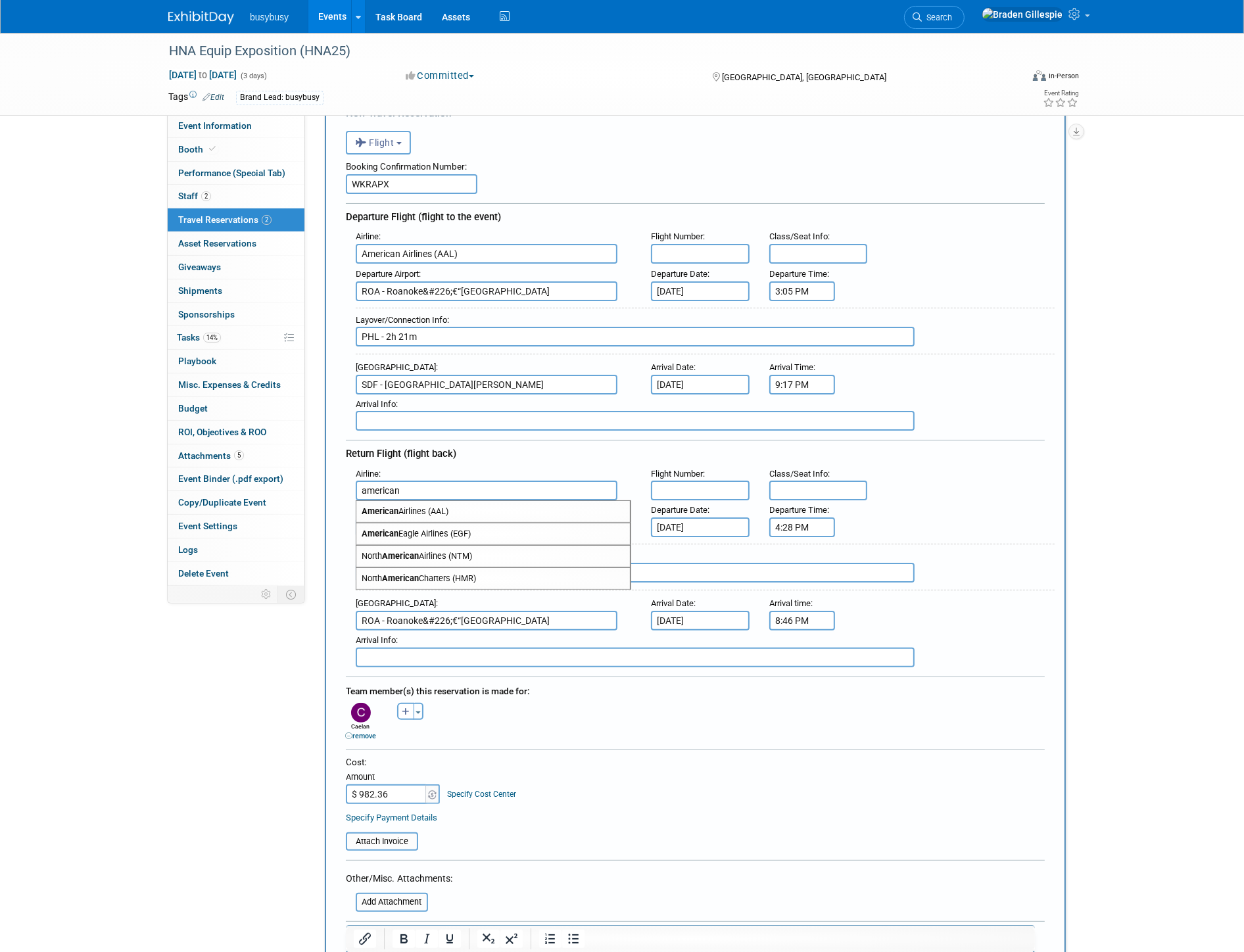
click at [424, 501] on span "American Airlines (AAL)" at bounding box center [493, 511] width 274 height 21
type input "American Airlines (AAL)"
click at [544, 563] on input "text" at bounding box center [635, 573] width 559 height 20
click at [414, 563] on input "text" at bounding box center [635, 573] width 559 height 20
type input "CLT - 1h 30m"
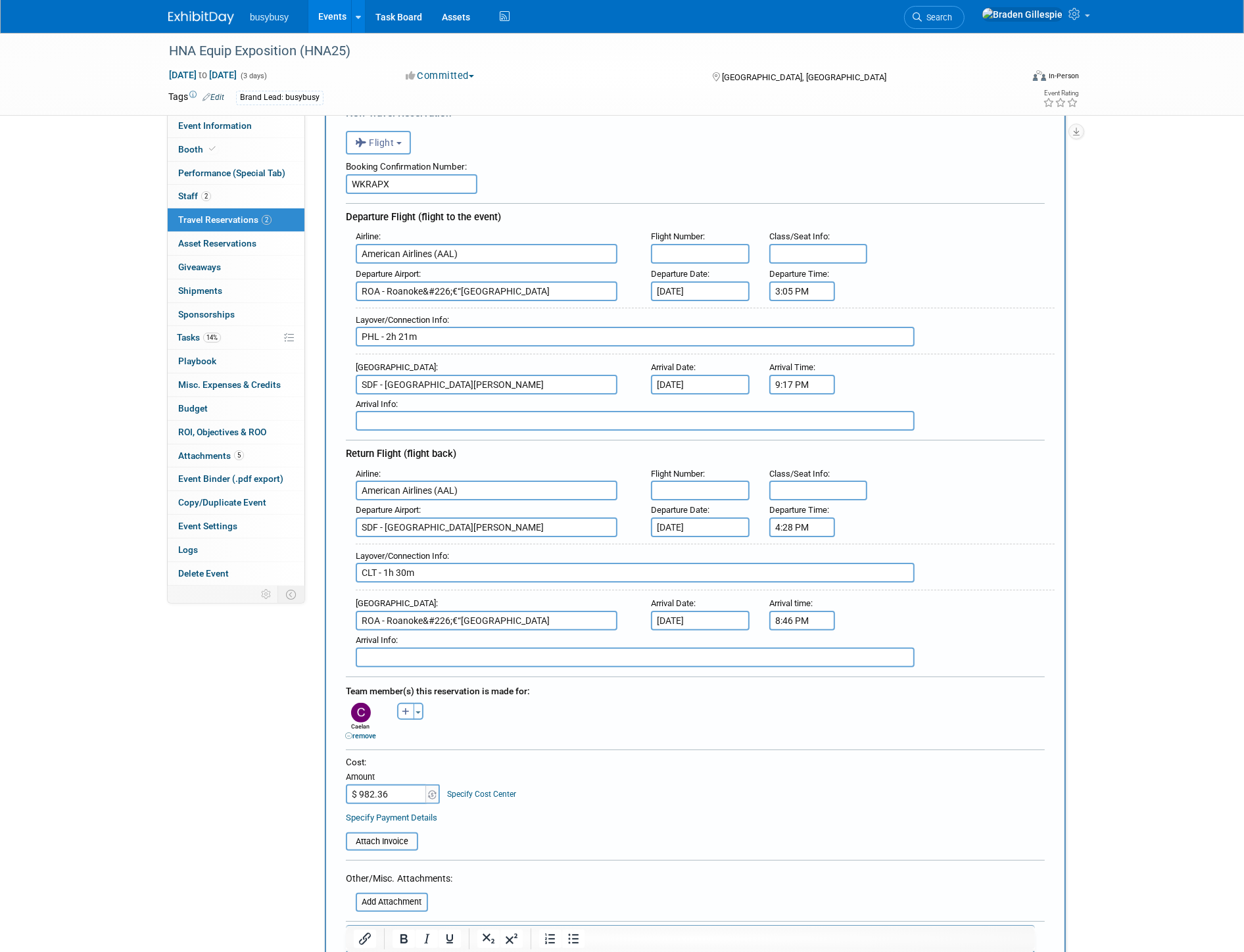
click at [678, 247] on input "text" at bounding box center [700, 253] width 99 height 20
type input "5959, 4466"
click at [806, 245] on input "text" at bounding box center [819, 253] width 99 height 20
type input "8B, 18C"
click at [683, 481] on input "text" at bounding box center [700, 491] width 99 height 20
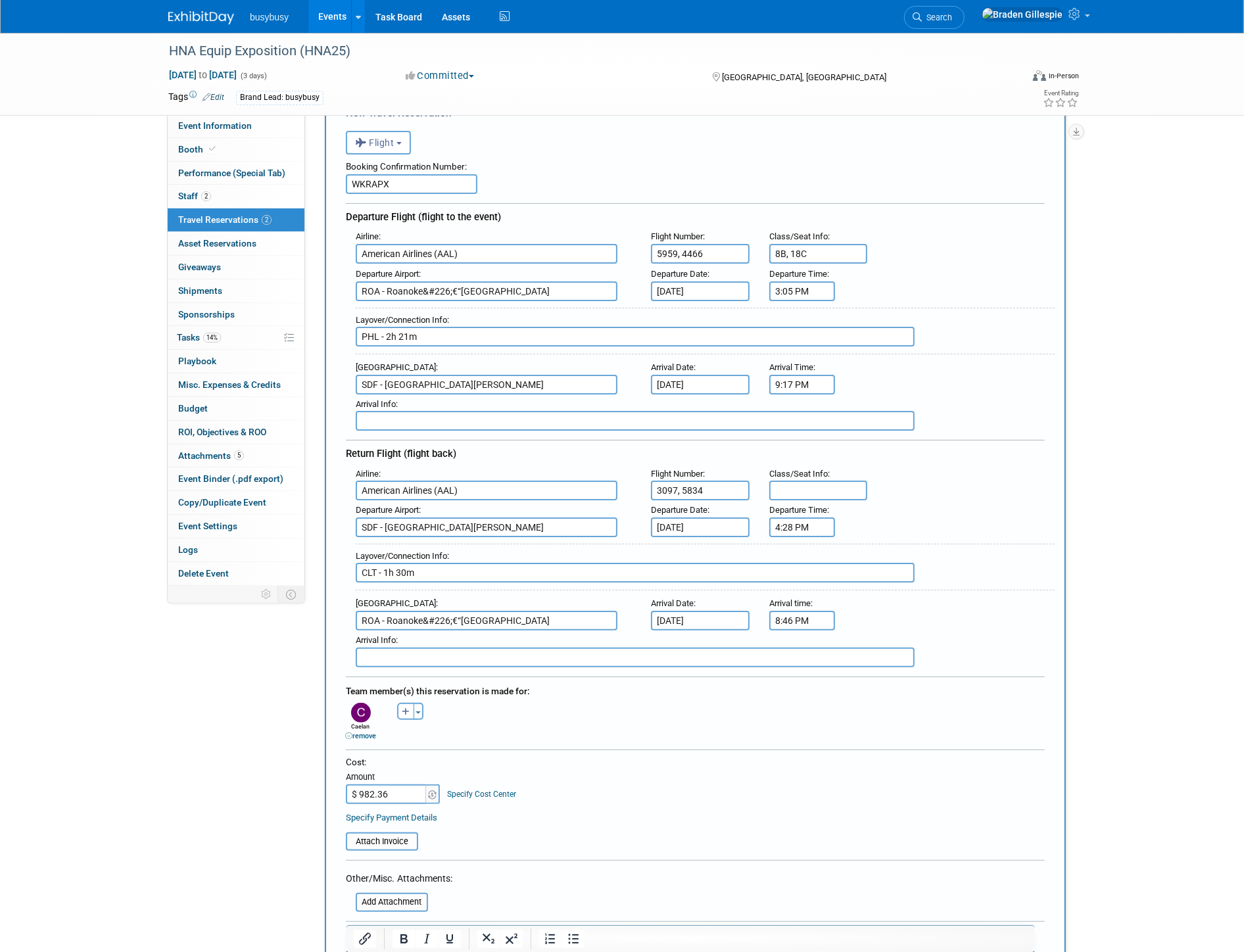
type input "3097, 5834"
click at [830, 487] on input "text" at bounding box center [819, 491] width 99 height 20
click at [812, 481] on input "text" at bounding box center [819, 491] width 99 height 20
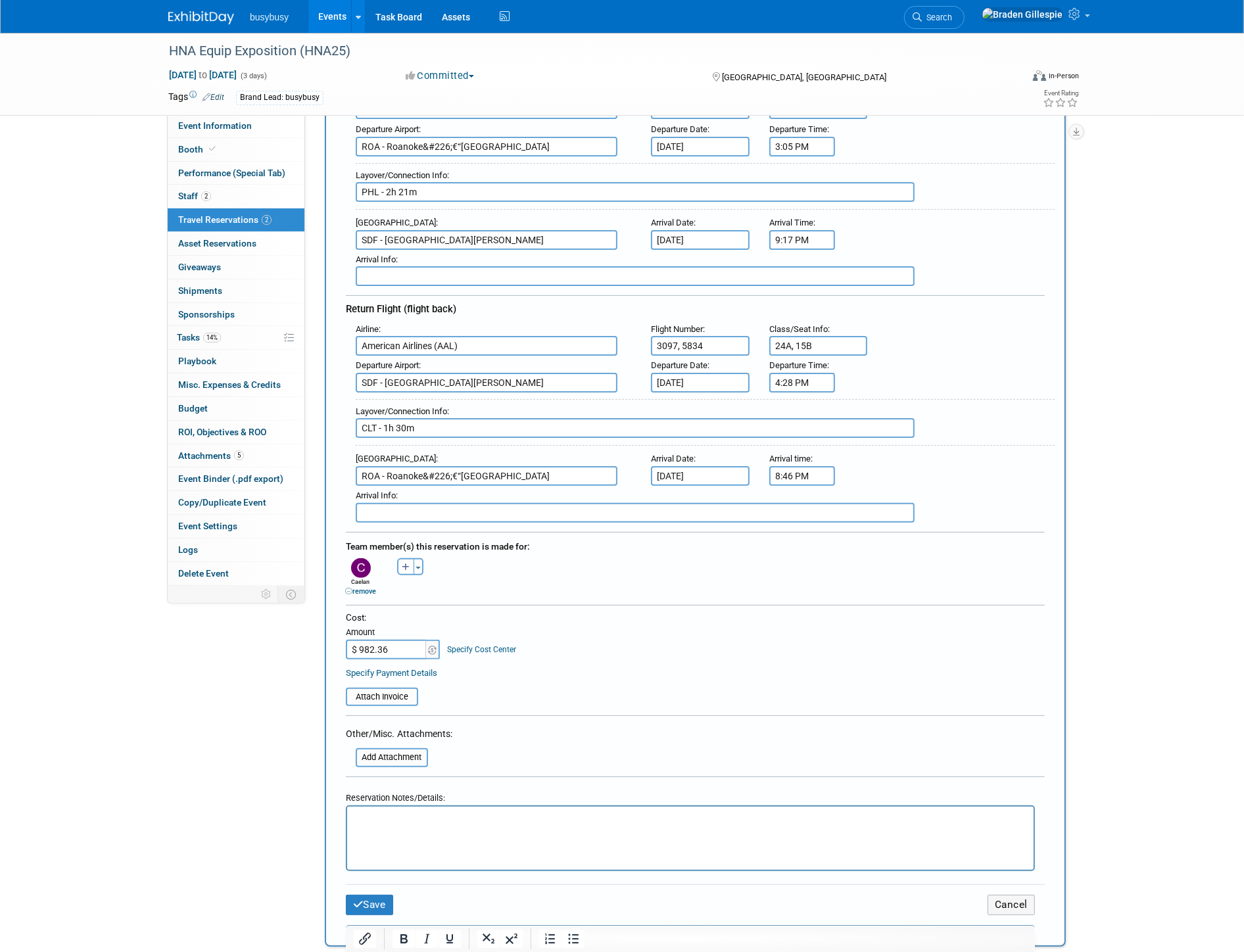
scroll to position [219, 0]
type input "24A, 15B"
click at [396, 688] on input "file" at bounding box center [338, 696] width 157 height 16
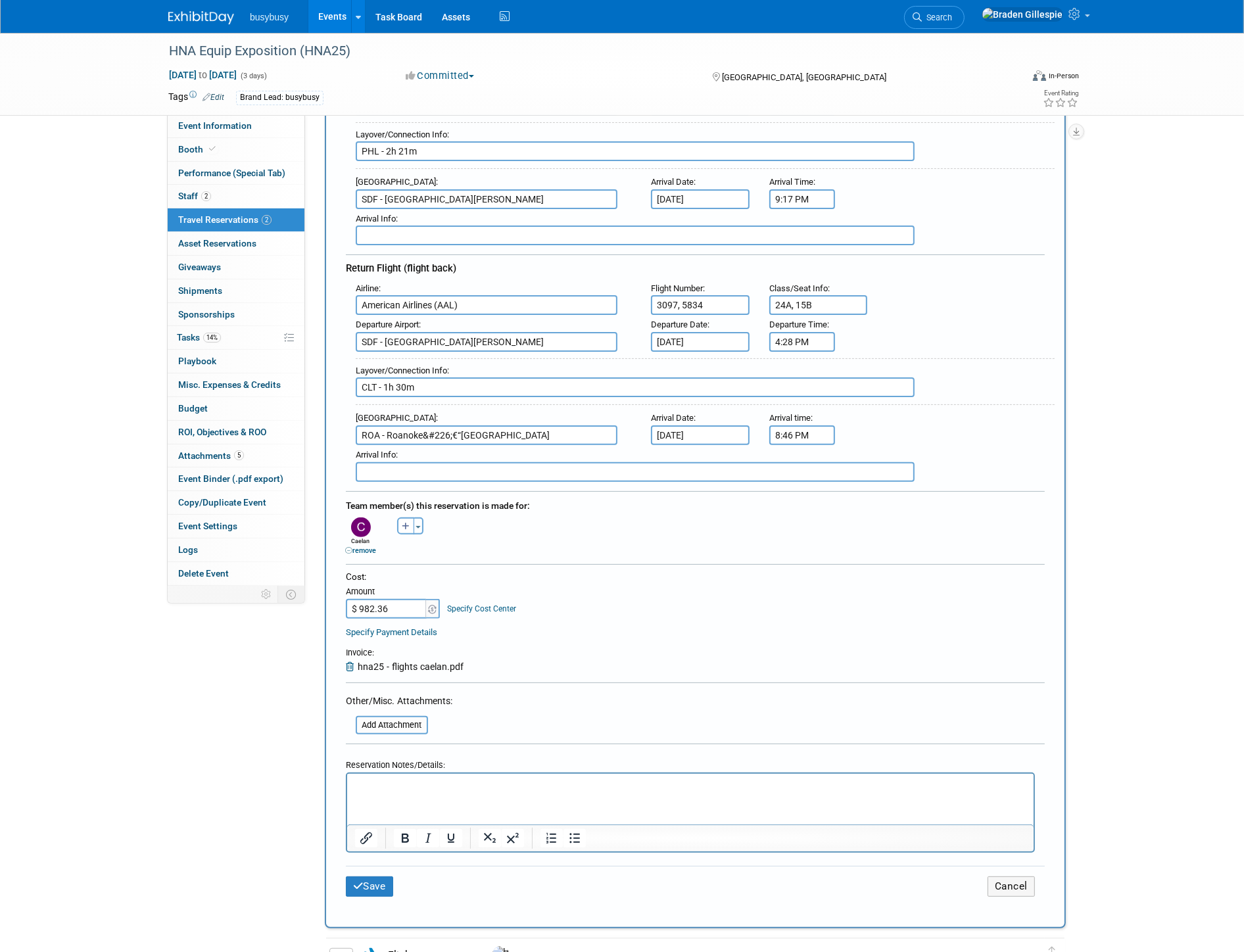
scroll to position [291, 0]
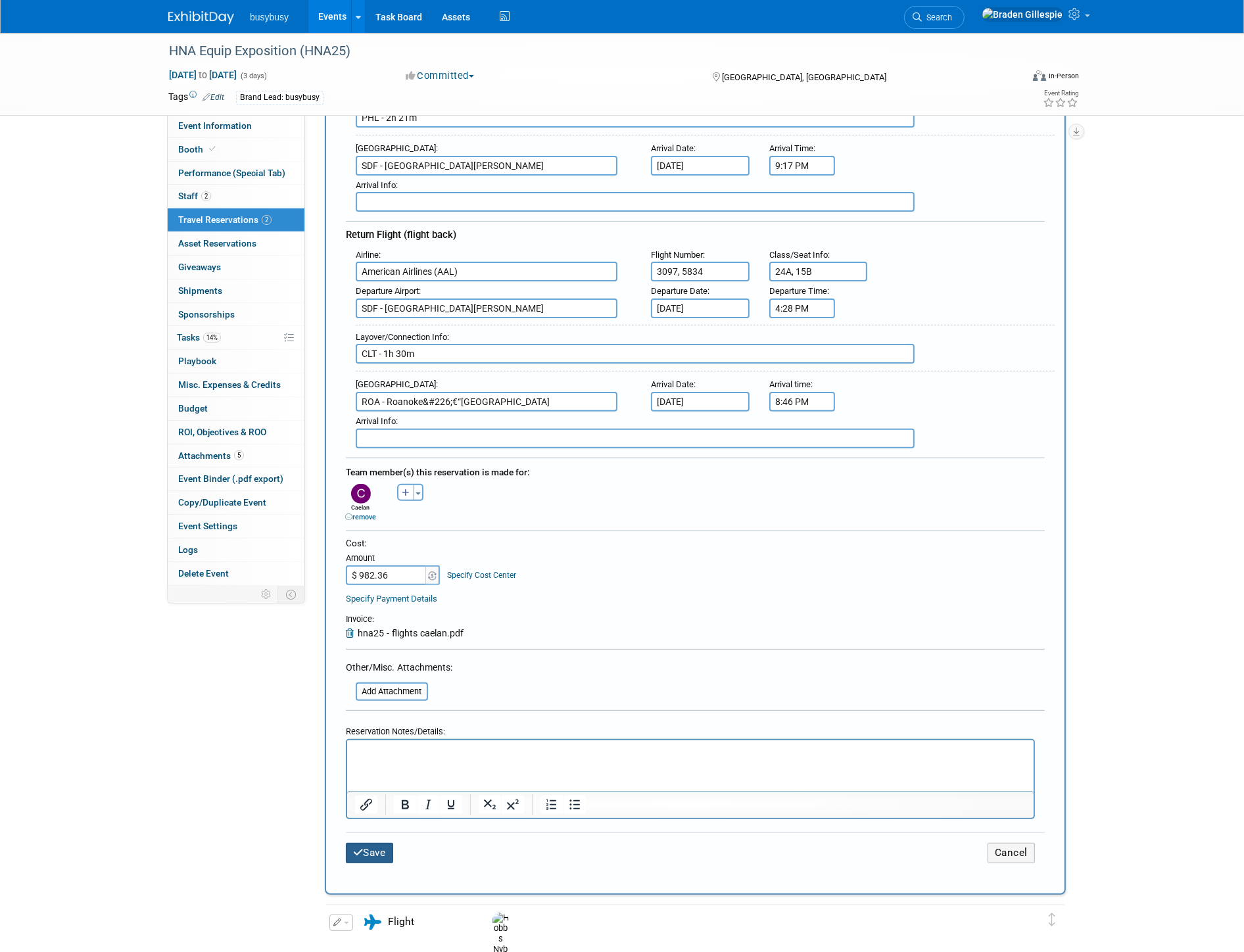
click at [355, 847] on icon "submit" at bounding box center [358, 852] width 11 height 10
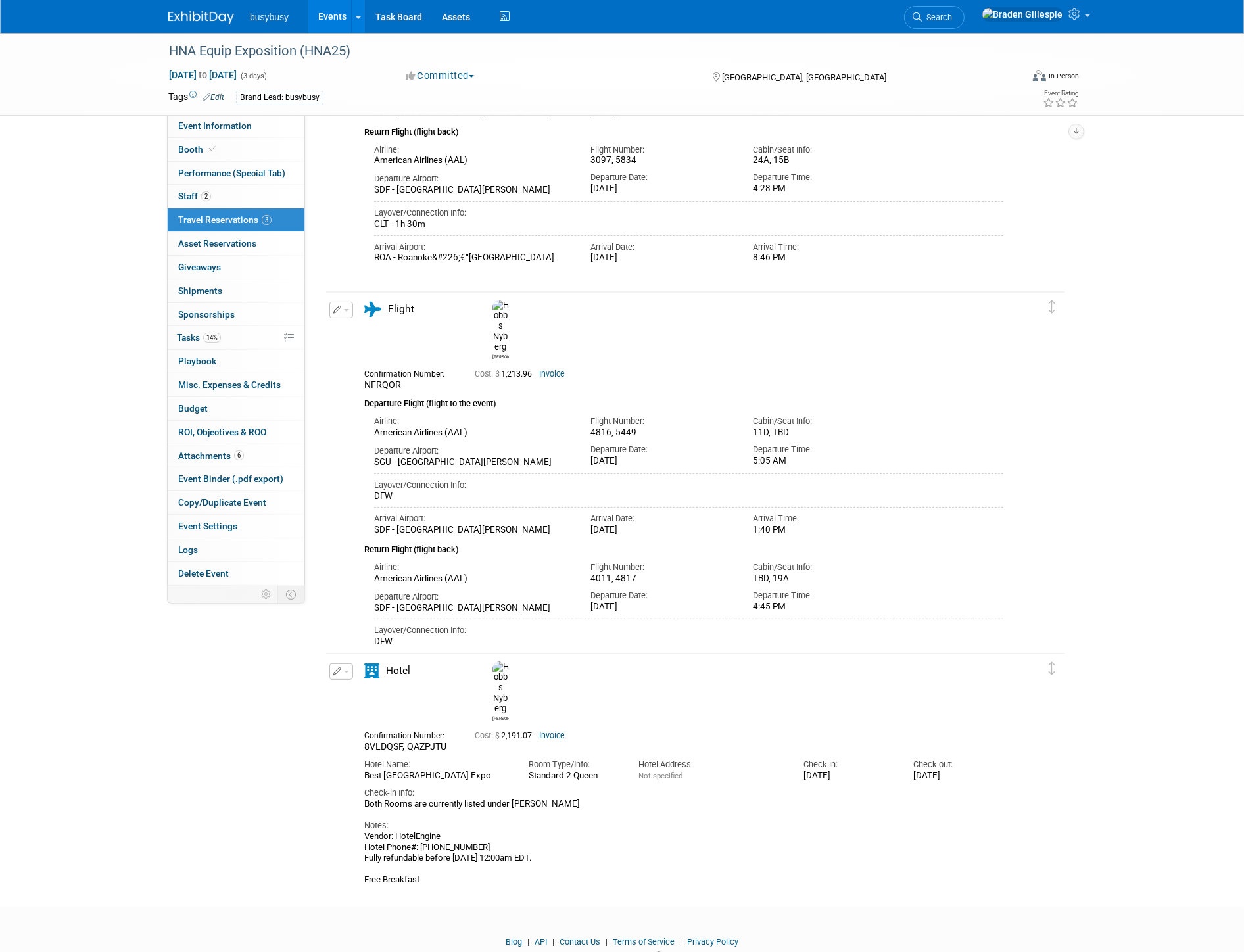
scroll to position [307, 0]
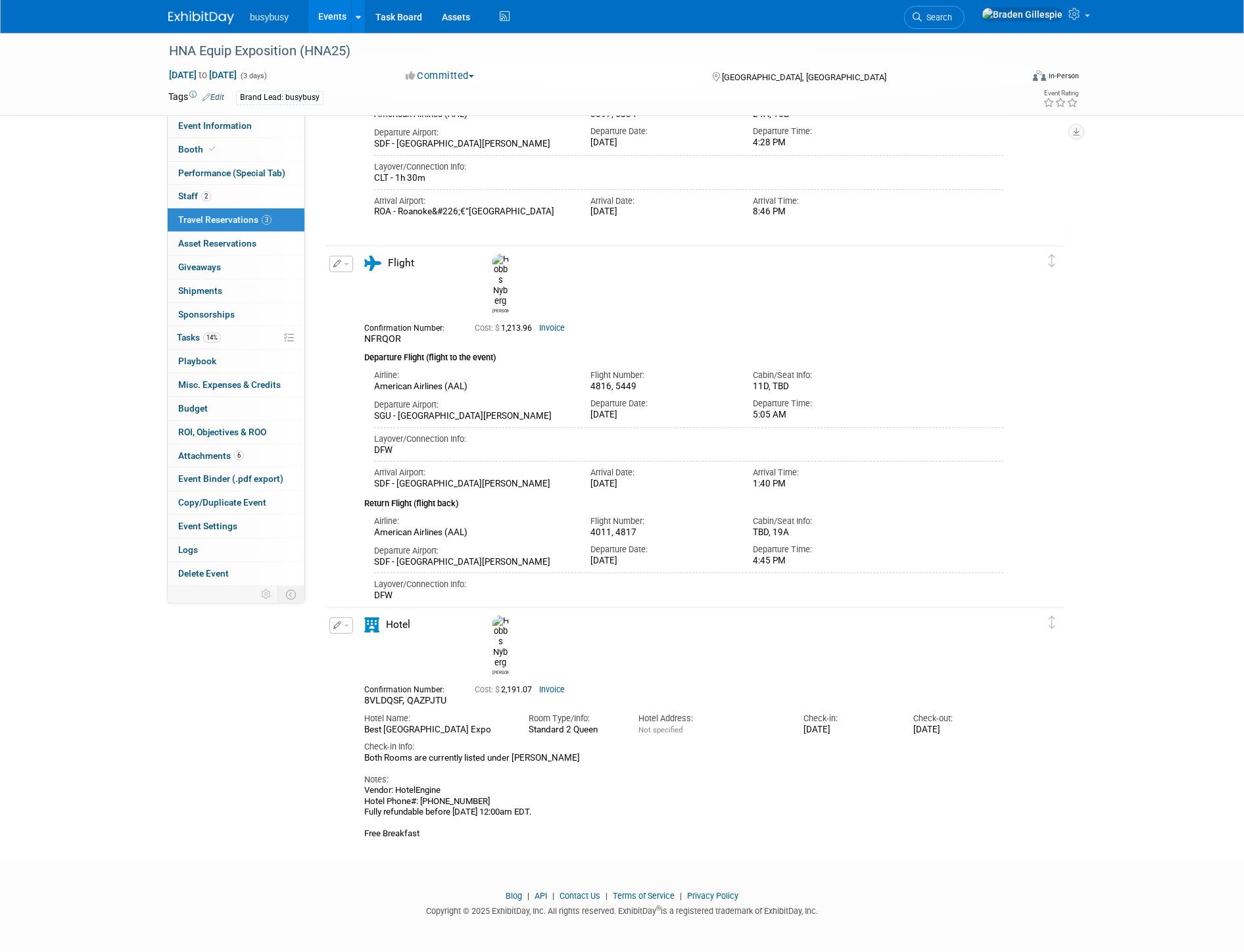
click at [1126, 403] on div "HNA Equip Exposition (HNA25) Oct 22, 2025 to Oct 24, 2025 (3 days) Oct 22, 2025…" at bounding box center [622, 281] width 1244 height 1112
click at [213, 14] on img at bounding box center [202, 17] width 66 height 13
